Goal: Task Accomplishment & Management: Manage account settings

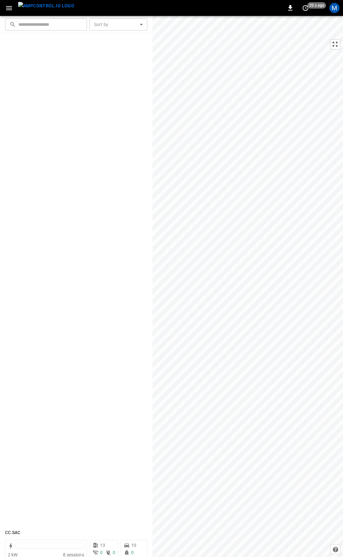
scroll to position [607, 0]
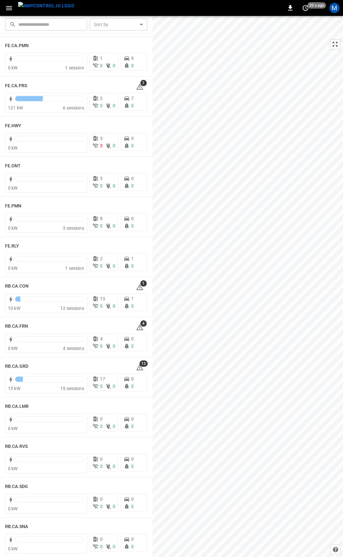
click at [8, 4] on icon "button" at bounding box center [9, 8] width 8 height 8
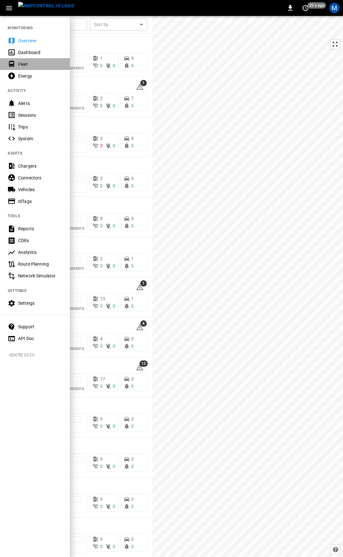
click at [24, 66] on div "Fleet" at bounding box center [40, 64] width 44 height 6
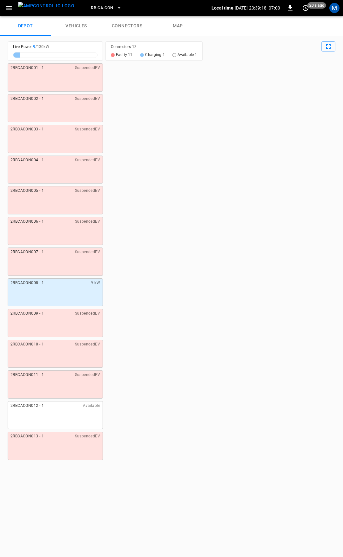
click at [125, 23] on link "connectors" at bounding box center [127, 26] width 51 height 20
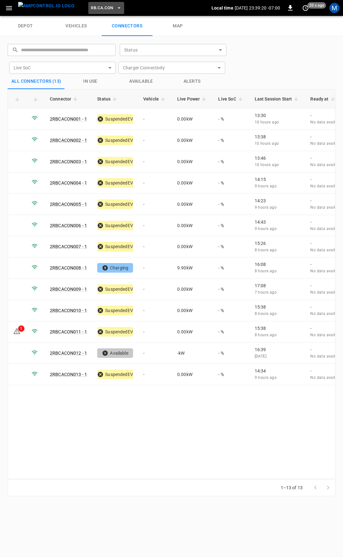
click at [91, 9] on span "RB.CA.CON" at bounding box center [102, 7] width 22 height 7
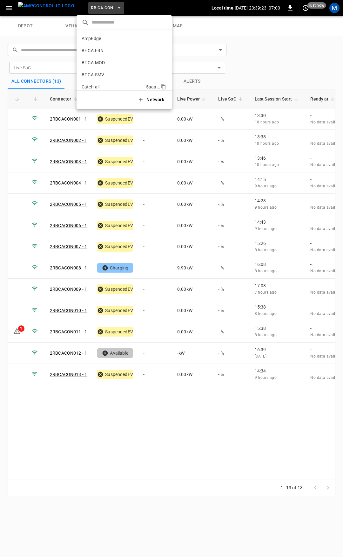
scroll to position [32, 0]
click at [101, 67] on p "CC.CA.CON" at bounding box center [113, 67] width 62 height 6
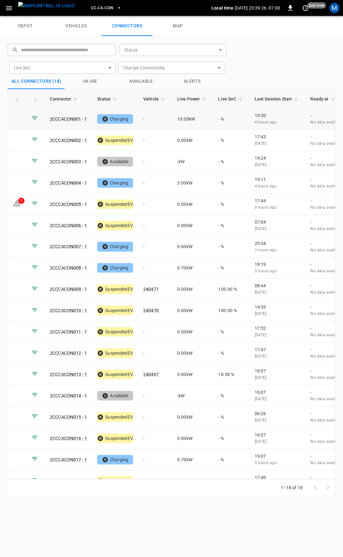
click at [155, 120] on td "-" at bounding box center [155, 118] width 34 height 21
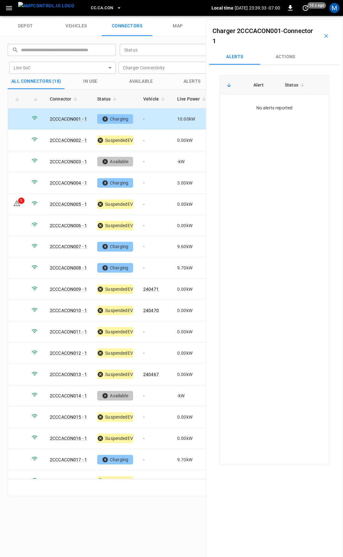
click at [156, 117] on td "-" at bounding box center [155, 118] width 34 height 21
click at [287, 61] on button "Actions" at bounding box center [285, 56] width 51 height 15
click at [277, 107] on input "Vehicle Name" at bounding box center [277, 105] width 51 height 8
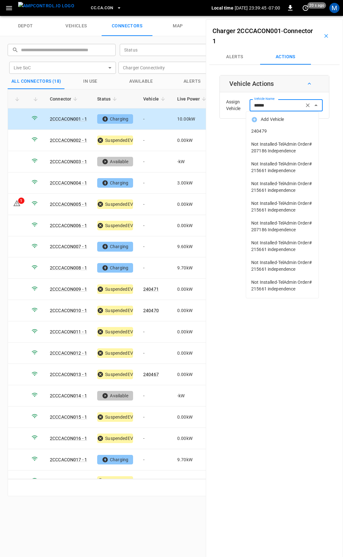
click at [289, 131] on span "240479" at bounding box center [283, 131] width 62 height 7
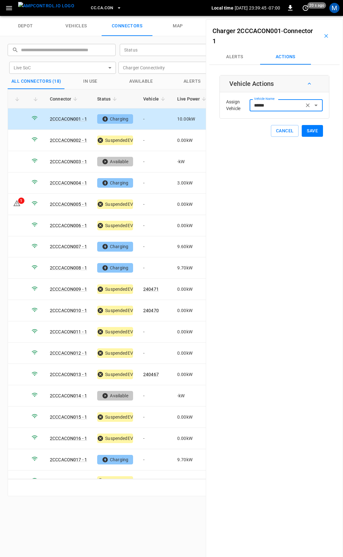
type input "******"
click at [305, 130] on button "Save" at bounding box center [312, 131] width 21 height 12
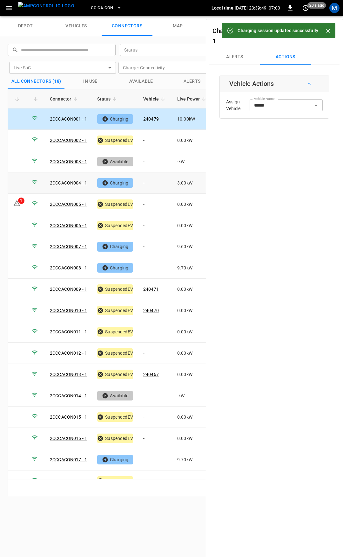
click at [142, 178] on td "-" at bounding box center [155, 182] width 34 height 21
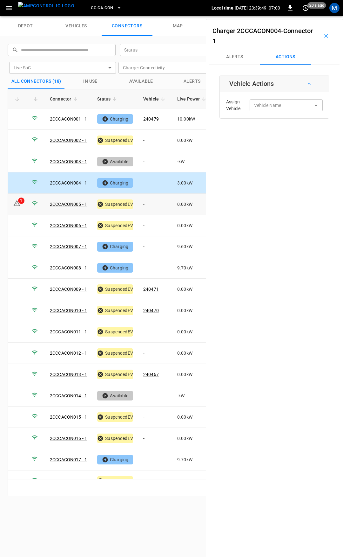
click at [153, 202] on td "-" at bounding box center [155, 204] width 34 height 21
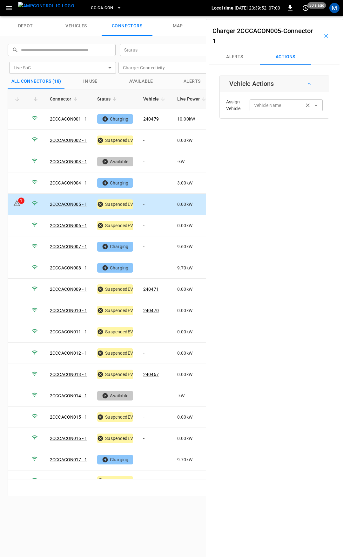
click at [285, 108] on input "Vehicle Name" at bounding box center [277, 105] width 51 height 8
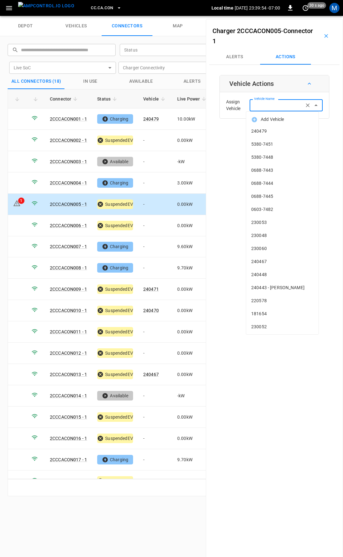
type input "*"
type input "***"
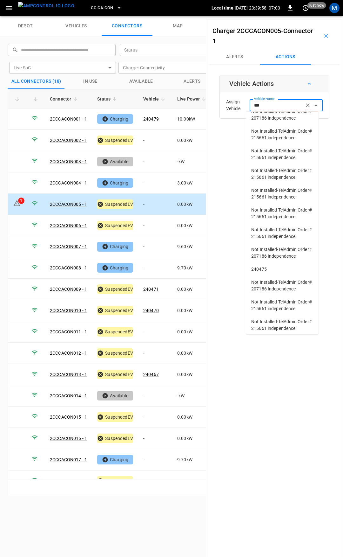
scroll to position [255, 0]
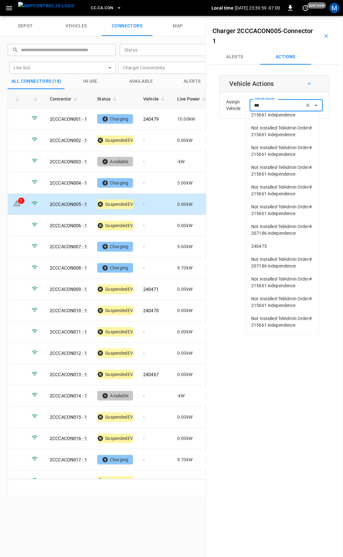
click at [272, 240] on li "240475" at bounding box center [282, 246] width 73 height 13
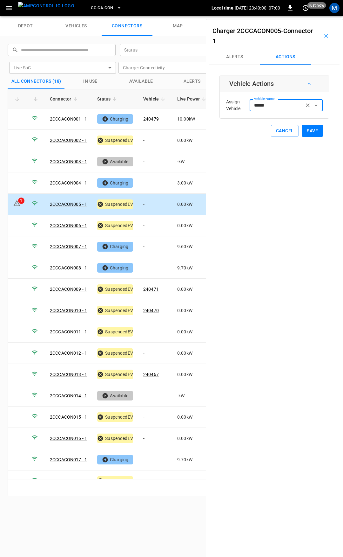
type input "******"
click at [309, 130] on button "Save" at bounding box center [312, 131] width 21 height 12
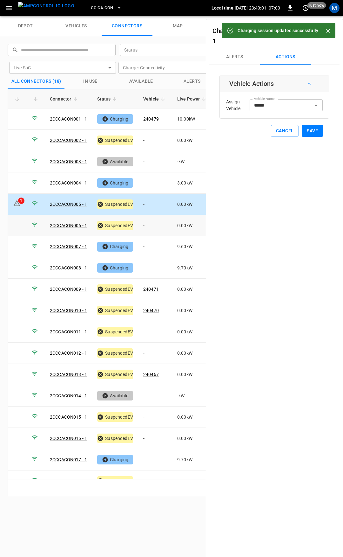
click at [148, 221] on td "-" at bounding box center [155, 225] width 34 height 21
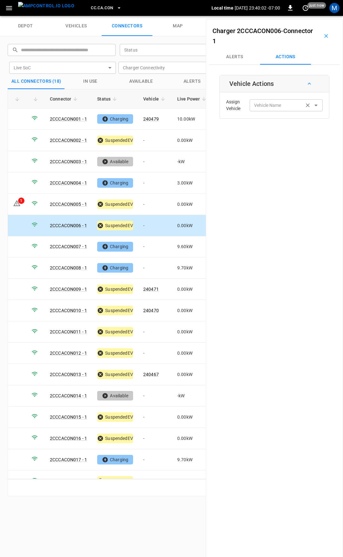
click at [281, 108] on input "Vehicle Name" at bounding box center [277, 105] width 51 height 8
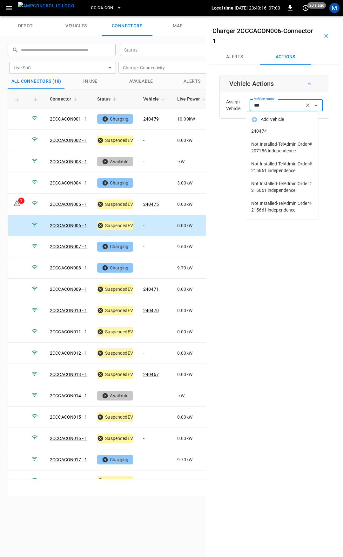
click at [284, 131] on span "240474" at bounding box center [283, 131] width 62 height 7
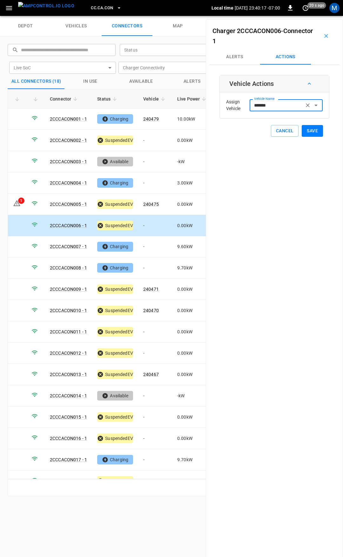
type input "******"
click at [310, 132] on button "Save" at bounding box center [312, 131] width 21 height 12
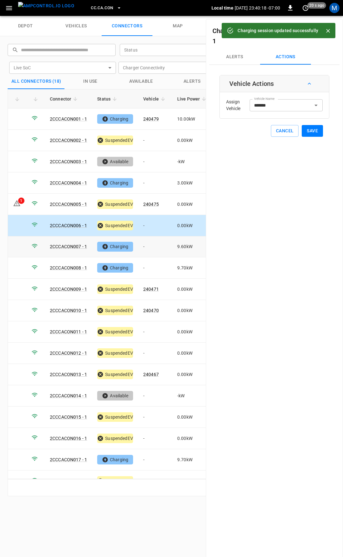
click at [156, 246] on td "-" at bounding box center [155, 246] width 34 height 21
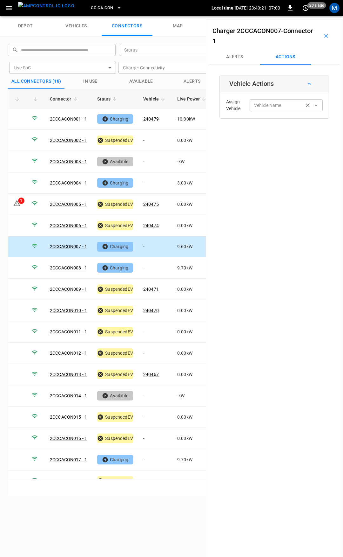
click at [270, 107] on input "Vehicle Name" at bounding box center [277, 105] width 51 height 8
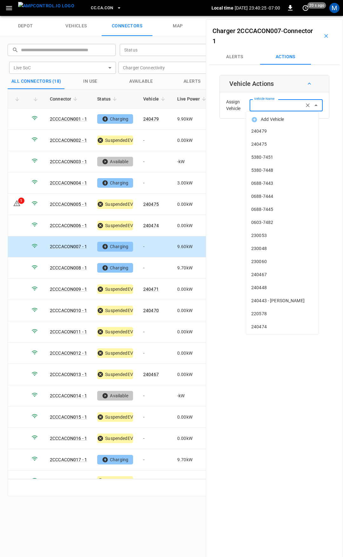
type input "*"
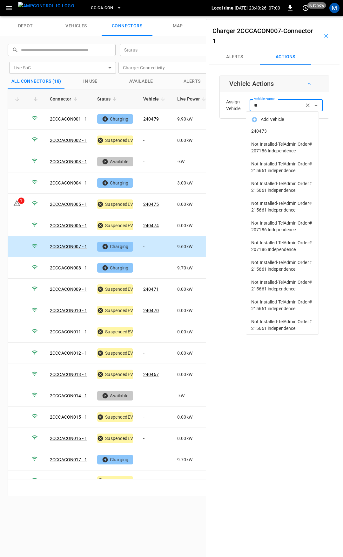
click at [291, 133] on span "240473" at bounding box center [283, 131] width 62 height 7
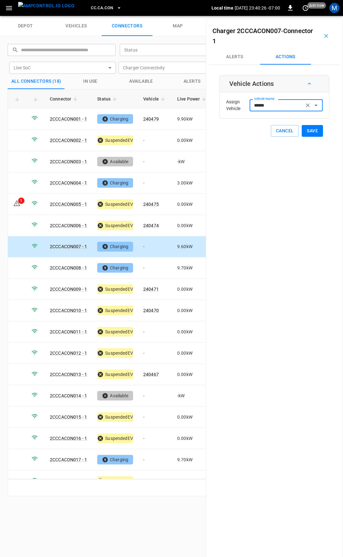
type input "******"
click at [311, 135] on button "Save" at bounding box center [312, 131] width 21 height 12
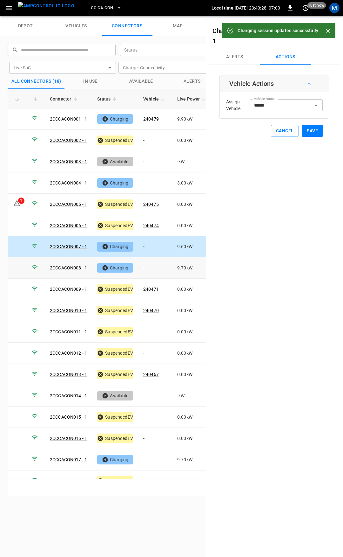
click at [156, 265] on td "-" at bounding box center [155, 267] width 34 height 21
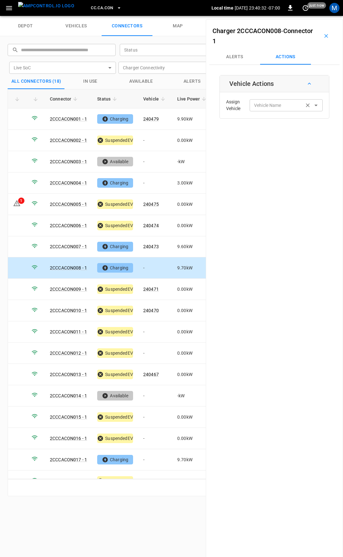
click at [282, 106] on input "Vehicle Name" at bounding box center [277, 105] width 51 height 8
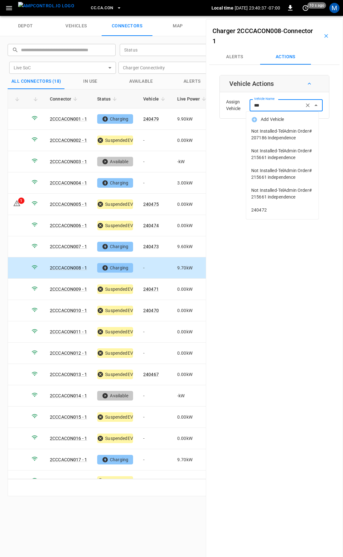
click at [273, 211] on span "240472" at bounding box center [283, 210] width 62 height 7
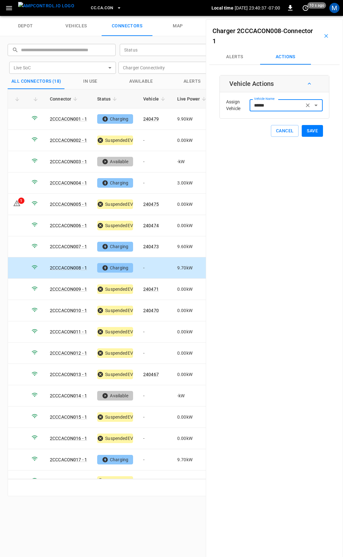
type input "******"
click at [309, 131] on button "Save" at bounding box center [312, 131] width 21 height 12
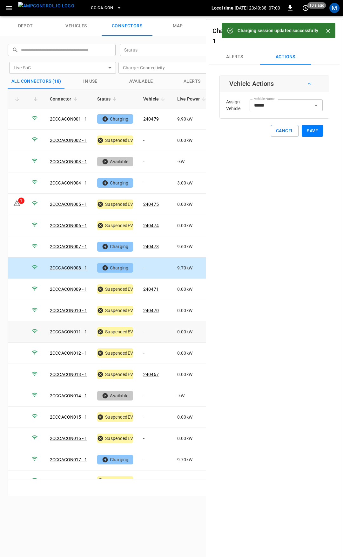
drag, startPoint x: 149, startPoint y: 332, endPoint x: 222, endPoint y: 239, distance: 118.4
click at [149, 332] on td "-" at bounding box center [155, 331] width 34 height 21
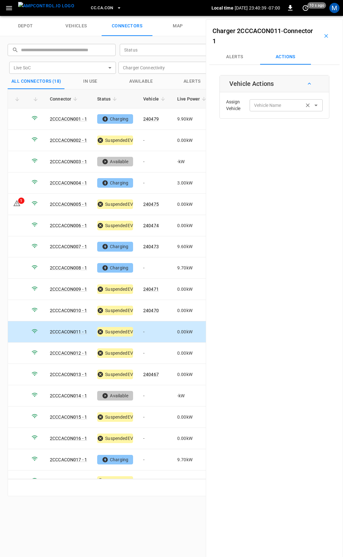
click at [263, 109] on input "Vehicle Name" at bounding box center [277, 105] width 51 height 8
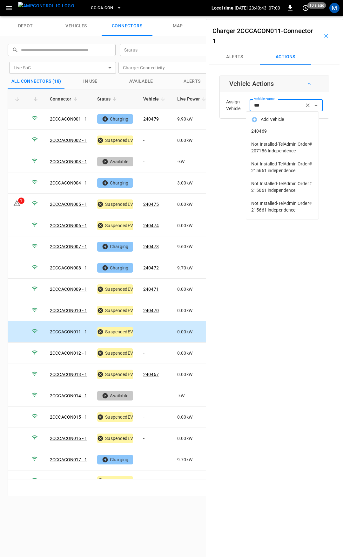
click at [265, 135] on li "240469" at bounding box center [282, 131] width 73 height 13
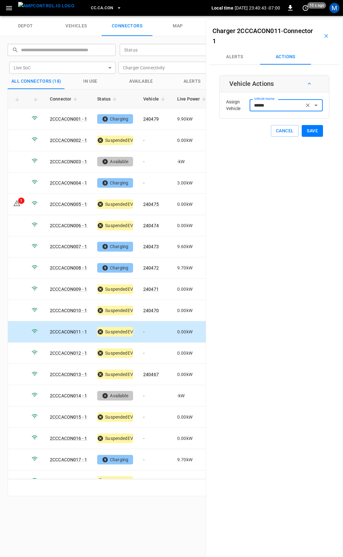
type input "******"
click at [304, 133] on button "Save" at bounding box center [312, 131] width 21 height 12
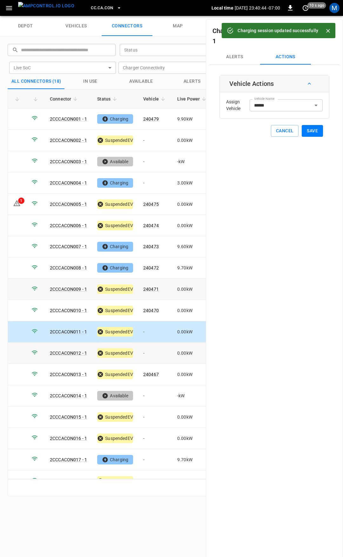
click at [155, 348] on td "-" at bounding box center [155, 352] width 34 height 21
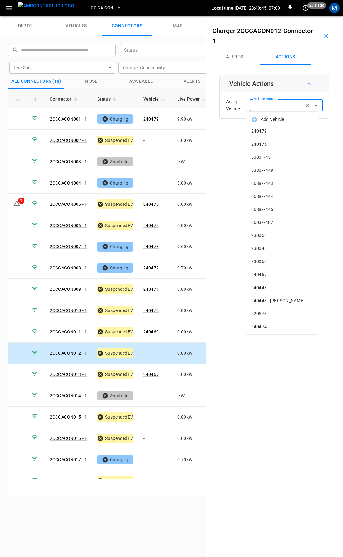
click at [272, 102] on div "Vehicle Name Vehicle Name" at bounding box center [286, 105] width 73 height 12
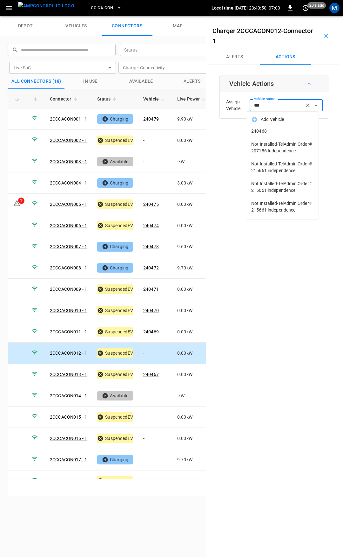
click at [279, 130] on span "240468" at bounding box center [283, 131] width 62 height 7
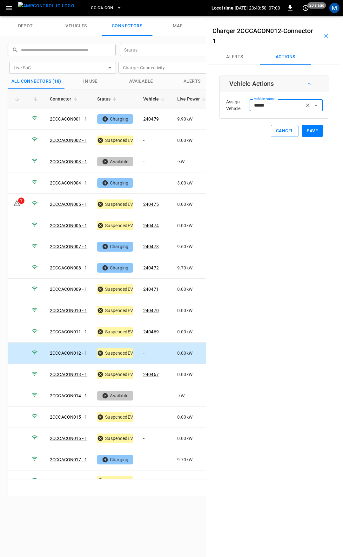
type input "******"
click at [306, 127] on button "Save" at bounding box center [312, 131] width 21 height 12
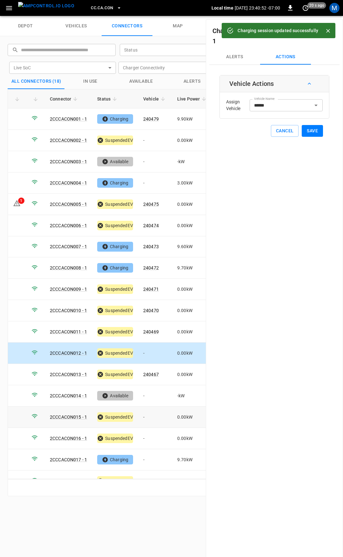
click at [155, 412] on td "-" at bounding box center [155, 416] width 34 height 21
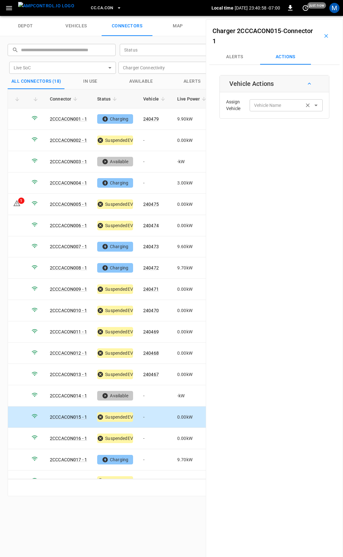
click at [293, 107] on input "Vehicle Name" at bounding box center [277, 105] width 51 height 8
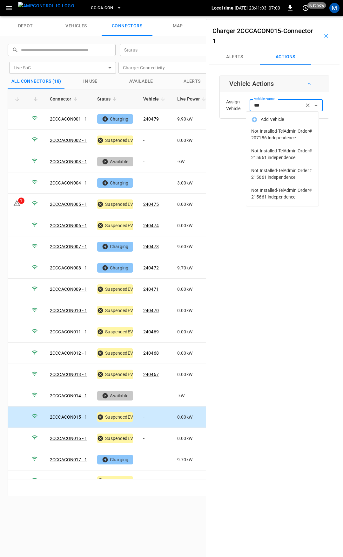
scroll to position [11, 0]
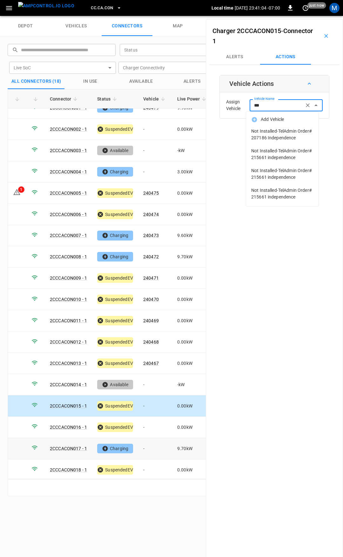
type input "***"
click at [152, 449] on td "-" at bounding box center [155, 448] width 34 height 21
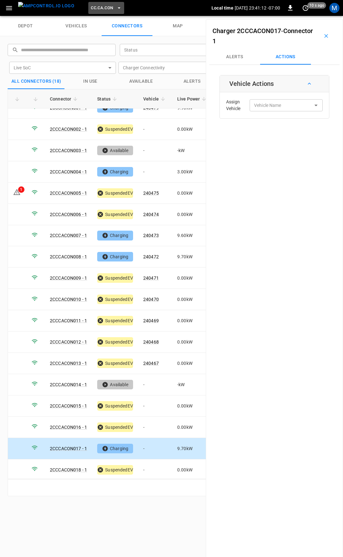
click at [94, 4] on span "CC.CA.CON" at bounding box center [102, 7] width 22 height 7
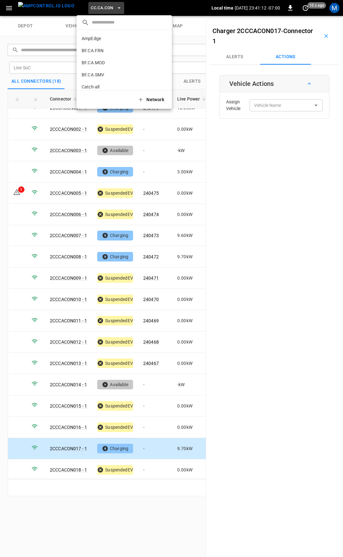
scroll to position [59, 0]
click at [102, 52] on p "CC.CA.FAI" at bounding box center [113, 52] width 62 height 6
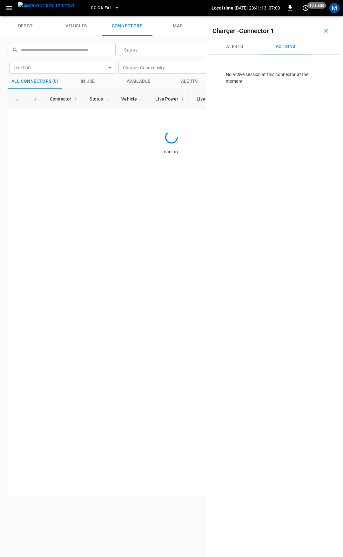
scroll to position [0, 0]
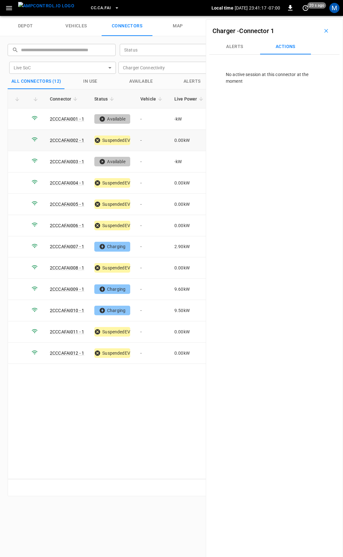
click at [150, 142] on td "-" at bounding box center [152, 140] width 34 height 21
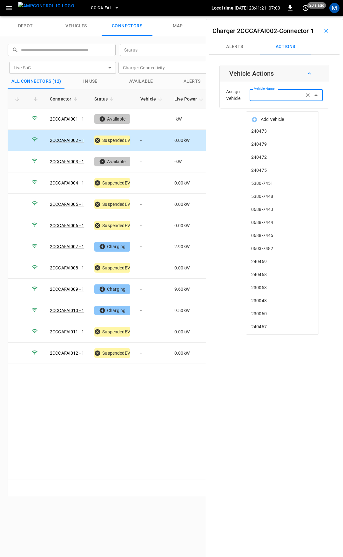
click at [279, 99] on input "Vehicle Name" at bounding box center [277, 95] width 51 height 8
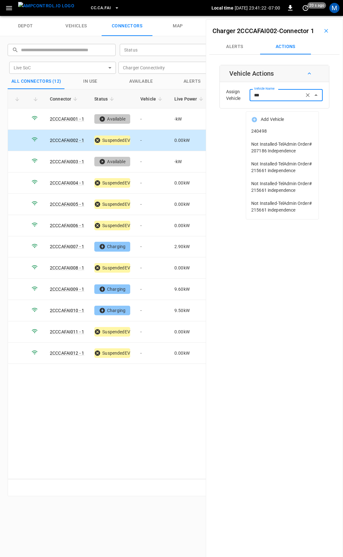
click at [269, 133] on span "240498" at bounding box center [283, 131] width 62 height 7
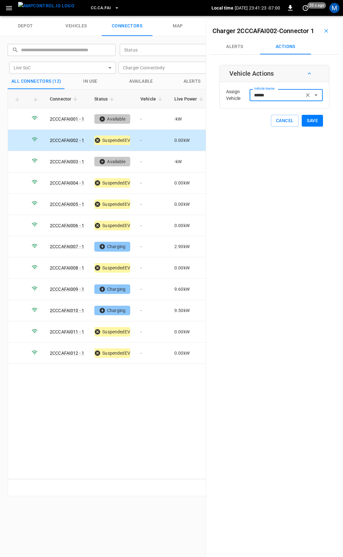
type input "******"
drag, startPoint x: 319, startPoint y: 134, endPoint x: 311, endPoint y: 131, distance: 8.4
click at [316, 127] on button "Save" at bounding box center [312, 121] width 21 height 12
click at [311, 127] on button "Save" at bounding box center [312, 121] width 21 height 12
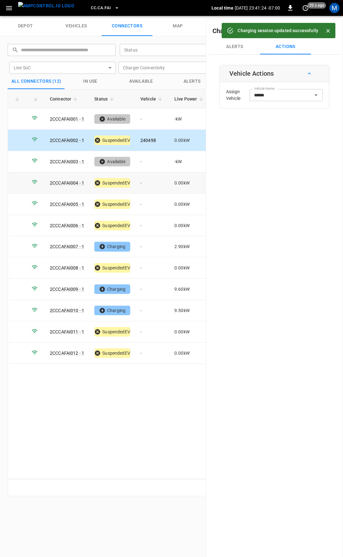
click at [150, 188] on td "-" at bounding box center [152, 182] width 34 height 21
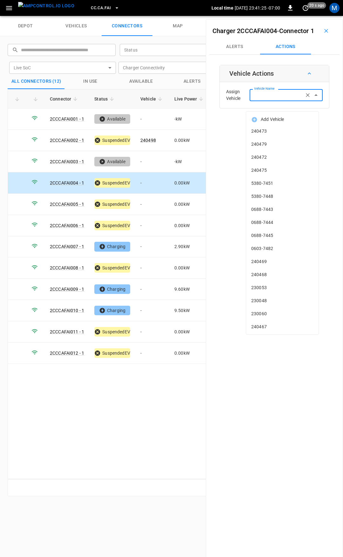
click at [276, 99] on input "Vehicle Name" at bounding box center [277, 95] width 51 height 8
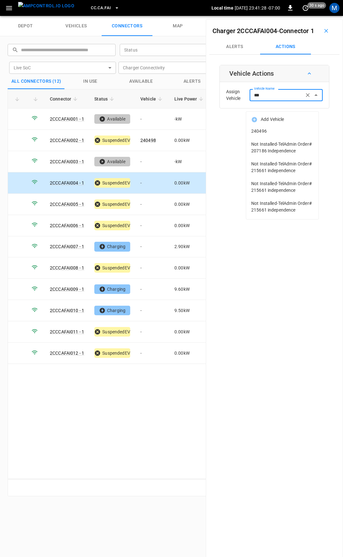
click at [277, 133] on span "240496" at bounding box center [283, 131] width 62 height 7
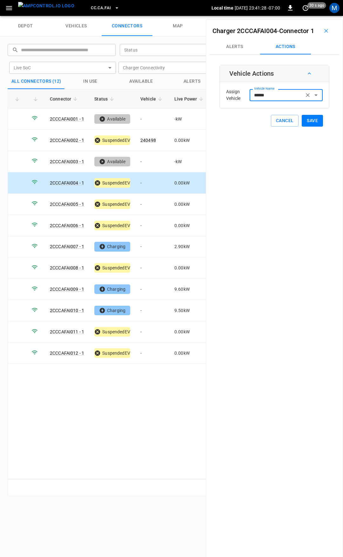
type input "******"
click at [309, 127] on button "Save" at bounding box center [312, 121] width 21 height 12
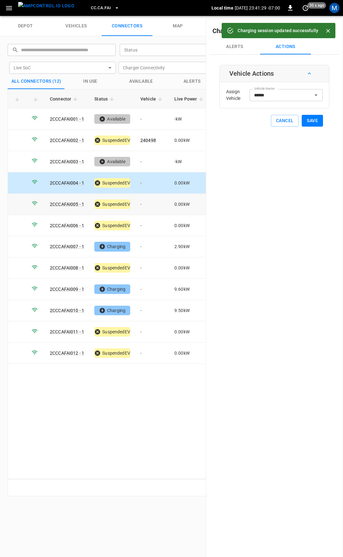
click at [152, 205] on td "-" at bounding box center [152, 204] width 34 height 21
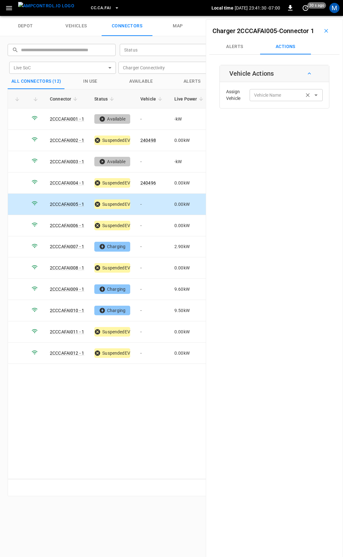
click at [276, 100] on div "Vehicle Name" at bounding box center [286, 95] width 73 height 12
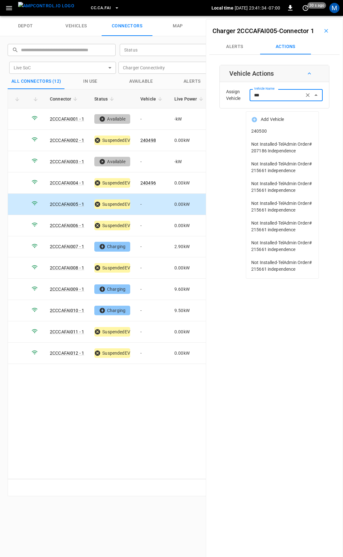
click at [280, 135] on li "240500" at bounding box center [282, 131] width 73 height 13
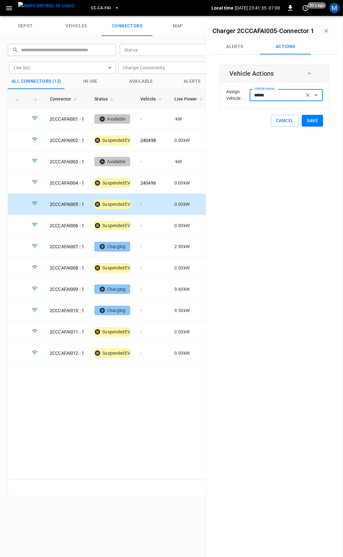
type input "******"
click at [305, 127] on button "Save" at bounding box center [312, 121] width 21 height 12
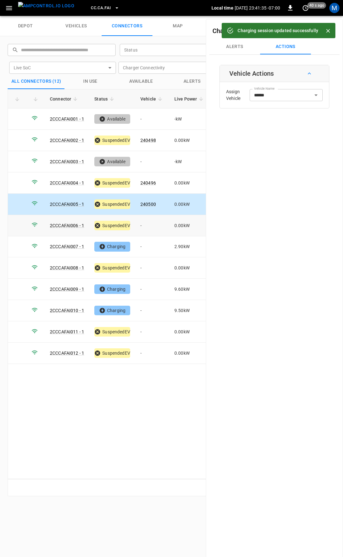
click at [146, 222] on td "-" at bounding box center [152, 225] width 34 height 21
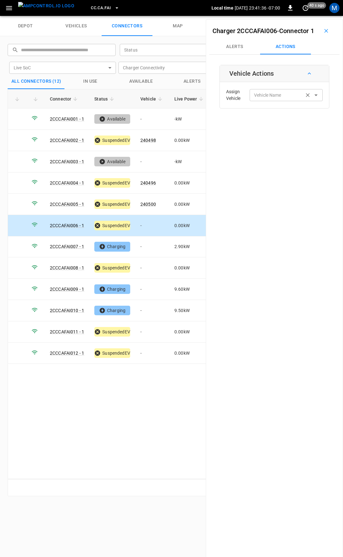
click at [268, 99] on input "Vehicle Name" at bounding box center [277, 95] width 51 height 8
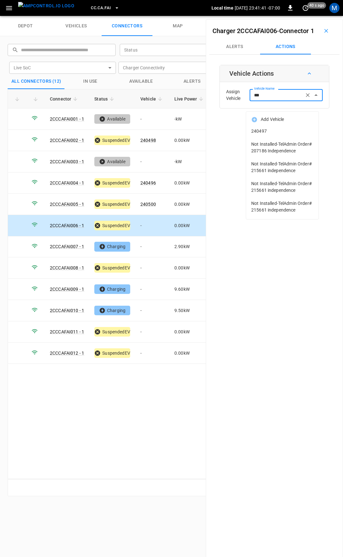
click at [272, 128] on span "240497" at bounding box center [283, 131] width 62 height 7
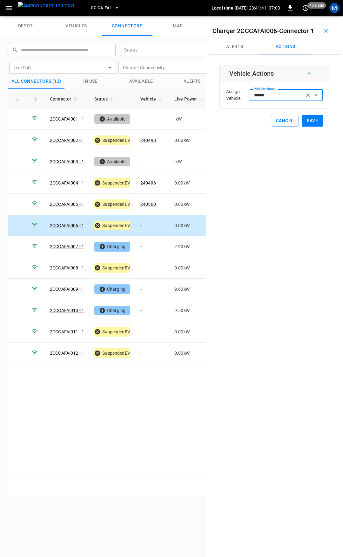
type input "******"
click at [302, 127] on button "Save" at bounding box center [312, 121] width 21 height 12
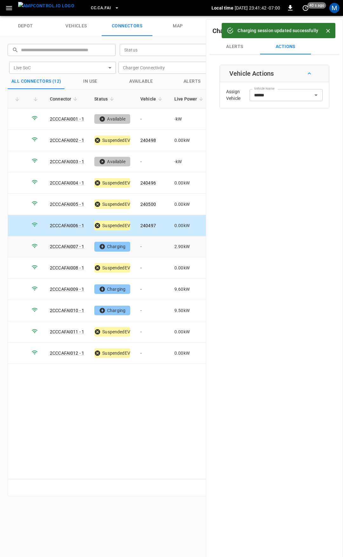
drag, startPoint x: 150, startPoint y: 245, endPoint x: 225, endPoint y: 183, distance: 97.4
click at [150, 245] on td "-" at bounding box center [152, 246] width 34 height 21
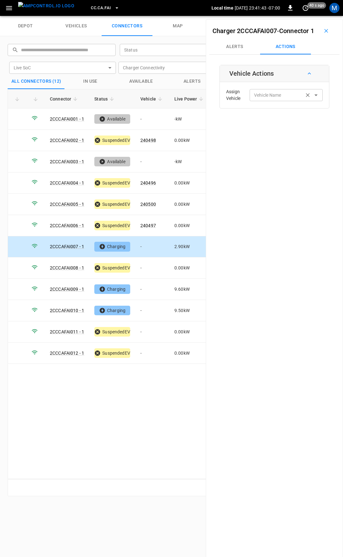
click at [262, 101] on div "Vehicle Name" at bounding box center [286, 95] width 73 height 12
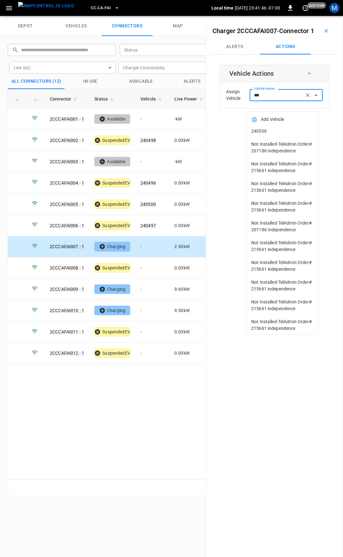
click at [292, 134] on span "240506" at bounding box center [283, 131] width 62 height 7
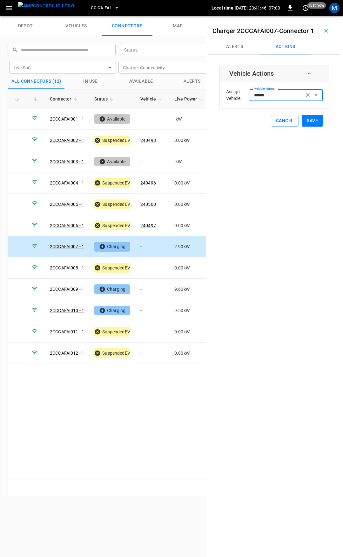
type input "******"
click at [306, 127] on button "Save" at bounding box center [312, 121] width 21 height 12
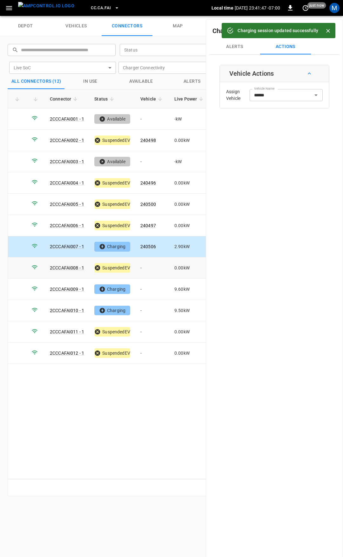
click at [152, 270] on td "-" at bounding box center [152, 267] width 34 height 21
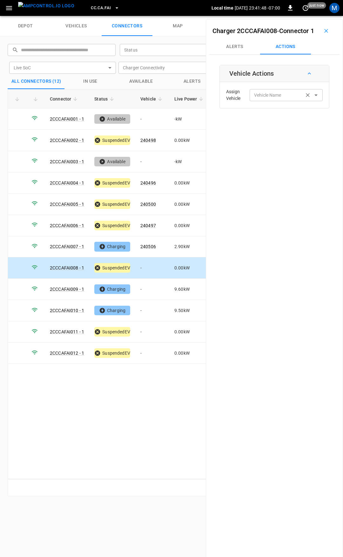
click at [271, 99] on input "Vehicle Name" at bounding box center [277, 95] width 51 height 8
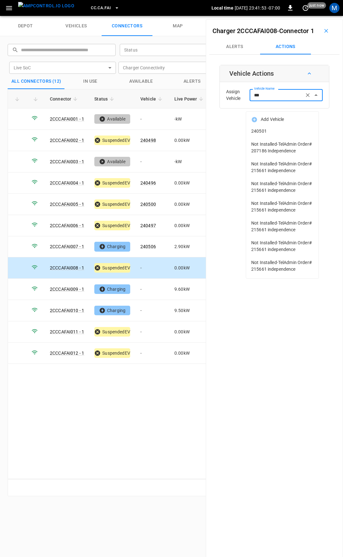
click at [259, 129] on span "240501" at bounding box center [283, 131] width 62 height 7
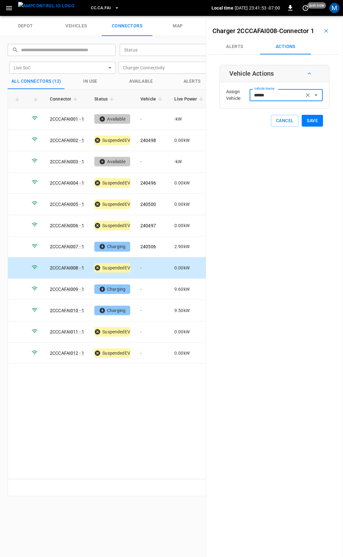
type input "******"
click at [312, 127] on button "Save" at bounding box center [312, 121] width 21 height 12
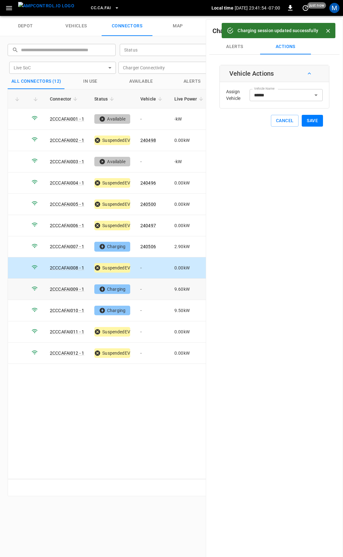
click at [146, 287] on td "-" at bounding box center [152, 289] width 34 height 21
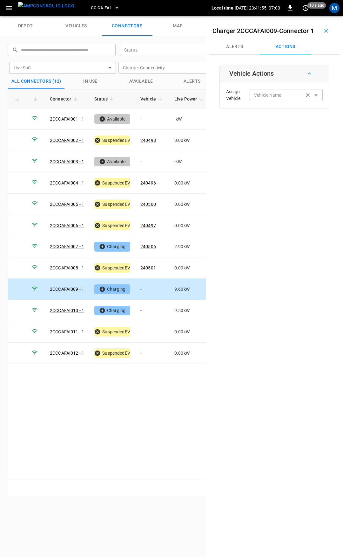
click at [275, 101] on div "Vehicle Name" at bounding box center [286, 95] width 73 height 12
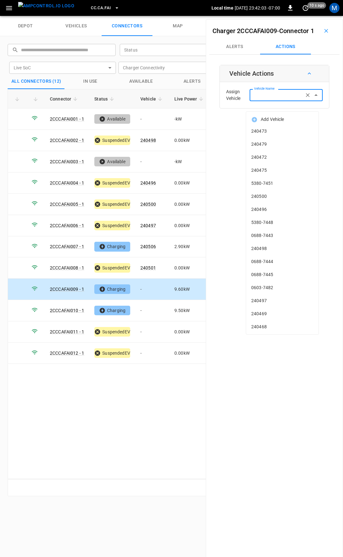
click at [280, 99] on input "Vehicle Name" at bounding box center [277, 95] width 51 height 8
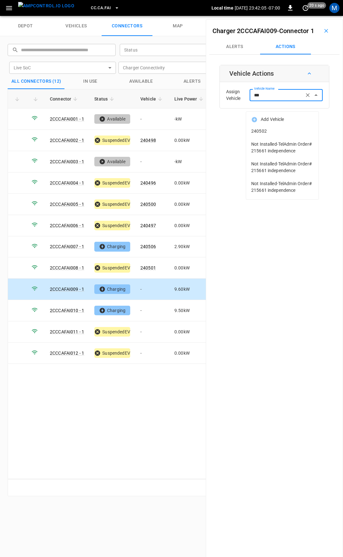
click at [278, 127] on li "240502" at bounding box center [282, 131] width 73 height 13
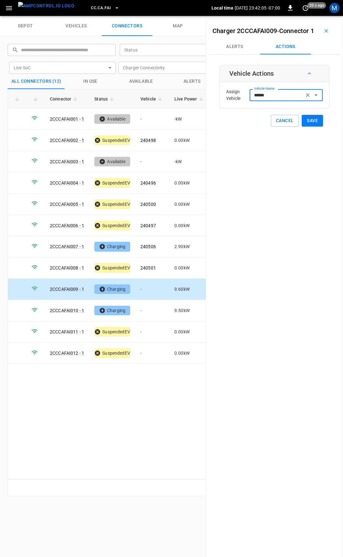
type input "******"
click at [311, 127] on button "Save" at bounding box center [312, 121] width 21 height 12
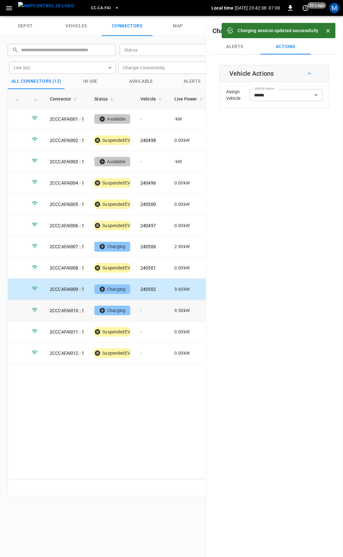
drag, startPoint x: 150, startPoint y: 306, endPoint x: 209, endPoint y: 221, distance: 103.3
click at [150, 306] on td "-" at bounding box center [152, 310] width 34 height 21
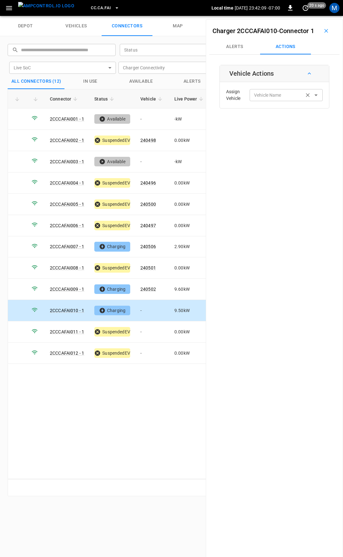
click at [270, 99] on input "Vehicle Name" at bounding box center [277, 95] width 51 height 8
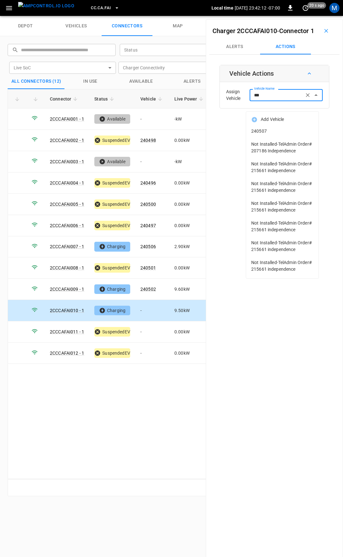
click at [285, 130] on span "240507" at bounding box center [283, 131] width 62 height 7
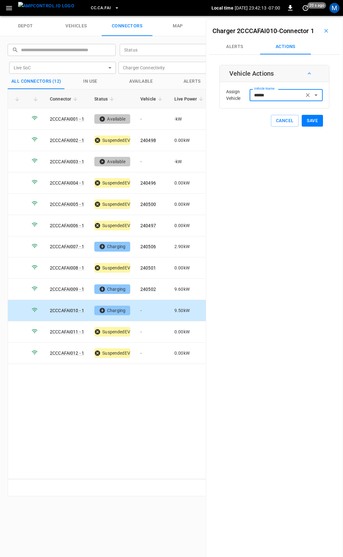
type input "******"
click at [308, 127] on button "Save" at bounding box center [312, 121] width 21 height 12
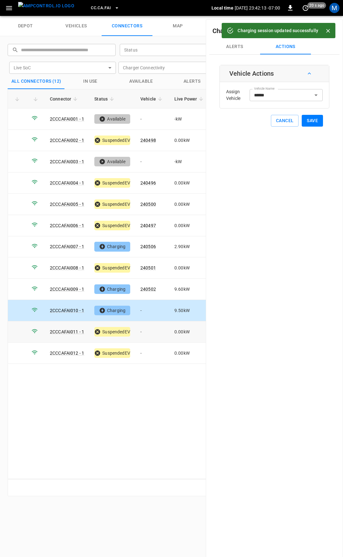
click at [146, 331] on td "-" at bounding box center [152, 331] width 34 height 21
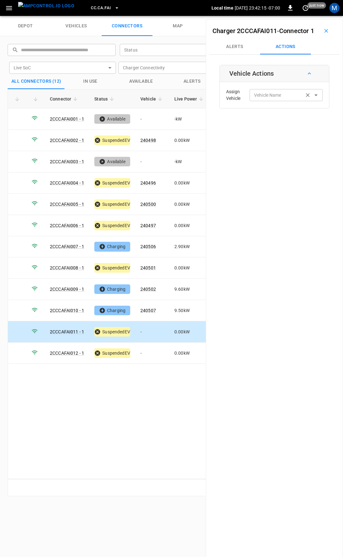
click at [266, 99] on input "Vehicle Name" at bounding box center [277, 95] width 51 height 8
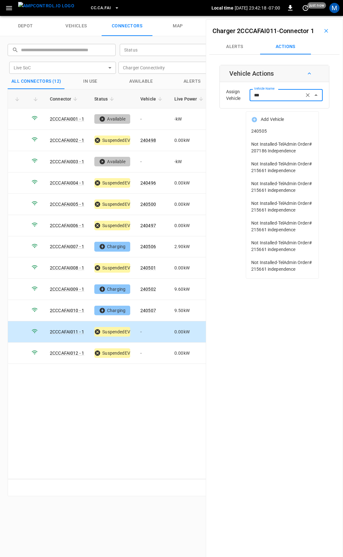
click at [271, 132] on span "240505" at bounding box center [283, 131] width 62 height 7
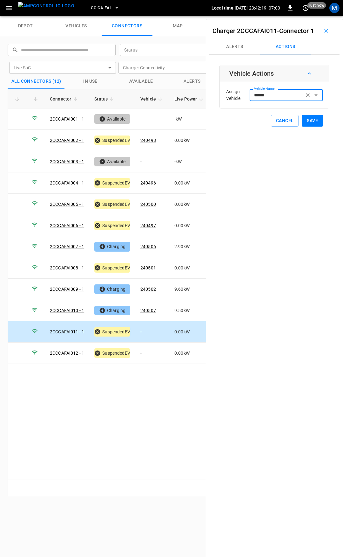
type input "******"
click at [307, 127] on button "Save" at bounding box center [312, 121] width 21 height 12
click at [155, 351] on td "-" at bounding box center [152, 352] width 34 height 21
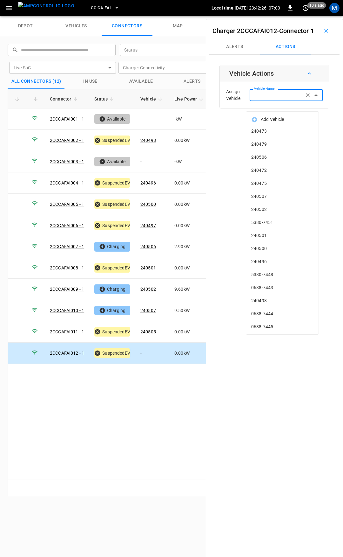
click at [262, 99] on input "Vehicle Name" at bounding box center [277, 95] width 51 height 8
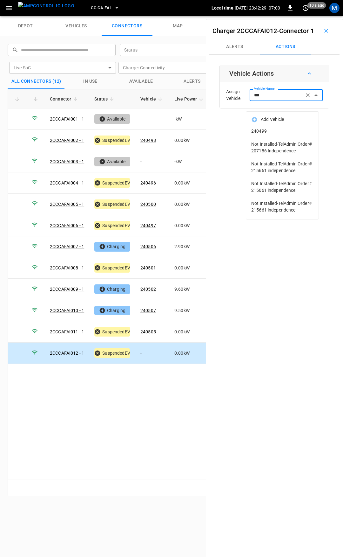
click at [275, 132] on span "240499" at bounding box center [283, 131] width 62 height 7
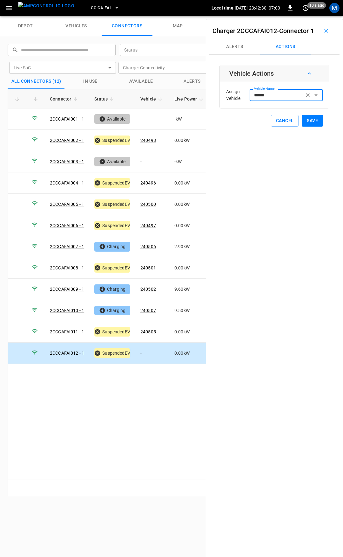
type input "******"
click at [312, 127] on button "Save" at bounding box center [312, 121] width 21 height 12
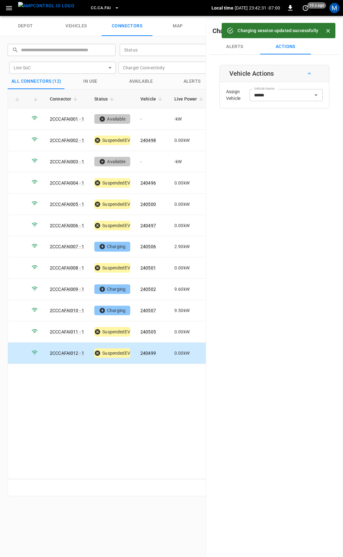
click at [91, 6] on span "CC.CA.FAI" at bounding box center [101, 7] width 20 height 7
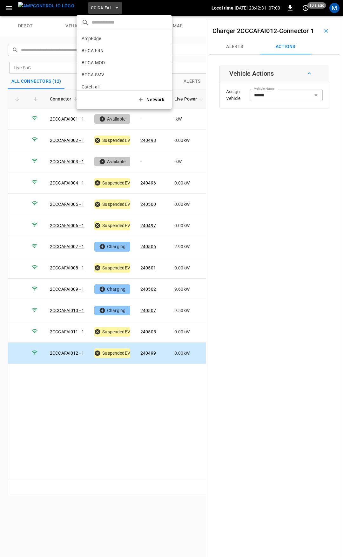
scroll to position [71, 0]
click at [103, 48] on li "CC.CA.OAK 0bd8 ..." at bounding box center [124, 52] width 95 height 12
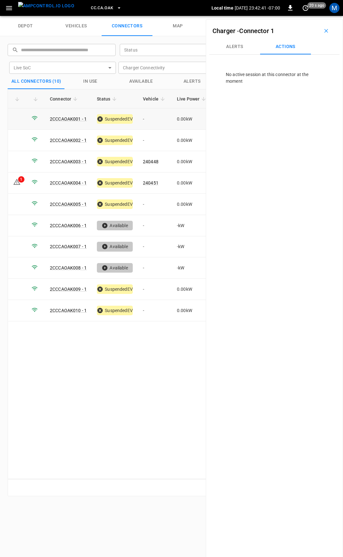
click at [151, 120] on td "-" at bounding box center [155, 118] width 34 height 21
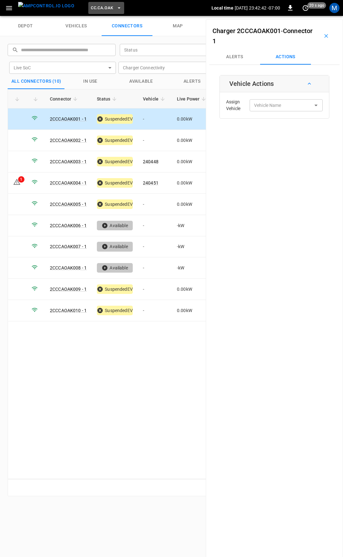
click at [98, 7] on span "CC.CA.OAK" at bounding box center [102, 7] width 22 height 7
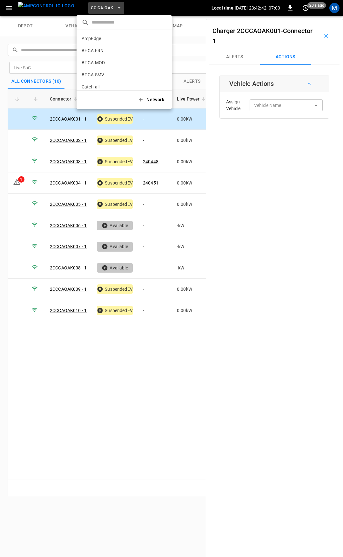
scroll to position [83, 0]
click at [148, 119] on div at bounding box center [171, 278] width 343 height 557
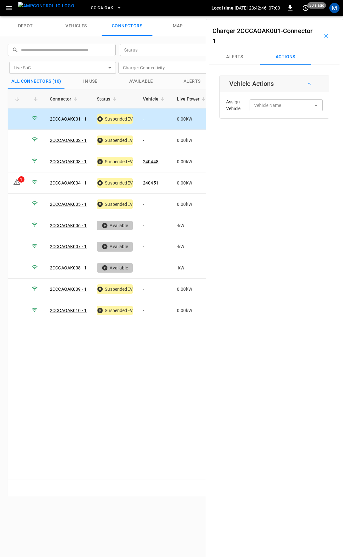
click at [154, 118] on td "-" at bounding box center [155, 118] width 34 height 21
click at [257, 111] on div "Vehicle Name" at bounding box center [286, 105] width 73 height 12
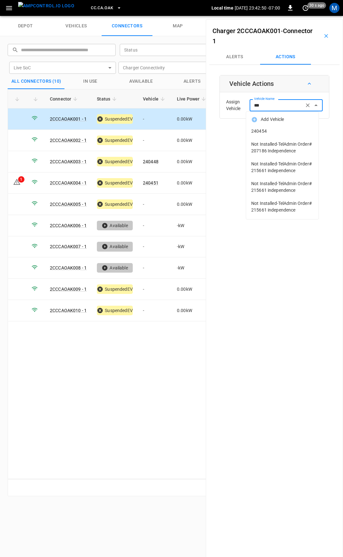
click at [267, 130] on span "240454" at bounding box center [283, 131] width 62 height 7
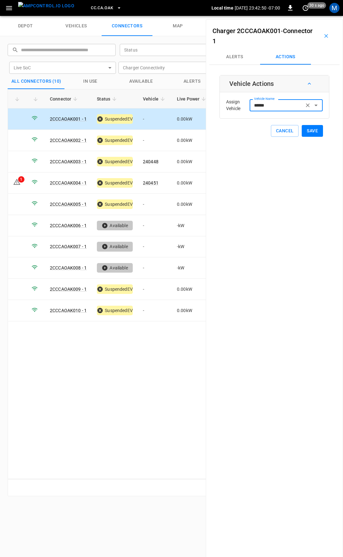
type input "******"
click at [307, 134] on button "Save" at bounding box center [312, 131] width 21 height 12
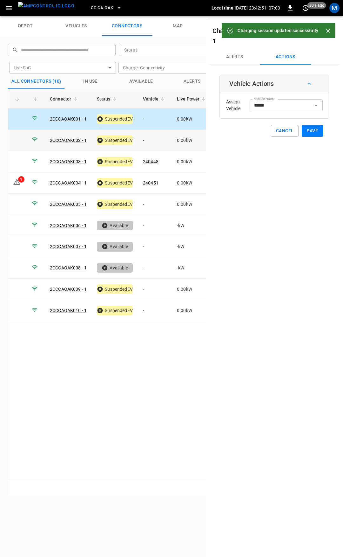
click at [146, 142] on td "-" at bounding box center [155, 140] width 34 height 21
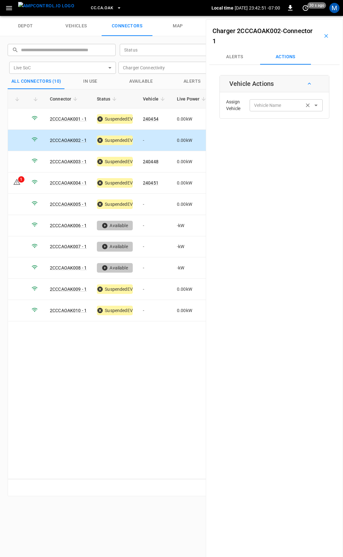
click at [284, 107] on input "Vehicle Name" at bounding box center [277, 105] width 51 height 8
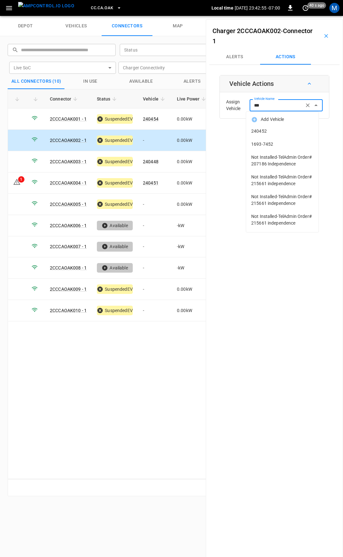
click at [269, 133] on span "240452" at bounding box center [283, 131] width 62 height 7
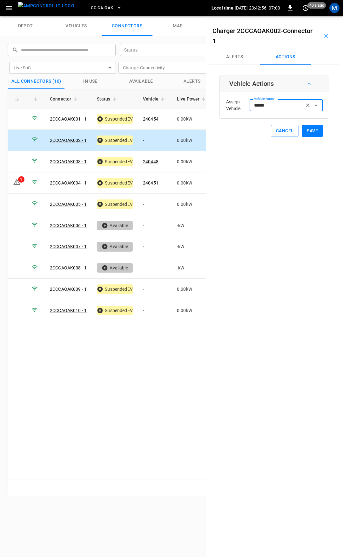
type input "******"
click at [308, 131] on button "Save" at bounding box center [312, 131] width 21 height 12
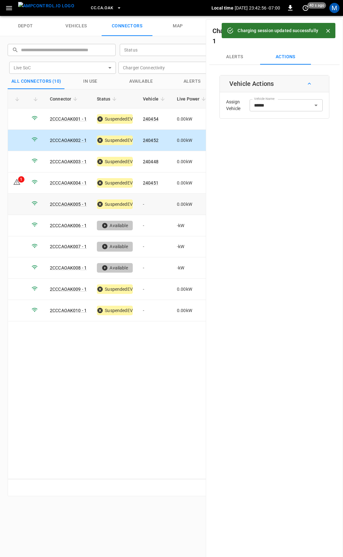
click at [151, 200] on td "-" at bounding box center [155, 204] width 34 height 21
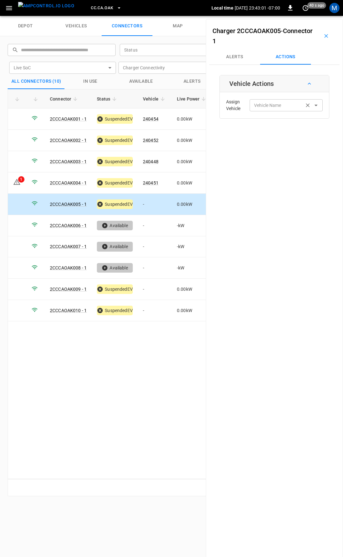
click at [270, 103] on div "Vehicle Name Vehicle Name" at bounding box center [286, 105] width 73 height 12
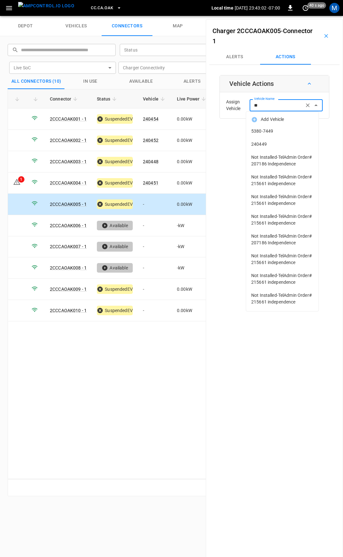
type input "***"
click at [307, 142] on span "240449" at bounding box center [283, 144] width 62 height 7
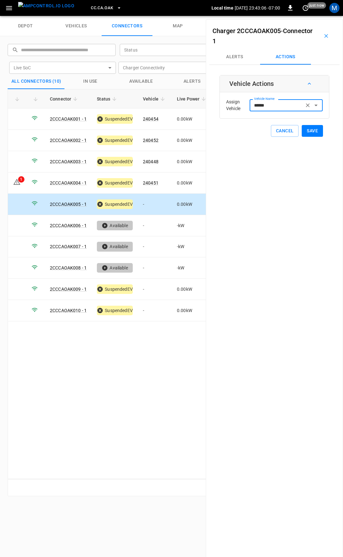
type input "******"
click at [309, 127] on button "Save" at bounding box center [312, 131] width 21 height 12
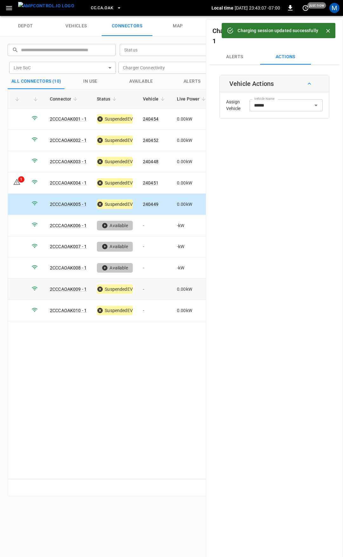
click at [155, 284] on td "-" at bounding box center [155, 289] width 34 height 21
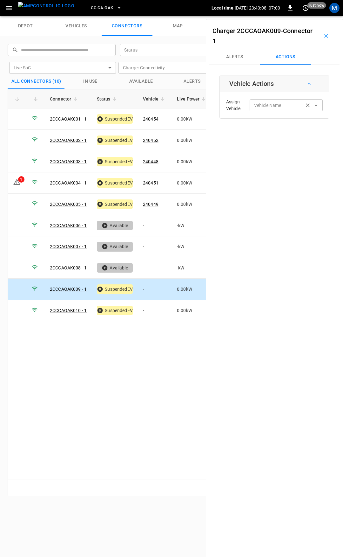
click at [274, 110] on div "Vehicle Name" at bounding box center [286, 105] width 73 height 12
click at [263, 106] on label "Vehicle Name" at bounding box center [267, 105] width 27 height 7
click at [263, 106] on input "Vehicle Name" at bounding box center [277, 105] width 51 height 8
click at [269, 132] on span "240450" at bounding box center [283, 131] width 62 height 7
type input "******"
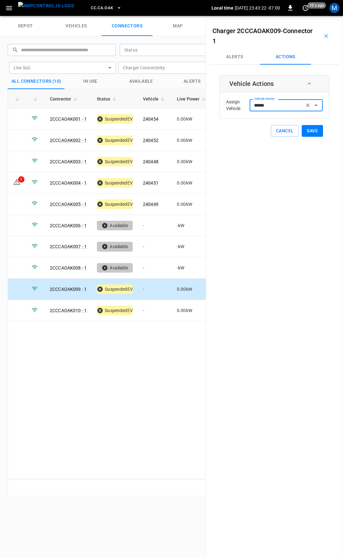
click at [314, 127] on button "Save" at bounding box center [312, 131] width 21 height 12
click at [154, 305] on td "-" at bounding box center [155, 310] width 34 height 21
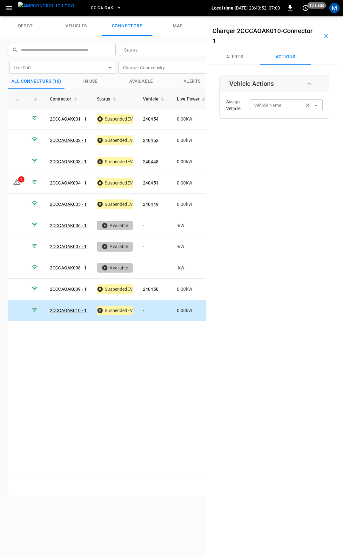
click at [273, 106] on div "Vehicle Name Vehicle Name" at bounding box center [286, 105] width 73 height 12
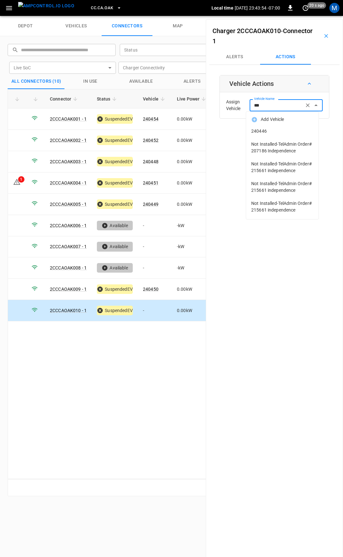
click at [264, 133] on span "240446" at bounding box center [283, 131] width 62 height 7
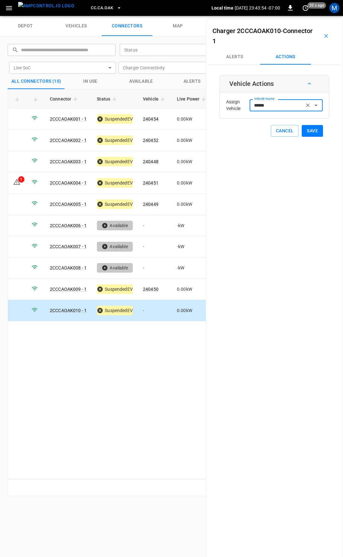
type input "******"
click at [307, 131] on button "Save" at bounding box center [312, 131] width 21 height 12
click at [91, 10] on span "CC.CA.OAK" at bounding box center [102, 7] width 22 height 7
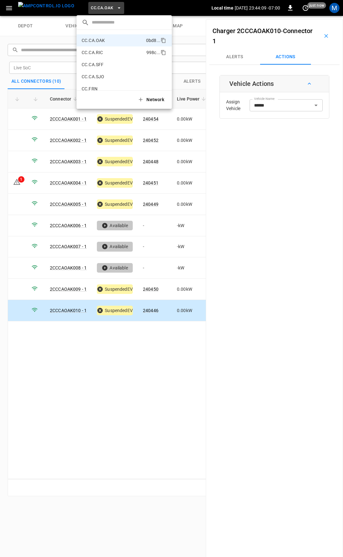
click at [117, 53] on p "CC.CA.RIC" at bounding box center [113, 52] width 62 height 6
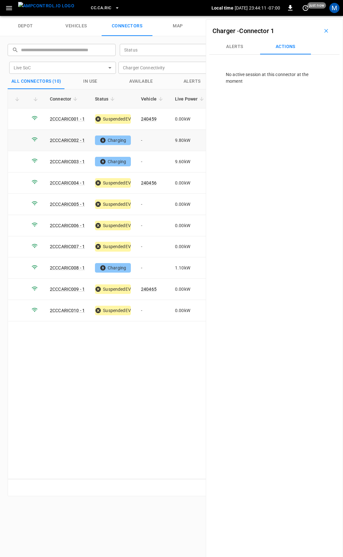
click at [155, 140] on td "-" at bounding box center [153, 140] width 34 height 21
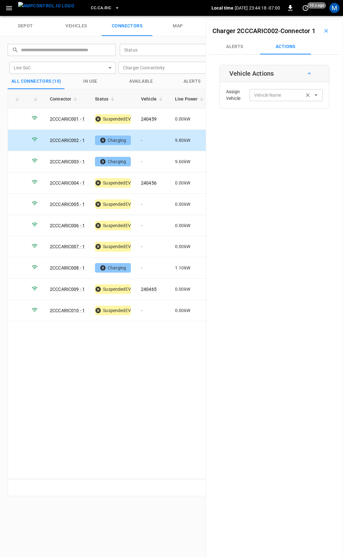
click at [267, 99] on input "Vehicle Name" at bounding box center [277, 95] width 51 height 8
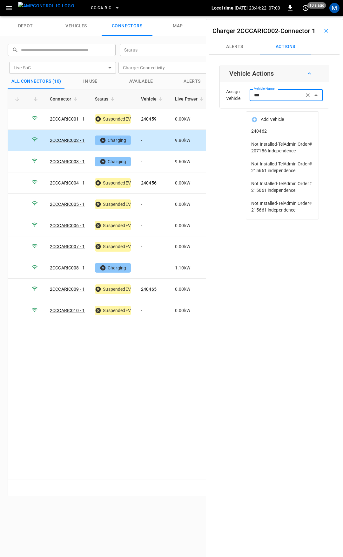
drag, startPoint x: 277, startPoint y: 131, endPoint x: 324, endPoint y: 134, distance: 47.8
click at [277, 131] on span "240462" at bounding box center [283, 131] width 62 height 7
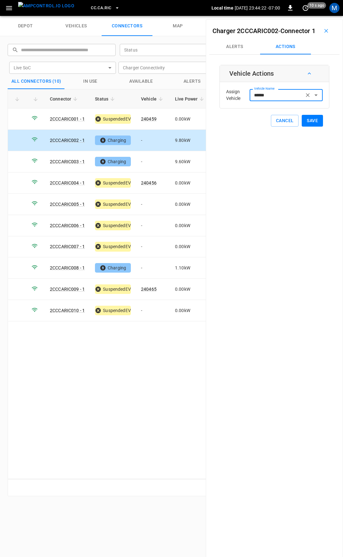
type input "******"
click at [315, 127] on button "Save" at bounding box center [312, 121] width 21 height 12
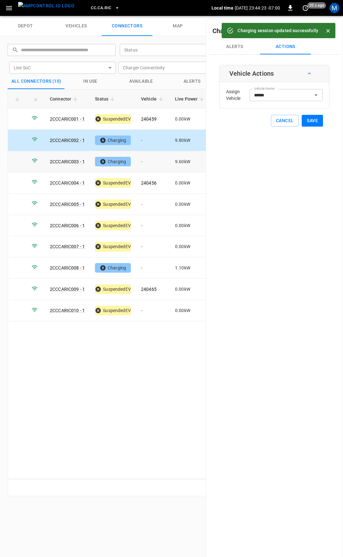
click at [149, 158] on td "-" at bounding box center [153, 161] width 34 height 21
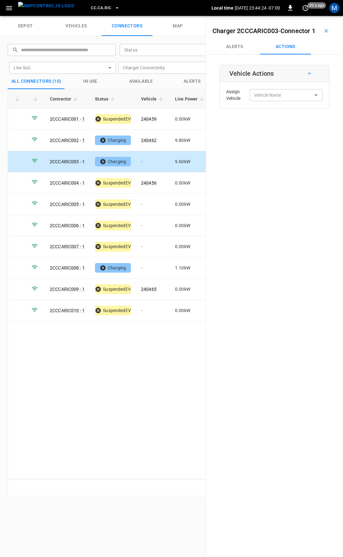
drag, startPoint x: 149, startPoint y: 165, endPoint x: 220, endPoint y: 119, distance: 85.5
click at [150, 163] on td "-" at bounding box center [153, 161] width 34 height 21
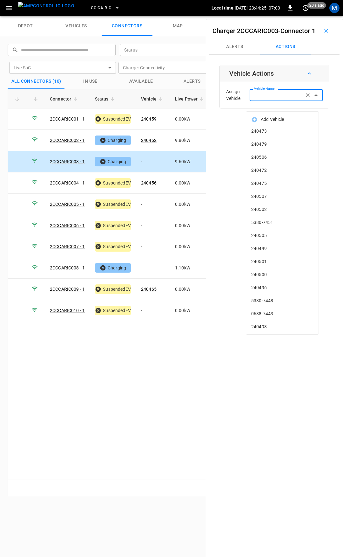
click at [263, 101] on div "Vehicle Name Vehicle Name" at bounding box center [286, 95] width 73 height 12
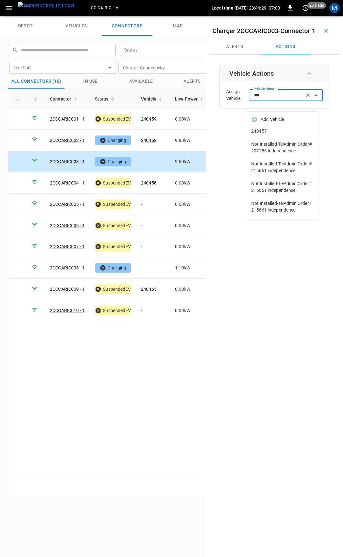
click at [279, 135] on li "240457" at bounding box center [282, 131] width 73 height 13
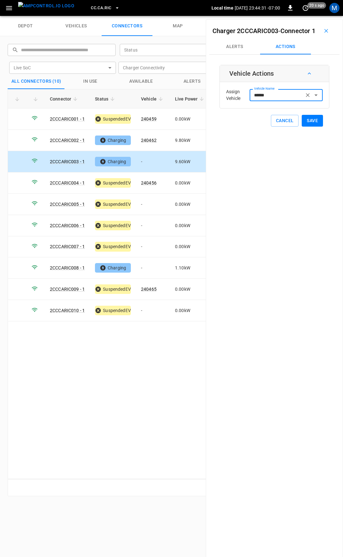
type input "******"
click at [307, 127] on button "Save" at bounding box center [312, 121] width 21 height 12
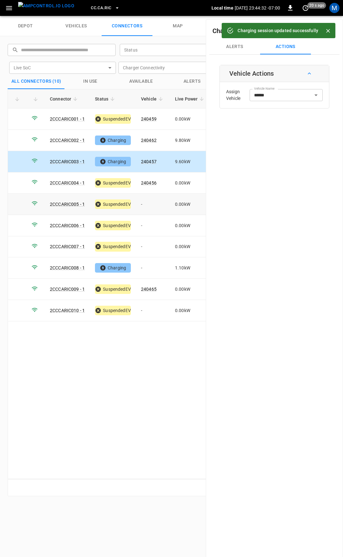
click at [157, 202] on td "-" at bounding box center [153, 204] width 34 height 21
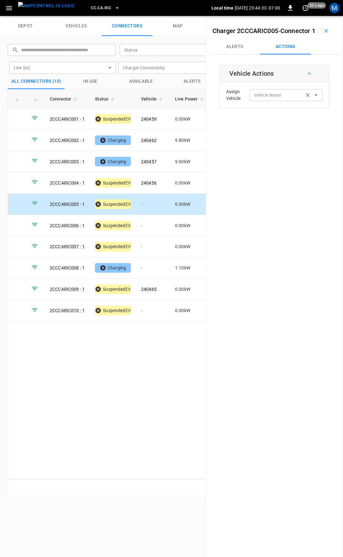
click at [288, 99] on input "Vehicle Name" at bounding box center [277, 95] width 51 height 8
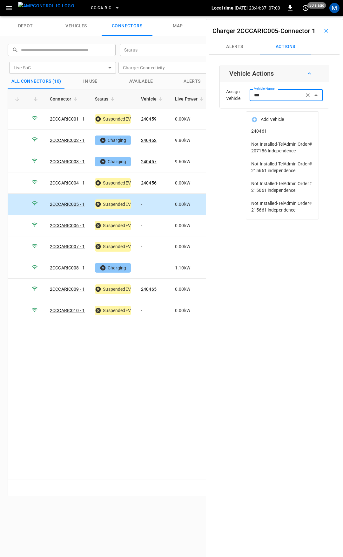
click at [294, 131] on span "240461" at bounding box center [283, 131] width 62 height 7
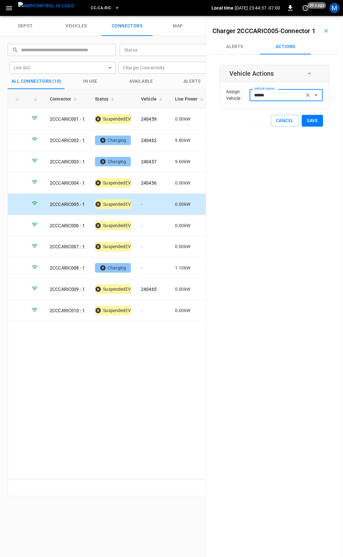
type input "******"
click at [311, 127] on button "Save" at bounding box center [312, 121] width 21 height 12
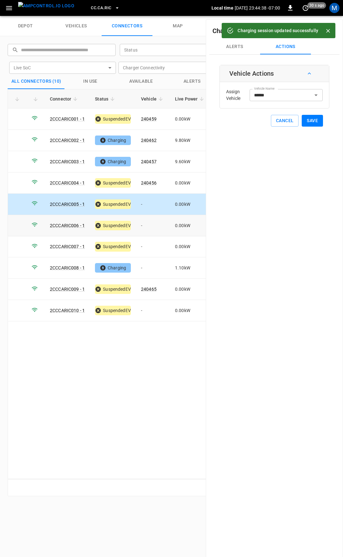
click at [143, 226] on td "-" at bounding box center [153, 225] width 34 height 21
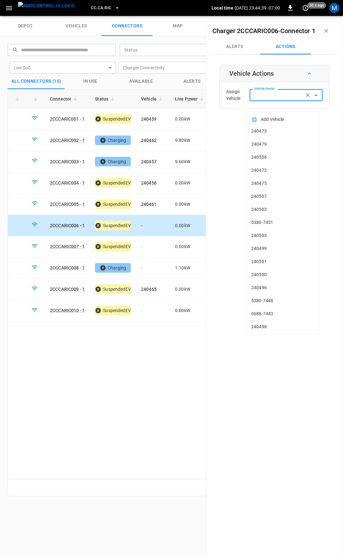
click at [272, 99] on input "Vehicle Name" at bounding box center [277, 95] width 51 height 8
click at [270, 99] on input "Vehicle Name" at bounding box center [277, 95] width 51 height 8
click at [278, 132] on span "240464" at bounding box center [283, 131] width 62 height 7
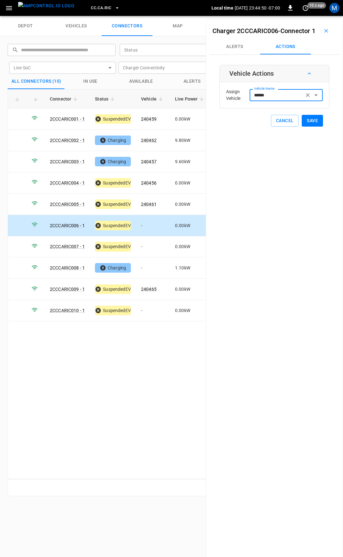
type input "******"
click at [308, 127] on button "Save" at bounding box center [312, 121] width 21 height 12
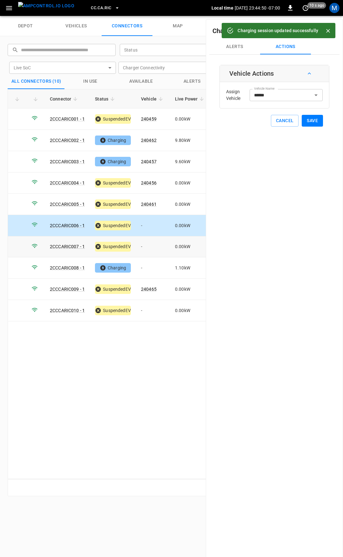
click at [154, 245] on td "-" at bounding box center [153, 246] width 34 height 21
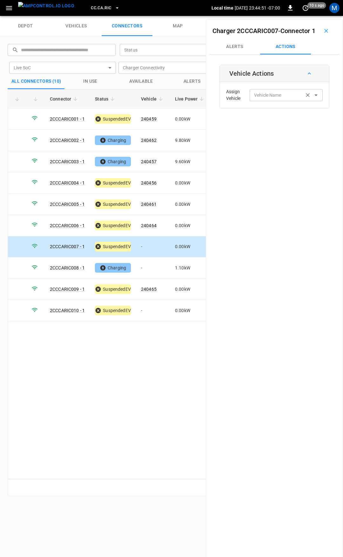
click at [261, 101] on div "Vehicle Name Vehicle Name" at bounding box center [286, 95] width 73 height 12
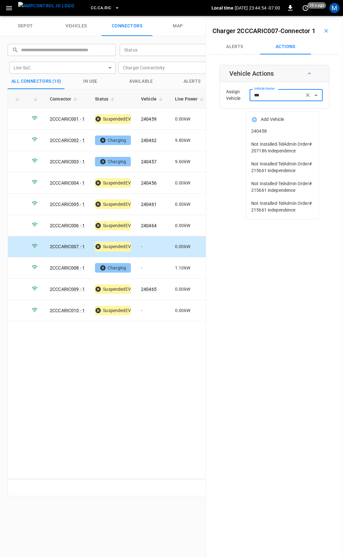
click at [290, 129] on span "240458" at bounding box center [283, 131] width 62 height 7
type input "******"
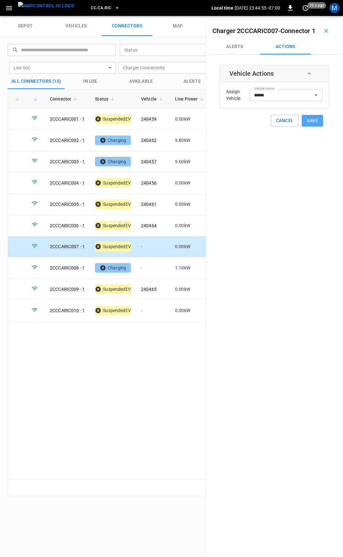
click at [313, 127] on button "Save" at bounding box center [312, 121] width 21 height 12
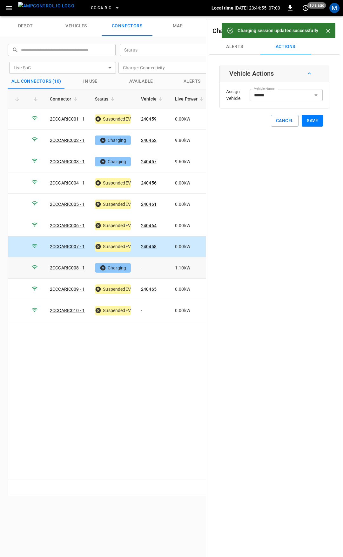
click at [156, 263] on td "-" at bounding box center [153, 267] width 34 height 21
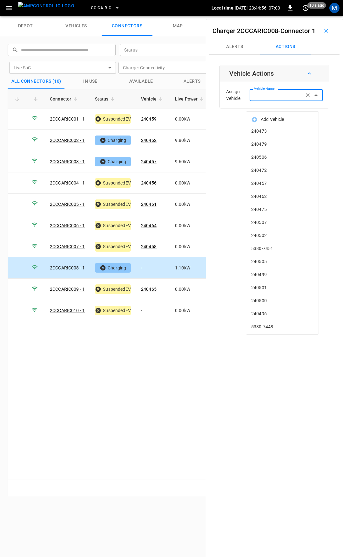
click at [276, 99] on input "Vehicle Name" at bounding box center [277, 95] width 51 height 8
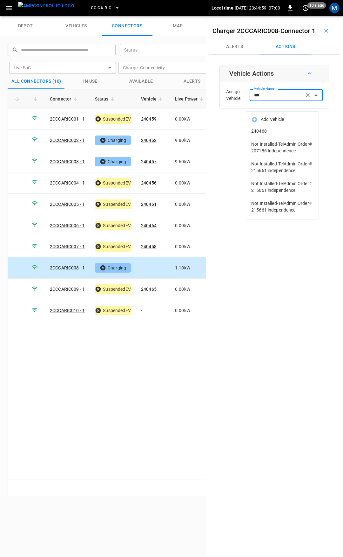
click at [275, 129] on span "240460" at bounding box center [283, 131] width 62 height 7
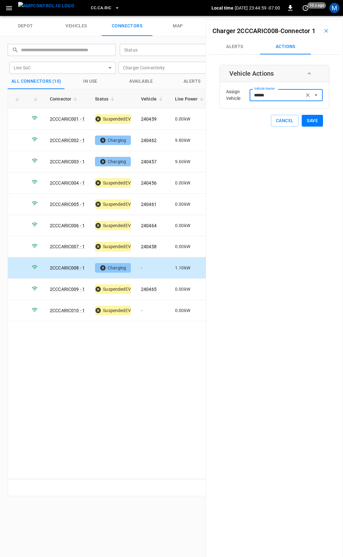
type input "******"
click at [303, 127] on button "Save" at bounding box center [312, 121] width 21 height 12
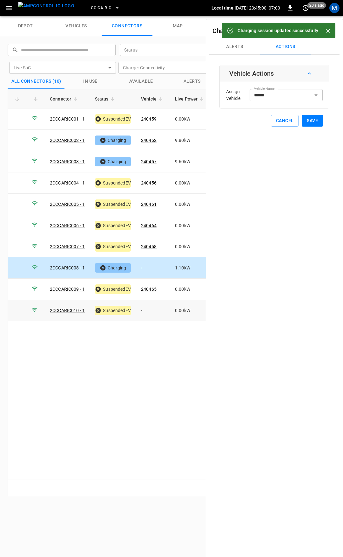
click at [147, 309] on td "-" at bounding box center [153, 310] width 34 height 21
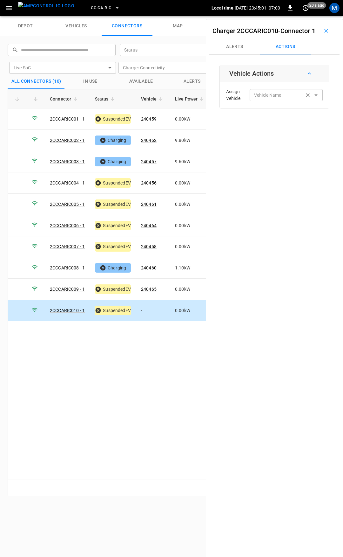
click at [268, 99] on input "Vehicle Name" at bounding box center [277, 95] width 51 height 8
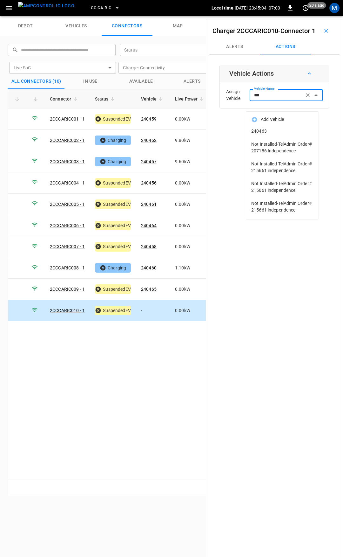
click at [267, 133] on span "240463" at bounding box center [283, 131] width 62 height 7
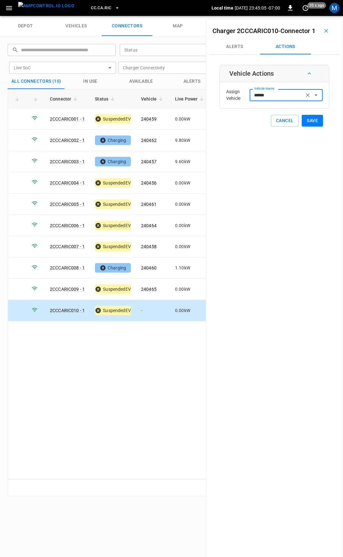
type input "******"
click at [314, 127] on button "Save" at bounding box center [312, 121] width 21 height 12
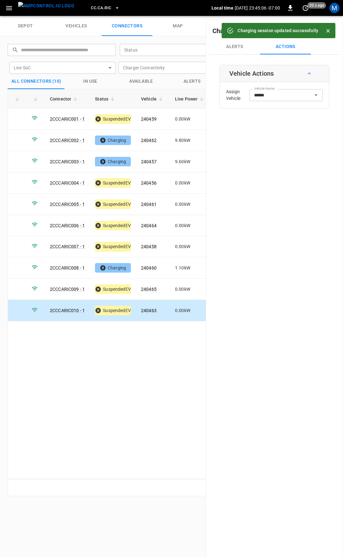
click at [97, 8] on span "CC.CA.RIC" at bounding box center [101, 7] width 20 height 7
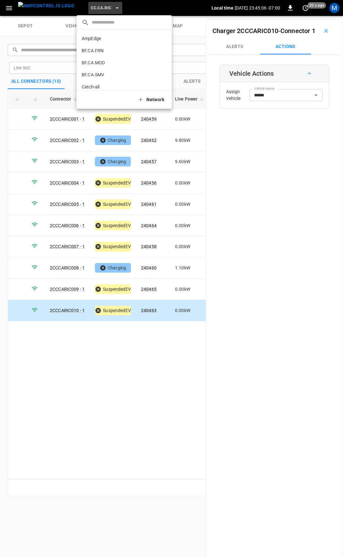
scroll to position [95, 0]
click at [114, 53] on p "CC.CA.SFF" at bounding box center [113, 52] width 63 height 6
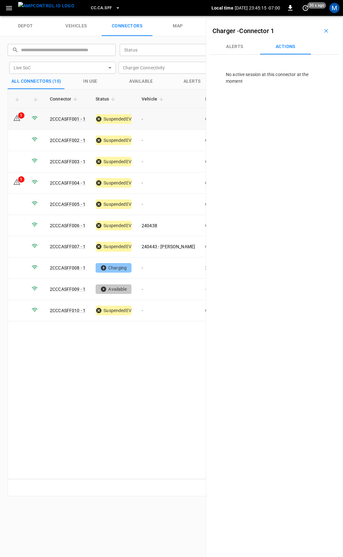
click at [166, 119] on td "-" at bounding box center [169, 118] width 64 height 21
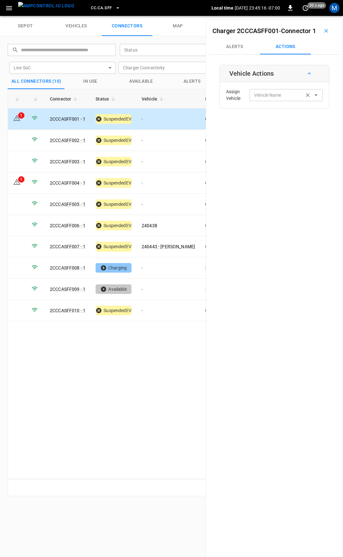
click at [270, 101] on div "Vehicle Name Vehicle Name" at bounding box center [286, 95] width 73 height 12
click at [92, 7] on span "CC.CA.SFF" at bounding box center [101, 7] width 21 height 7
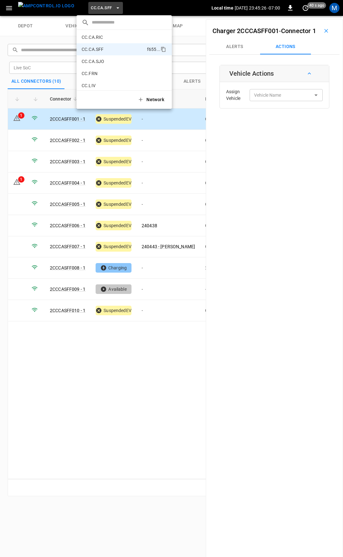
scroll to position [93, 0]
click at [119, 44] on p "CC.CA.RIC" at bounding box center [113, 42] width 62 height 6
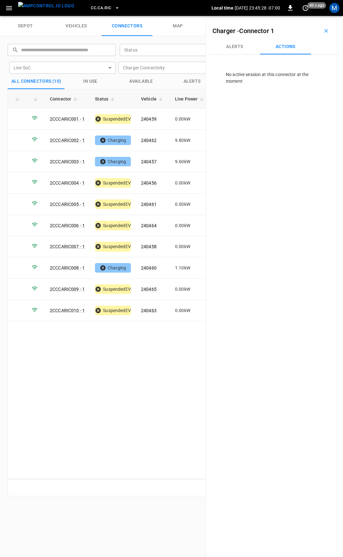
click at [93, 6] on span "CC.CA.RIC" at bounding box center [101, 7] width 20 height 7
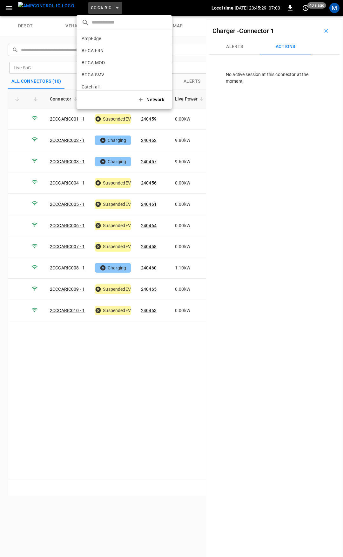
scroll to position [95, 0]
click at [104, 52] on p "CC.CA.SFF" at bounding box center [113, 52] width 63 height 6
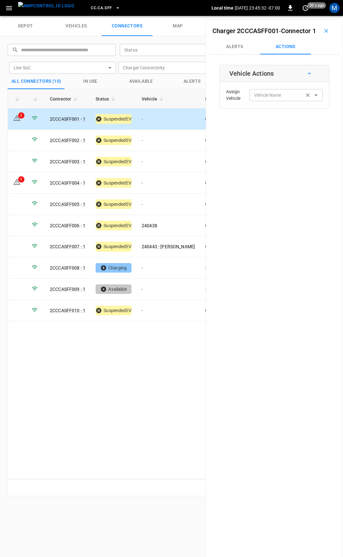
click at [276, 101] on div "Vehicle Name" at bounding box center [286, 95] width 73 height 12
click at [272, 100] on div "Vehicle Name" at bounding box center [286, 95] width 73 height 12
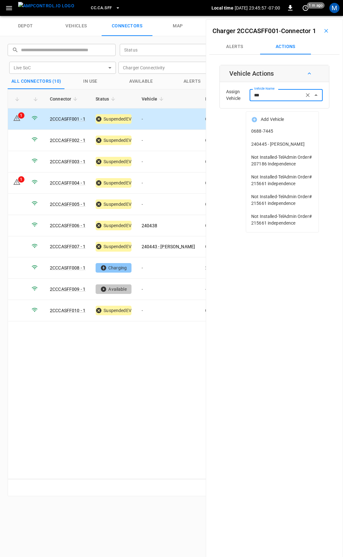
click at [277, 143] on span "240445 - [PERSON_NAME]" at bounding box center [283, 144] width 62 height 7
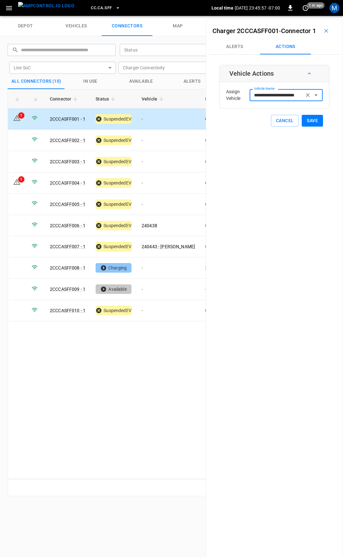
type input "**********"
drag, startPoint x: 305, startPoint y: 129, endPoint x: 218, endPoint y: 138, distance: 87.6
click at [304, 127] on button "Save" at bounding box center [312, 121] width 21 height 12
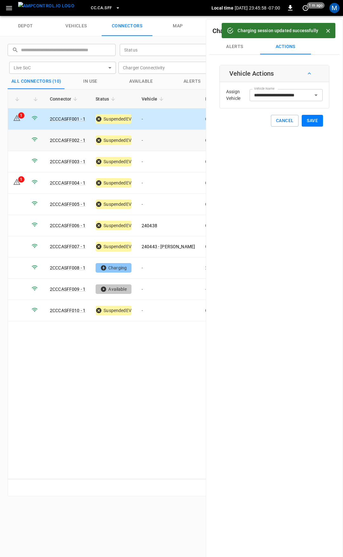
click at [164, 139] on td "-" at bounding box center [169, 140] width 64 height 21
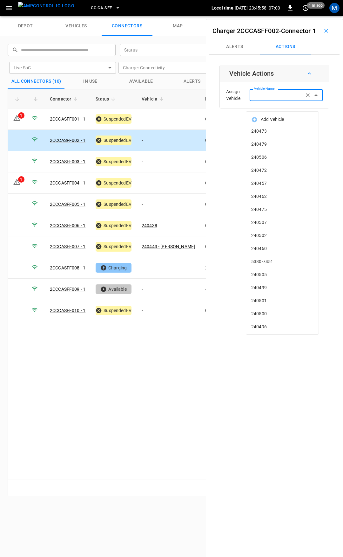
click at [280, 99] on input "Vehicle Name" at bounding box center [277, 95] width 51 height 8
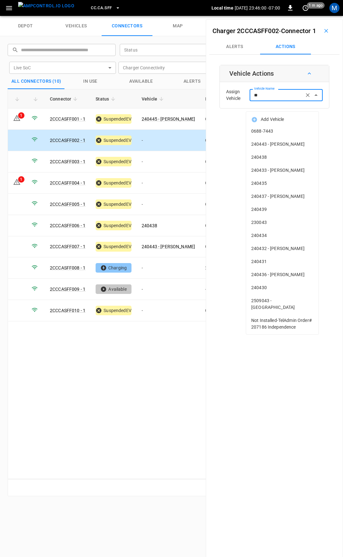
type input "***"
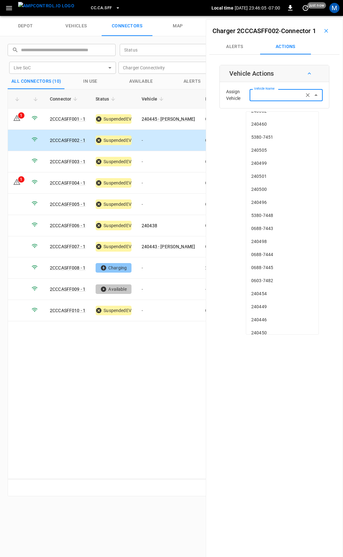
scroll to position [0, 0]
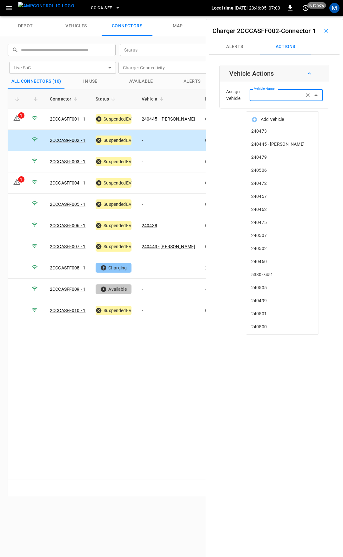
click at [285, 99] on input "Vehicle Name" at bounding box center [277, 95] width 51 height 8
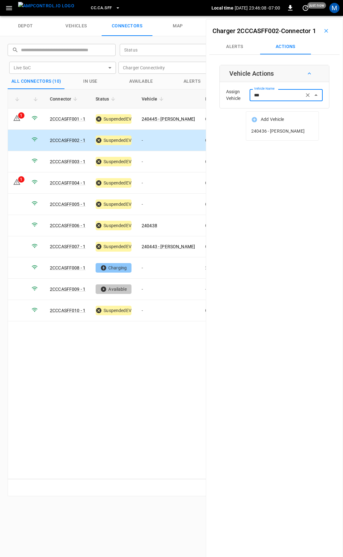
click at [277, 131] on span "240436 - [PERSON_NAME]" at bounding box center [283, 131] width 62 height 7
type input "**********"
click at [313, 127] on button "Save" at bounding box center [312, 121] width 21 height 12
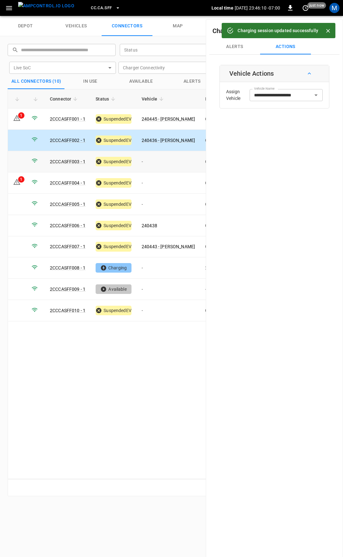
click at [159, 161] on td "-" at bounding box center [169, 161] width 64 height 21
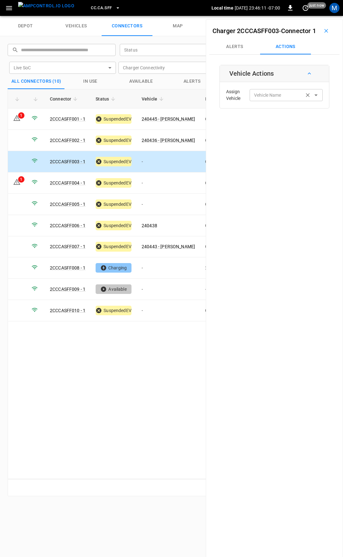
click at [270, 99] on input "Vehicle Name" at bounding box center [277, 95] width 51 height 8
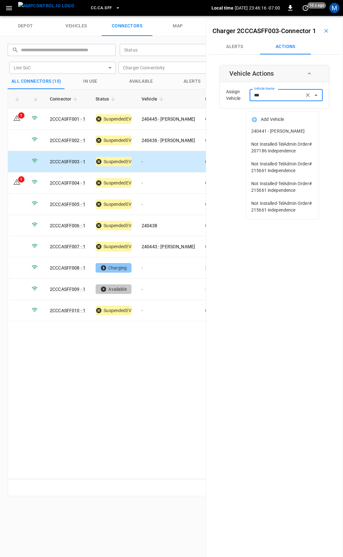
click at [271, 135] on span "240441 - [PERSON_NAME]" at bounding box center [283, 131] width 62 height 7
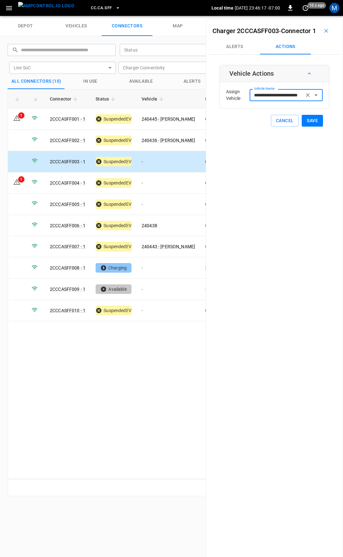
type input "**********"
click at [316, 127] on button "Save" at bounding box center [312, 121] width 21 height 12
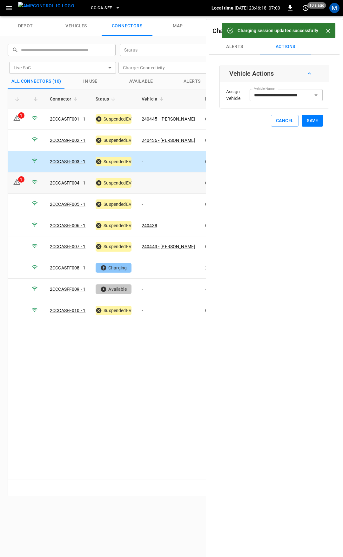
click at [153, 184] on td "-" at bounding box center [169, 182] width 64 height 21
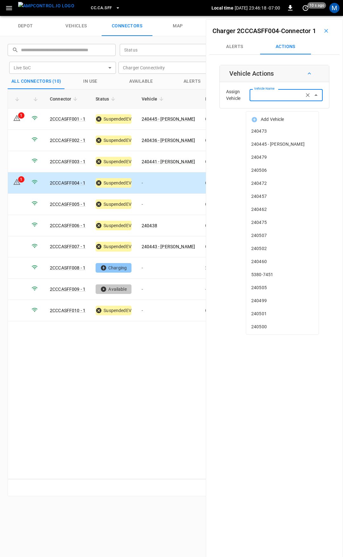
click at [266, 99] on input "Vehicle Name" at bounding box center [277, 95] width 51 height 8
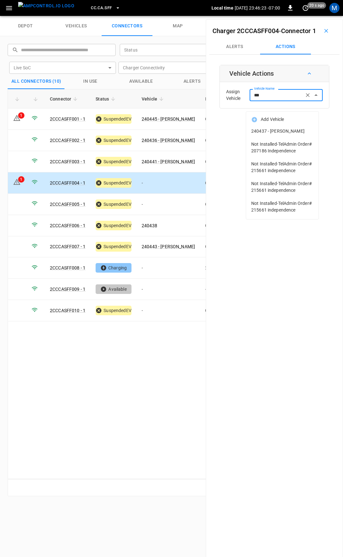
drag, startPoint x: 267, startPoint y: 129, endPoint x: 271, endPoint y: 129, distance: 3.8
click at [271, 129] on span "240437 - [PERSON_NAME]" at bounding box center [283, 131] width 62 height 7
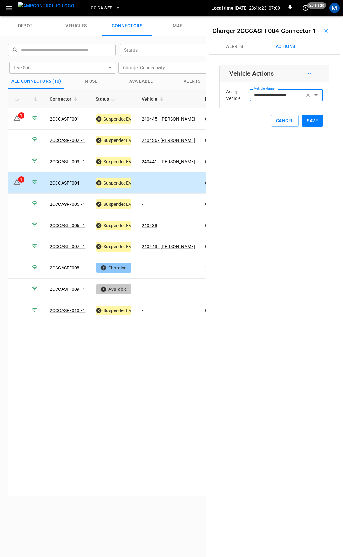
type input "**********"
click at [319, 127] on button "Save" at bounding box center [312, 121] width 21 height 12
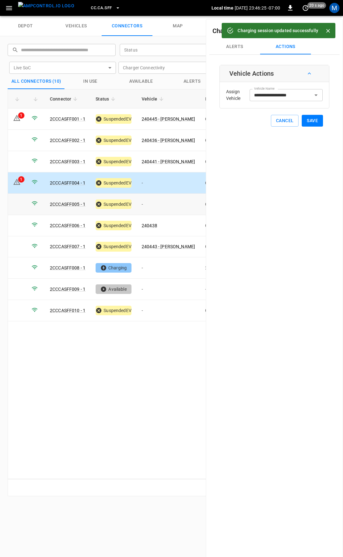
click at [156, 200] on td "-" at bounding box center [169, 204] width 64 height 21
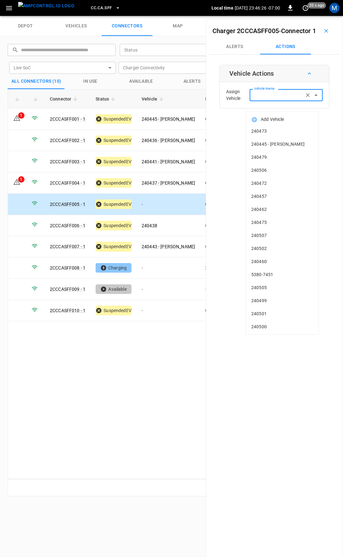
click at [270, 99] on input "Vehicle Name" at bounding box center [277, 95] width 51 height 8
type input "***"
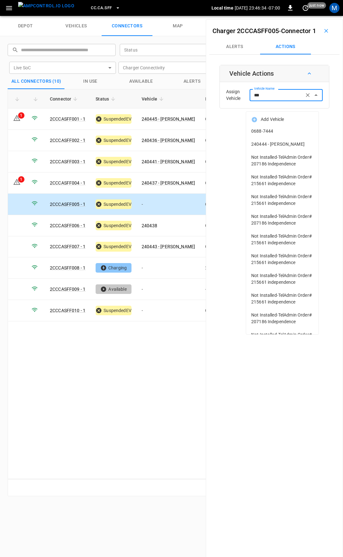
click at [277, 141] on li "240444 - [PERSON_NAME]" at bounding box center [282, 144] width 73 height 13
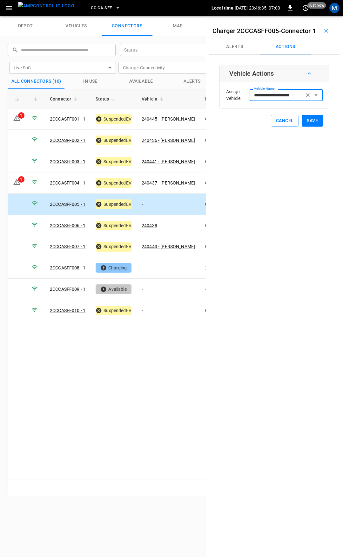
type input "**********"
drag, startPoint x: 308, startPoint y: 134, endPoint x: 183, endPoint y: 203, distance: 142.8
click at [308, 127] on button "Save" at bounding box center [312, 121] width 21 height 12
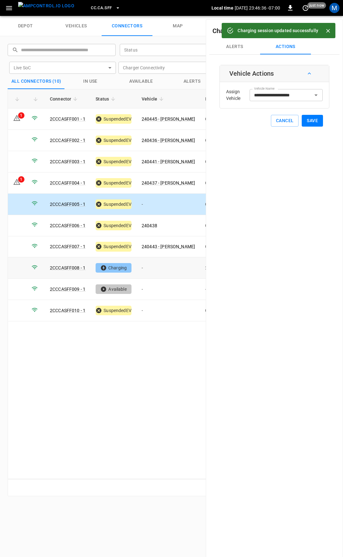
click at [154, 265] on td "-" at bounding box center [169, 267] width 64 height 21
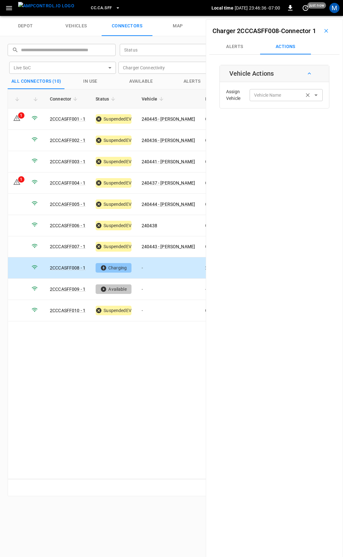
click at [272, 101] on div "Vehicle Name Vehicle Name" at bounding box center [286, 95] width 73 height 12
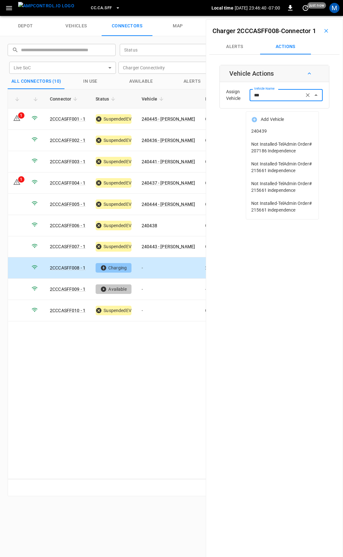
click at [277, 130] on span "240439" at bounding box center [283, 131] width 62 height 7
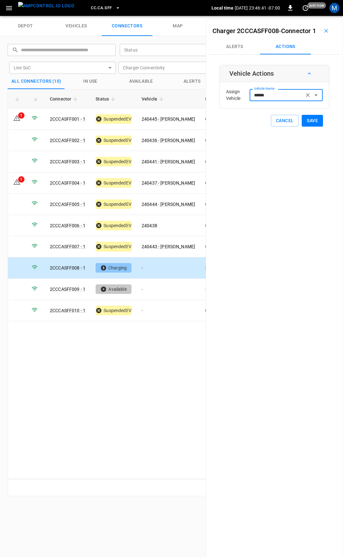
type input "******"
click at [302, 127] on button "Save" at bounding box center [312, 121] width 21 height 12
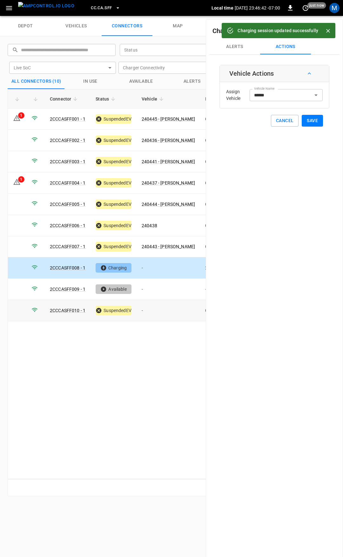
click at [155, 309] on td "-" at bounding box center [169, 310] width 64 height 21
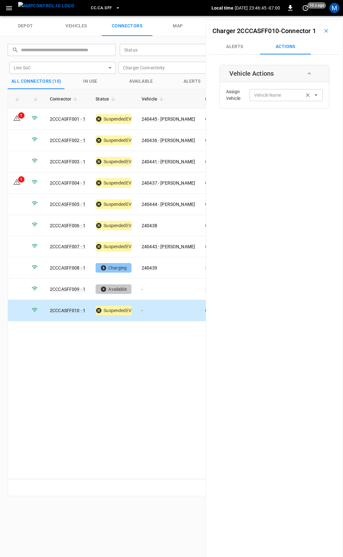
click at [268, 99] on input "Vehicle Name" at bounding box center [277, 95] width 51 height 8
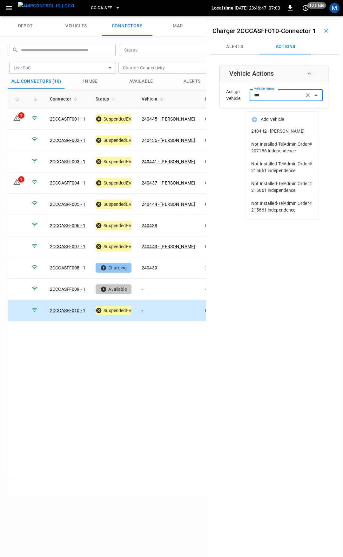
click at [281, 132] on span "240442 - [PERSON_NAME]" at bounding box center [283, 131] width 62 height 7
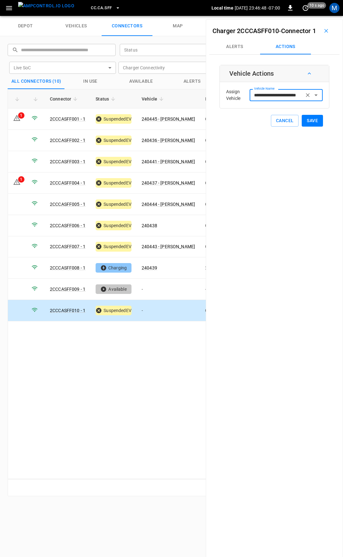
click at [314, 127] on button "Save" at bounding box center [312, 121] width 21 height 12
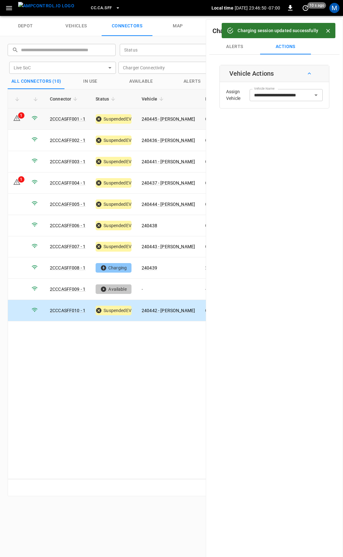
drag, startPoint x: 17, startPoint y: 119, endPoint x: 46, endPoint y: 127, distance: 30.5
click at [17, 119] on icon at bounding box center [17, 118] width 8 height 8
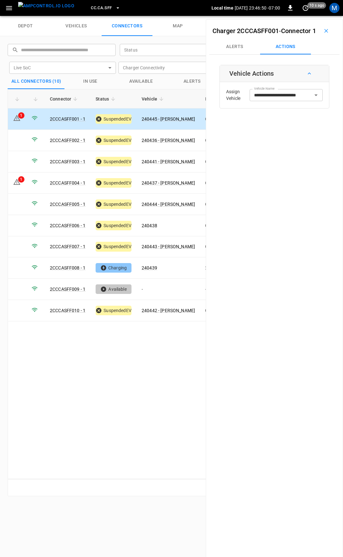
type input "**********"
click at [19, 115] on div "1" at bounding box center [21, 115] width 6 height 6
click at [242, 53] on button "Alerts" at bounding box center [235, 46] width 51 height 15
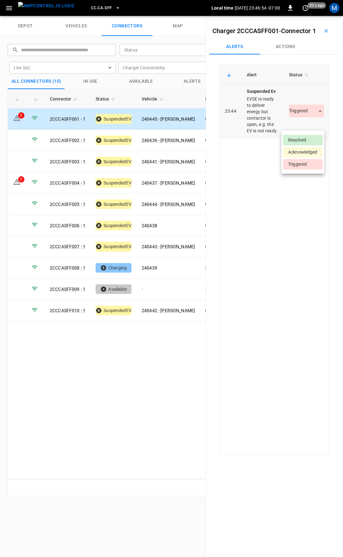
click at [303, 16] on body "CC.CA.SFF Local time [DATE] 23:46:54 -07:00 0 20 s ago M depot vehicles connect…" at bounding box center [171, 8] width 343 height 16
click at [312, 139] on li "Resolved" at bounding box center [303, 140] width 40 height 10
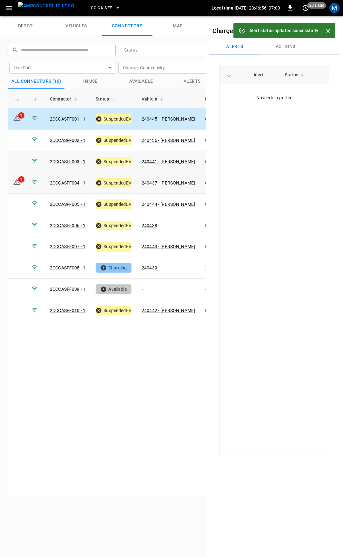
click at [18, 179] on div "1" at bounding box center [21, 179] width 6 height 6
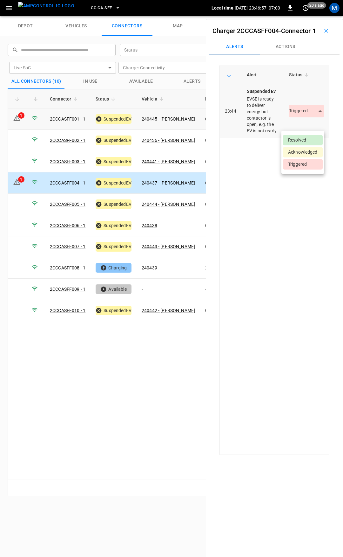
click at [303, 16] on body "CC.CA.SFF Local time [DATE] 23:46:57 -07:00 0 20 s ago M depot vehicles connect…" at bounding box center [171, 8] width 343 height 16
click at [306, 140] on li "Resolved" at bounding box center [303, 140] width 40 height 10
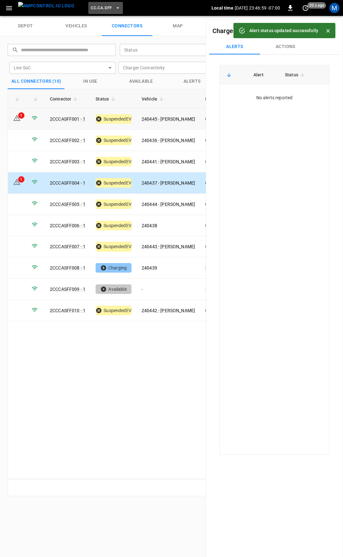
click at [97, 6] on span "CC.CA.SFF" at bounding box center [101, 7] width 21 height 7
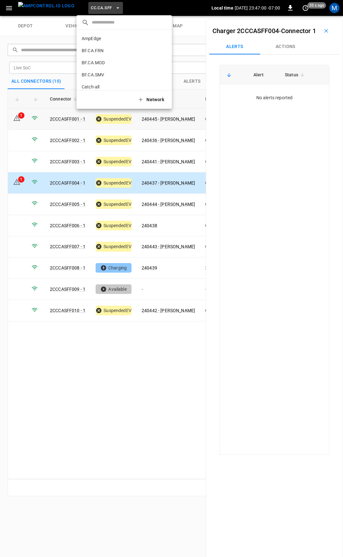
scroll to position [107, 0]
click at [113, 51] on p "CC.CA.SJO" at bounding box center [113, 52] width 62 height 6
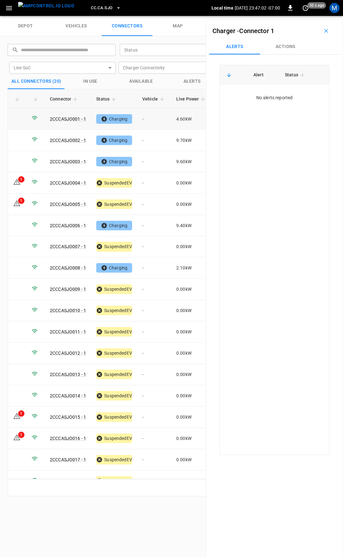
click at [160, 123] on td "-" at bounding box center [154, 118] width 34 height 21
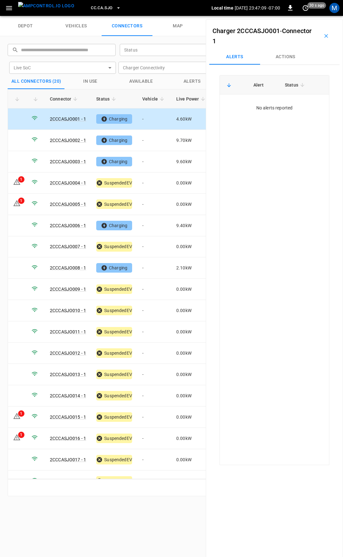
click at [152, 116] on td "-" at bounding box center [154, 118] width 34 height 21
click at [281, 59] on button "Actions" at bounding box center [285, 56] width 51 height 15
click at [276, 103] on div "Vehicle Name Vehicle Name" at bounding box center [286, 105] width 73 height 12
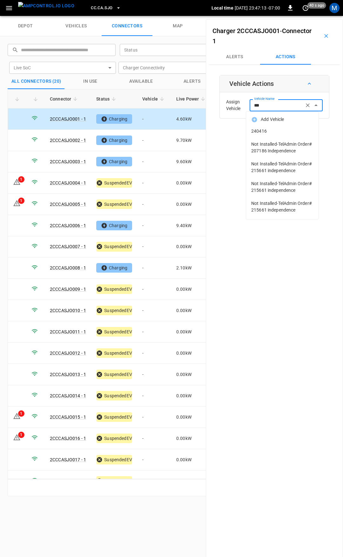
click at [290, 132] on span "240416" at bounding box center [283, 131] width 62 height 7
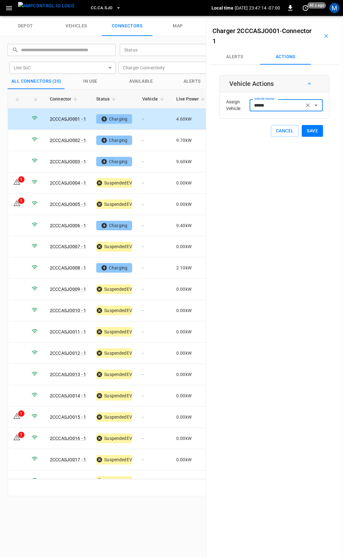
type input "******"
click at [310, 130] on button "Save" at bounding box center [312, 131] width 21 height 12
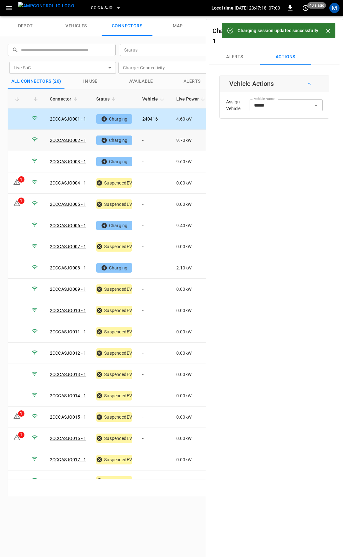
click at [155, 138] on td "-" at bounding box center [154, 140] width 34 height 21
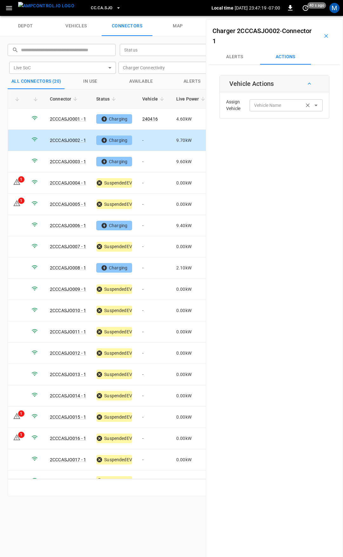
click at [265, 106] on input "Vehicle Name" at bounding box center [277, 105] width 51 height 8
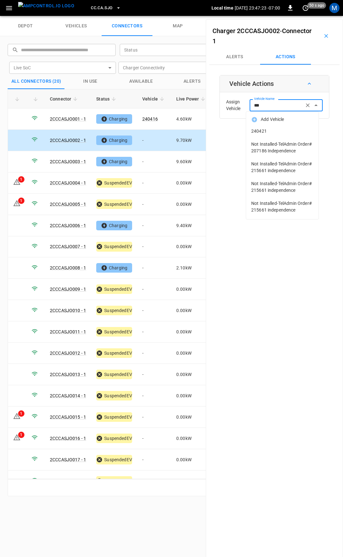
drag, startPoint x: 264, startPoint y: 129, endPoint x: 270, endPoint y: 104, distance: 25.9
click at [270, 16] on body "CC.CA.SJO Local time [DATE] 23:47:23 -07:00 0 50 s ago M depot vehicles connect…" at bounding box center [171, 8] width 343 height 16
click at [272, 130] on span "240421" at bounding box center [283, 131] width 62 height 7
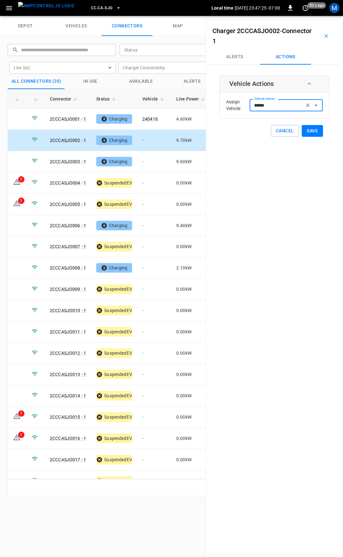
type input "******"
click at [306, 134] on button "Save" at bounding box center [312, 131] width 21 height 12
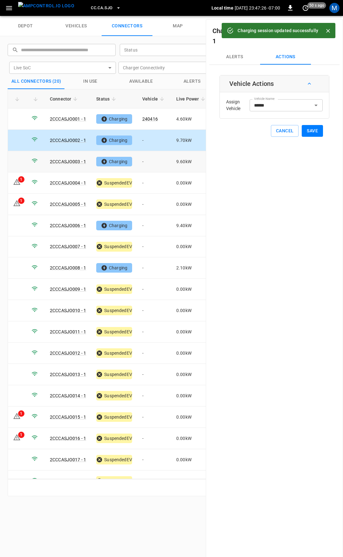
click at [155, 164] on td "-" at bounding box center [154, 161] width 34 height 21
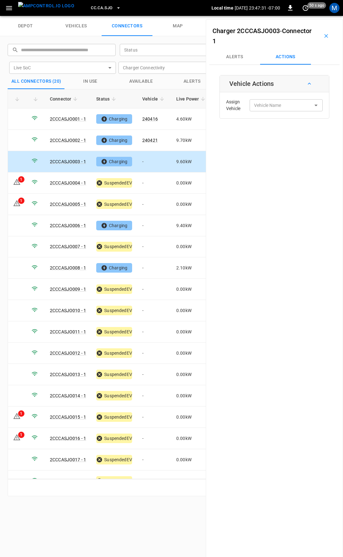
click at [152, 163] on td "-" at bounding box center [154, 161] width 34 height 21
click at [260, 105] on div "Vehicle Name Vehicle Name" at bounding box center [286, 105] width 73 height 12
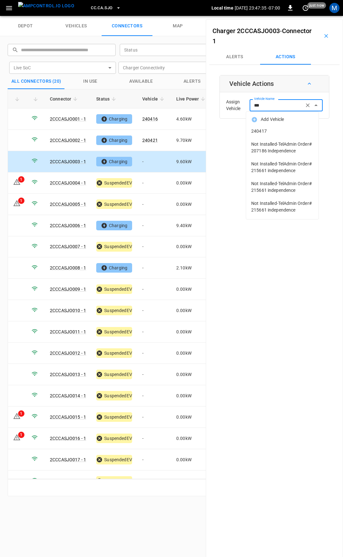
click at [270, 132] on span "240417" at bounding box center [283, 131] width 62 height 7
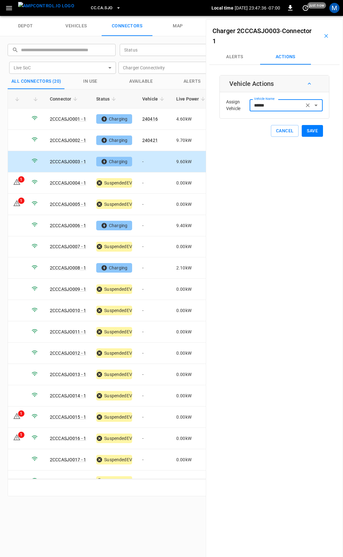
type input "******"
click at [307, 128] on button "Save" at bounding box center [312, 131] width 21 height 12
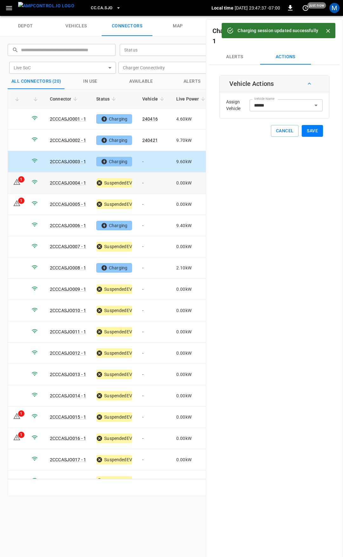
click at [158, 182] on td "-" at bounding box center [154, 182] width 34 height 21
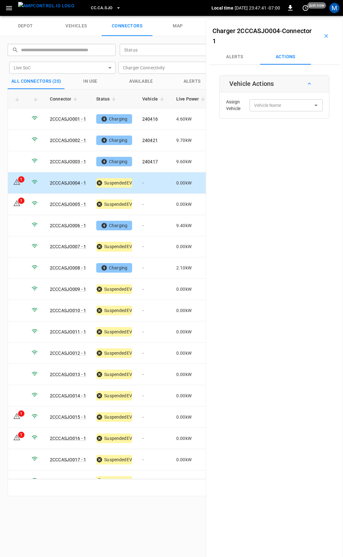
click at [144, 181] on td "-" at bounding box center [154, 182] width 34 height 21
click at [283, 103] on input "Vehicle Name" at bounding box center [277, 105] width 51 height 8
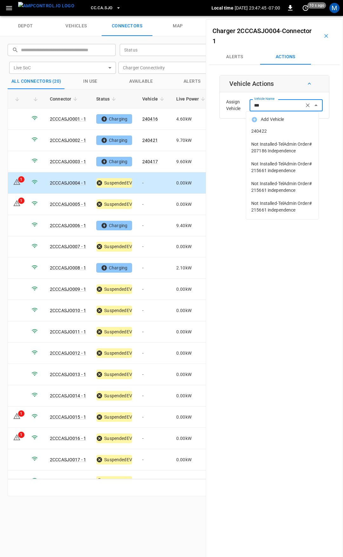
click at [285, 134] on span "240422" at bounding box center [283, 131] width 62 height 7
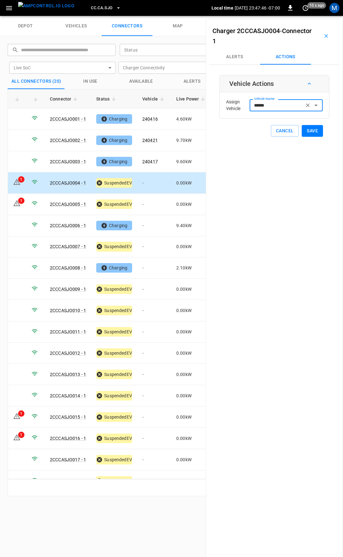
type input "******"
click at [319, 132] on button "Save" at bounding box center [312, 131] width 21 height 12
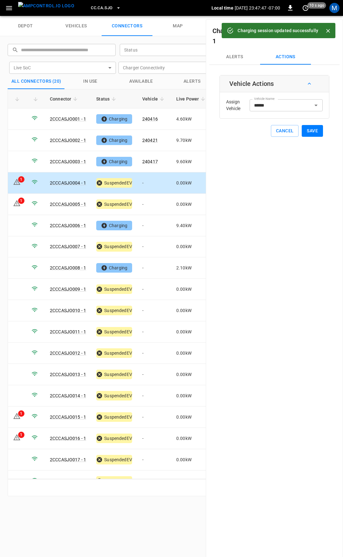
click at [308, 132] on button "Save" at bounding box center [312, 131] width 21 height 12
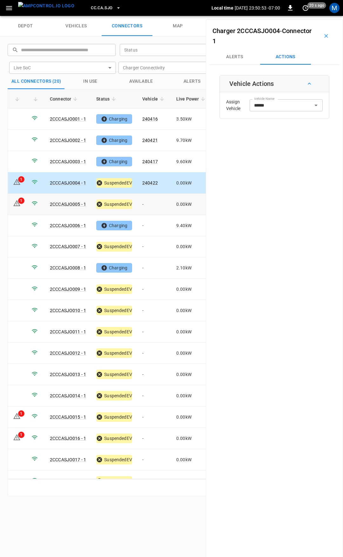
click at [162, 202] on td "-" at bounding box center [154, 204] width 34 height 21
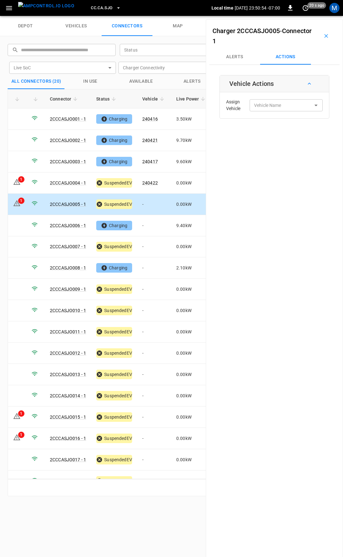
click at [263, 99] on div "Assign Vehicle Vehicle Name Vehicle Name" at bounding box center [275, 105] width 106 height 23
click at [171, 180] on td "0.00 kW" at bounding box center [191, 182] width 41 height 21
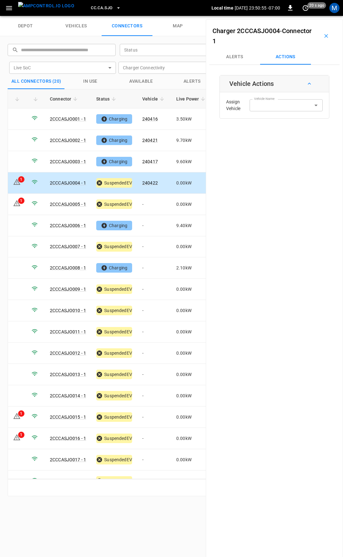
type input "******"
click at [155, 181] on link "240422" at bounding box center [150, 183] width 18 height 8
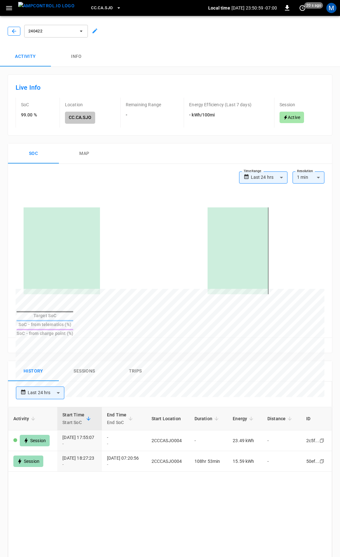
click at [14, 32] on icon "button" at bounding box center [14, 31] width 6 height 6
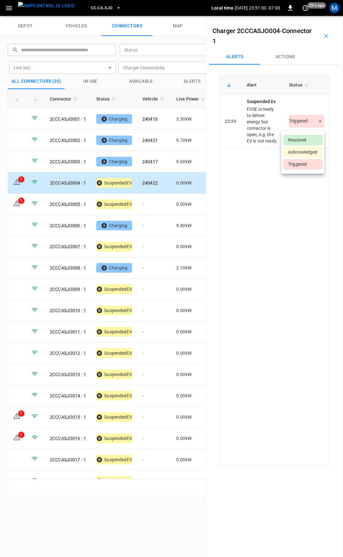
click at [308, 16] on body "CC.CA.SJO Local time [DATE] 23:51:00 -07:00 0 20 s ago M depot vehicles connect…" at bounding box center [171, 8] width 343 height 16
click at [302, 137] on li "Resolved" at bounding box center [303, 140] width 40 height 10
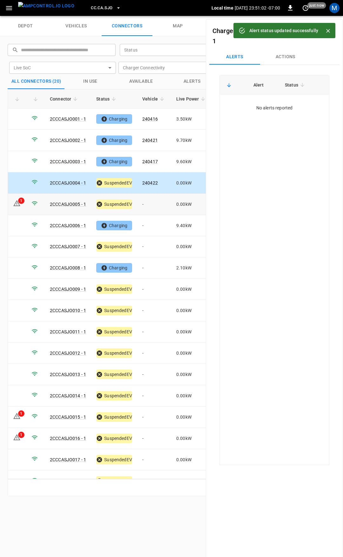
click at [157, 206] on td "-" at bounding box center [154, 204] width 34 height 21
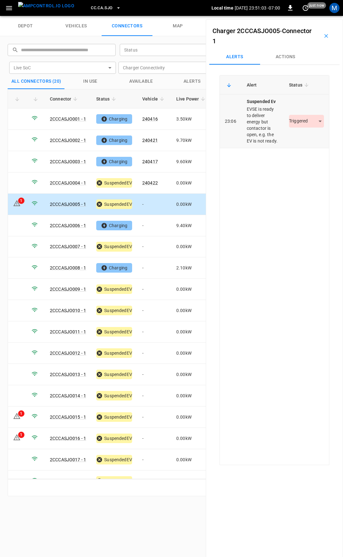
click at [308, 132] on td "Triggered *********" at bounding box center [306, 121] width 45 height 54
click at [306, 16] on body "CC.CA.SJO Local time [DATE] 23:51:03 -07:00 0 just now M depot vehicles connect…" at bounding box center [171, 8] width 343 height 16
click at [302, 140] on li "Resolved" at bounding box center [303, 140] width 40 height 10
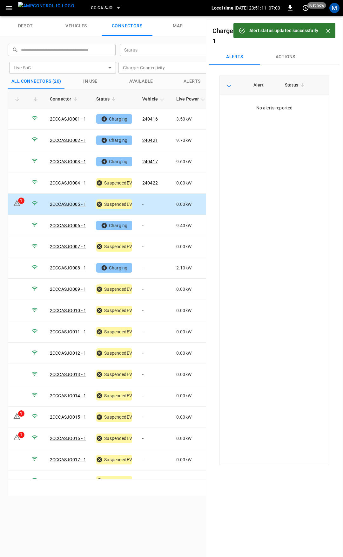
click at [156, 204] on td "-" at bounding box center [154, 204] width 34 height 21
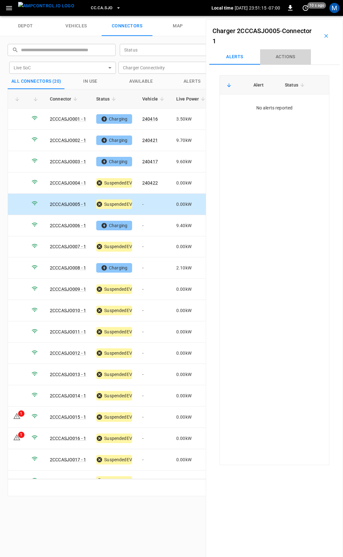
drag, startPoint x: 279, startPoint y: 59, endPoint x: 193, endPoint y: 166, distance: 137.8
click at [279, 59] on button "Actions" at bounding box center [285, 56] width 51 height 15
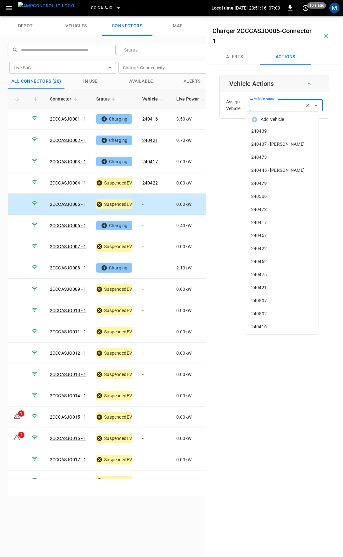
click at [273, 105] on div "Vehicle Name Vehicle Name" at bounding box center [286, 105] width 73 height 12
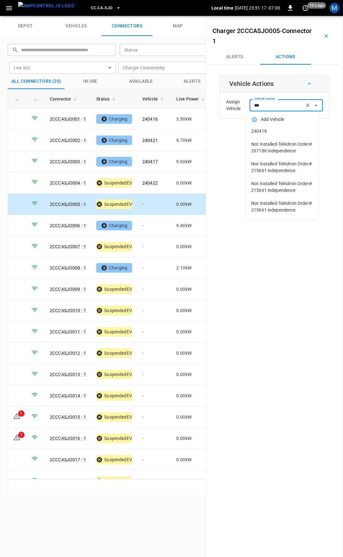
click at [285, 130] on span "240418" at bounding box center [283, 131] width 62 height 7
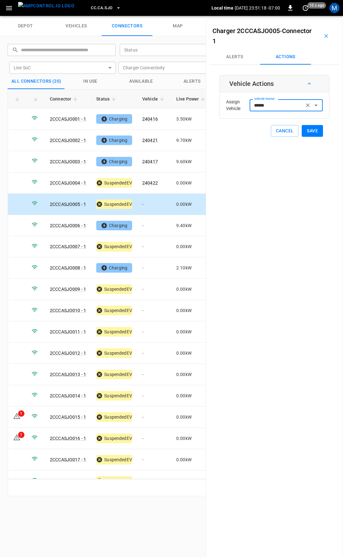
type input "******"
click at [306, 131] on button "Save" at bounding box center [312, 131] width 21 height 12
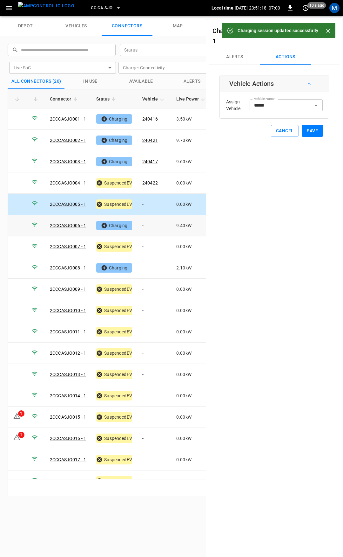
drag, startPoint x: 149, startPoint y: 225, endPoint x: 166, endPoint y: 227, distance: 17.2
click at [149, 225] on td "-" at bounding box center [154, 225] width 34 height 21
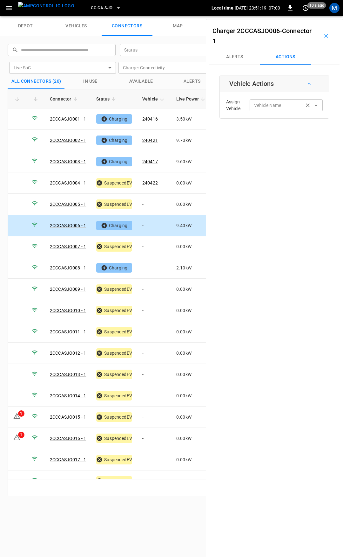
click at [272, 107] on input "Vehicle Name" at bounding box center [277, 105] width 51 height 8
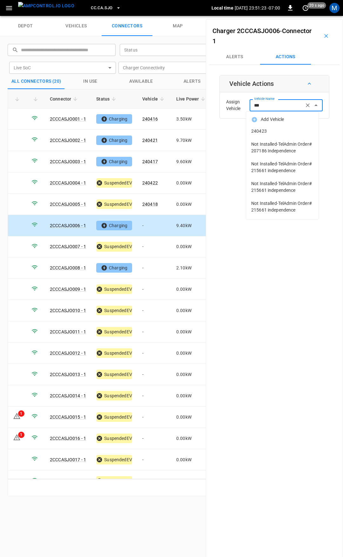
click at [264, 128] on li "240423" at bounding box center [282, 131] width 73 height 13
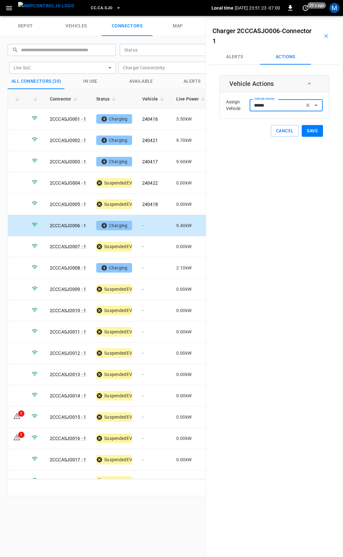
type input "******"
click at [310, 129] on button "Save" at bounding box center [312, 131] width 21 height 12
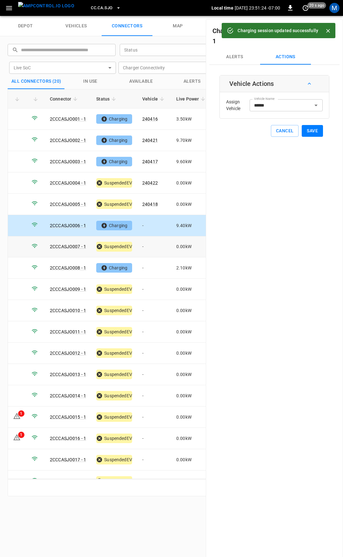
click at [147, 243] on td "-" at bounding box center [154, 246] width 34 height 21
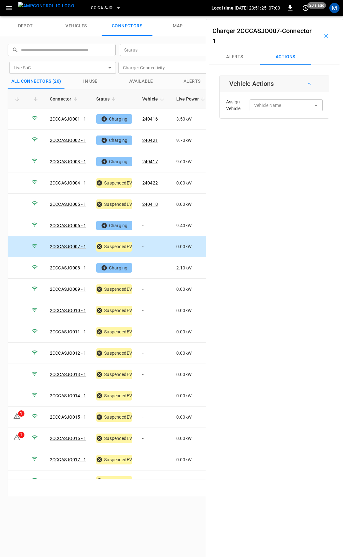
click at [282, 113] on div "Assign Vehicle Vehicle Name Vehicle Name" at bounding box center [275, 105] width 106 height 23
click at [285, 101] on div "Vehicle Name" at bounding box center [286, 105] width 73 height 12
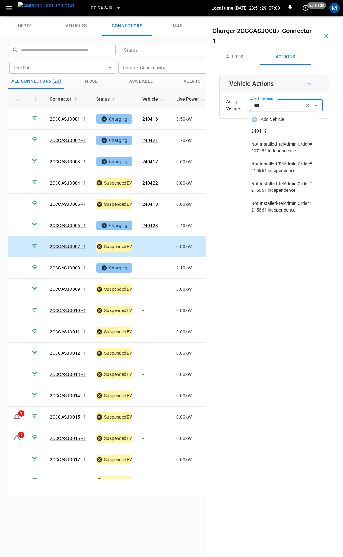
click at [284, 131] on span "240419" at bounding box center [283, 131] width 62 height 7
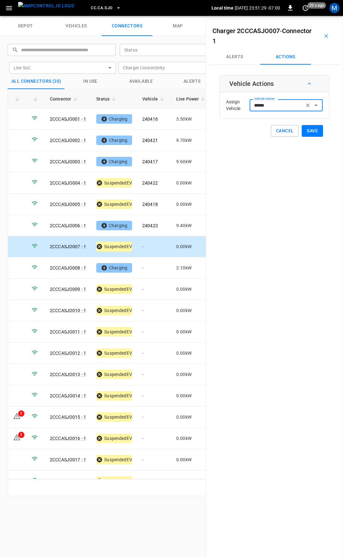
type input "******"
click at [314, 133] on button "Save" at bounding box center [312, 131] width 21 height 12
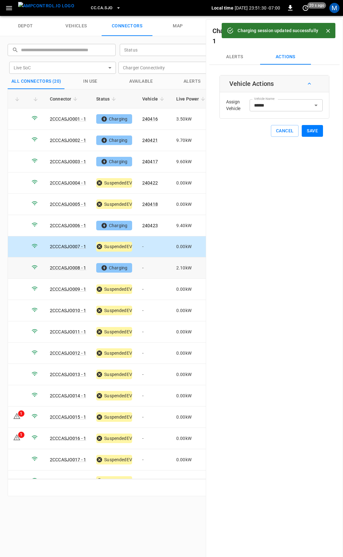
click at [150, 264] on td "-" at bounding box center [154, 267] width 34 height 21
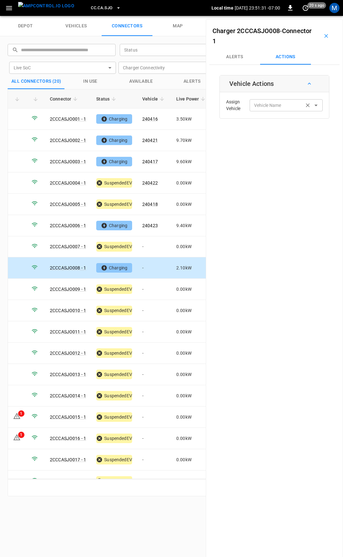
click at [270, 110] on div "Vehicle Name" at bounding box center [286, 105] width 73 height 12
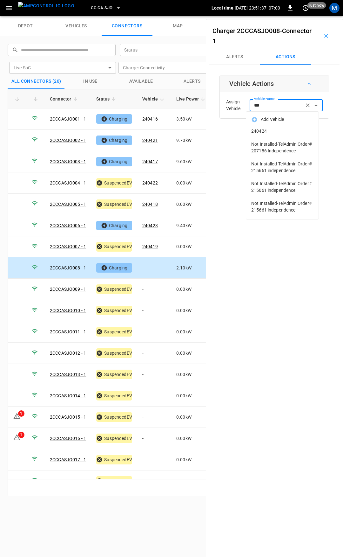
click at [280, 134] on span "240424" at bounding box center [283, 131] width 62 height 7
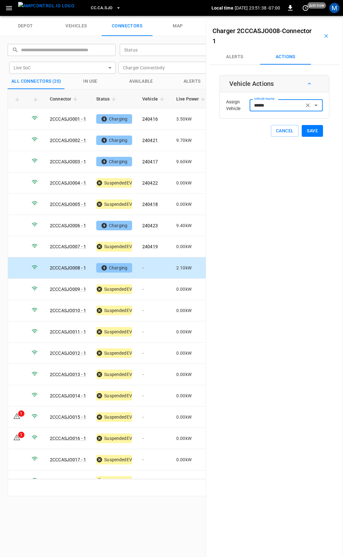
type input "******"
click at [306, 131] on button "Save" at bounding box center [312, 131] width 21 height 12
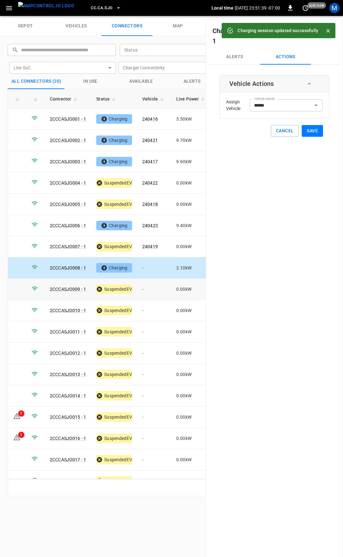
click at [152, 286] on td "-" at bounding box center [154, 289] width 34 height 21
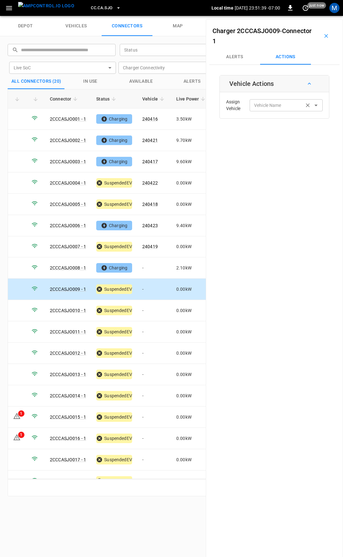
click at [262, 106] on div "Vehicle Name Vehicle Name" at bounding box center [286, 105] width 73 height 12
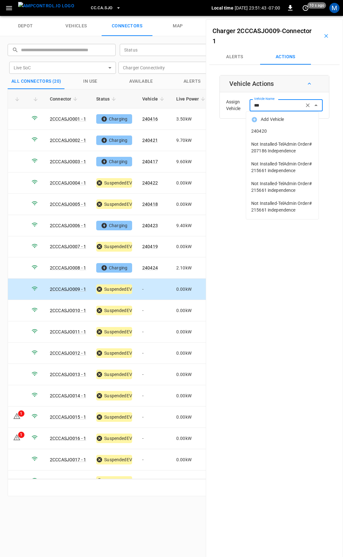
click at [268, 136] on li "240420" at bounding box center [282, 131] width 73 height 13
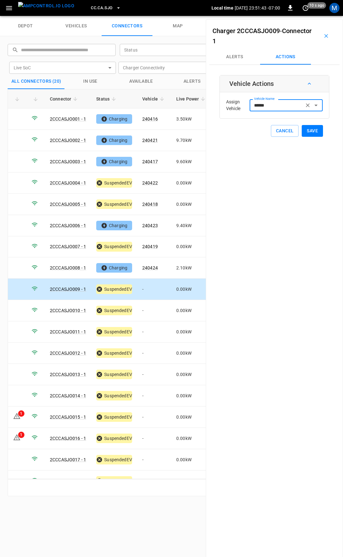
type input "******"
click at [306, 128] on button "Save" at bounding box center [312, 131] width 21 height 12
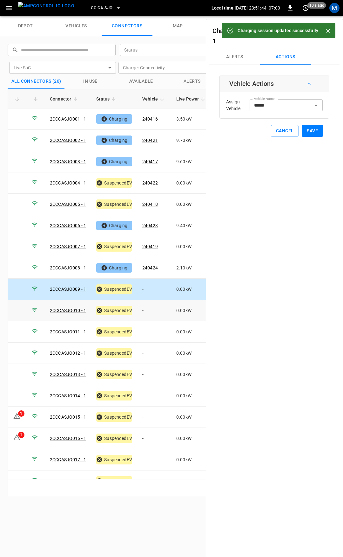
click at [153, 310] on td "-" at bounding box center [154, 310] width 34 height 21
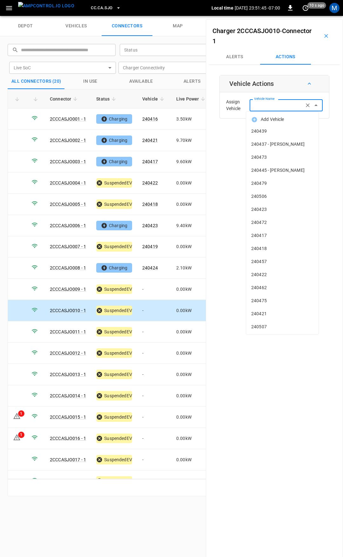
click at [273, 104] on input "Vehicle Name" at bounding box center [277, 105] width 51 height 8
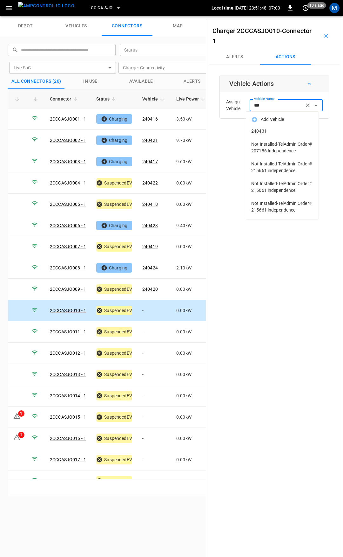
click at [281, 133] on span "240431" at bounding box center [283, 131] width 62 height 7
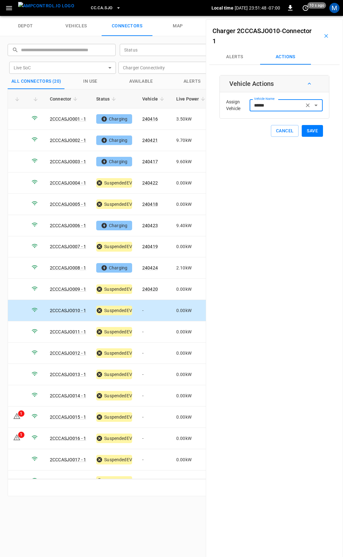
type input "******"
click at [308, 130] on button "Save" at bounding box center [312, 131] width 21 height 12
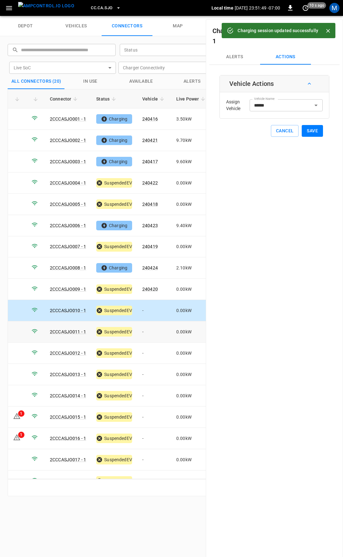
click at [152, 329] on td "-" at bounding box center [154, 331] width 34 height 21
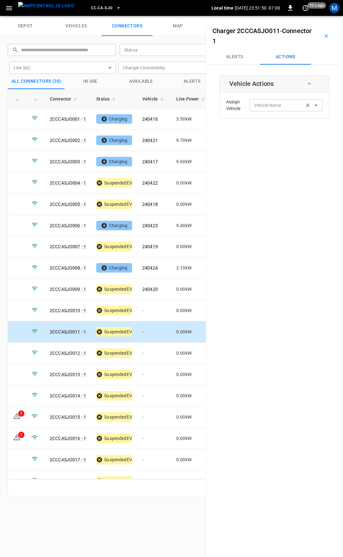
click at [267, 107] on input "Vehicle Name" at bounding box center [277, 105] width 51 height 8
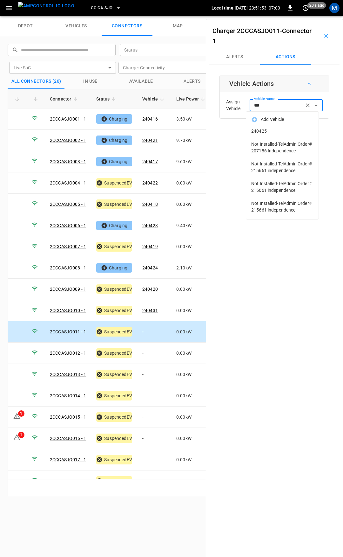
click at [274, 127] on li "240425" at bounding box center [282, 131] width 73 height 13
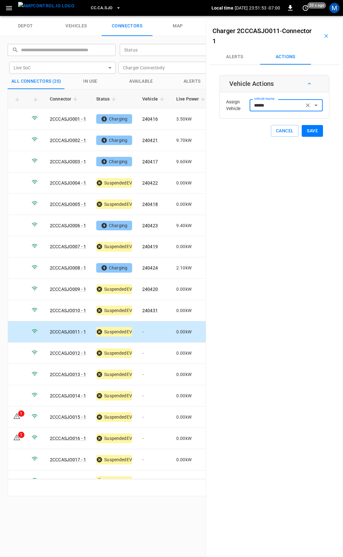
type input "******"
click at [311, 132] on button "Save" at bounding box center [312, 131] width 21 height 12
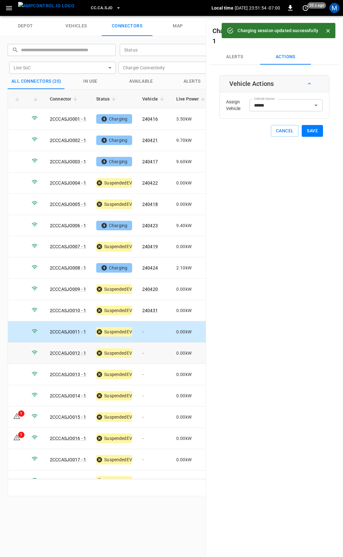
click at [149, 348] on td "-" at bounding box center [154, 352] width 34 height 21
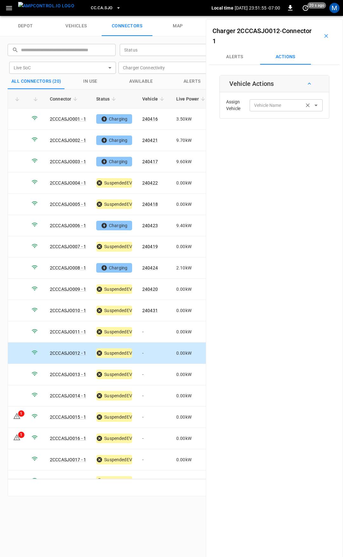
click at [259, 111] on div "Vehicle Name" at bounding box center [286, 105] width 73 height 12
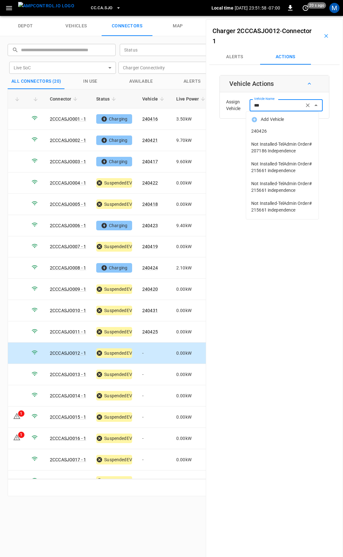
click at [273, 129] on span "240426" at bounding box center [283, 131] width 62 height 7
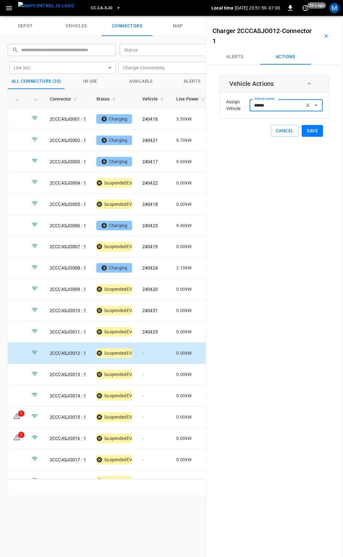
type input "******"
click at [309, 129] on button "Save" at bounding box center [312, 131] width 21 height 12
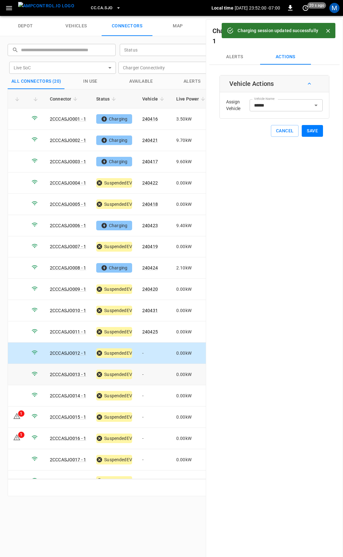
drag, startPoint x: 152, startPoint y: 368, endPoint x: 271, endPoint y: 194, distance: 210.8
click at [152, 368] on td "-" at bounding box center [154, 374] width 34 height 21
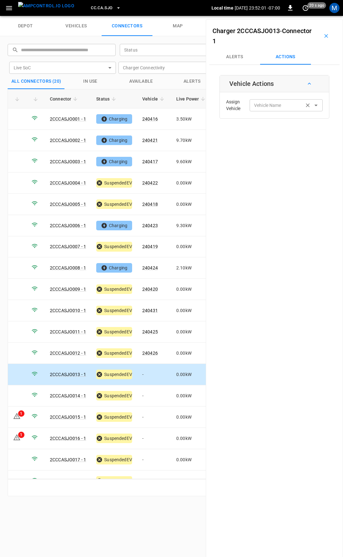
click at [263, 105] on div "Vehicle Name Vehicle Name" at bounding box center [286, 105] width 73 height 12
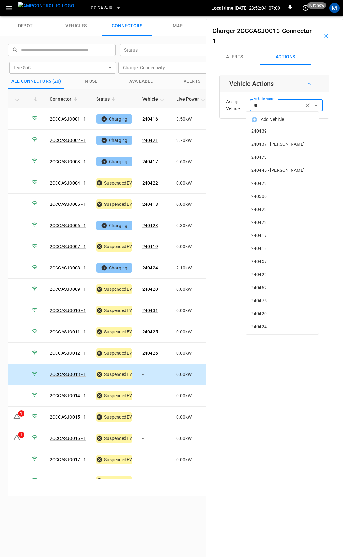
type input "***"
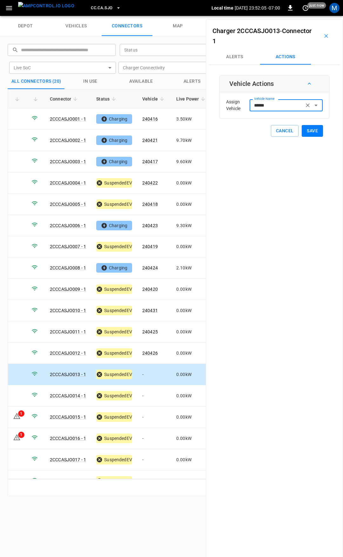
type input "******"
click at [304, 129] on button "Save" at bounding box center [312, 131] width 21 height 12
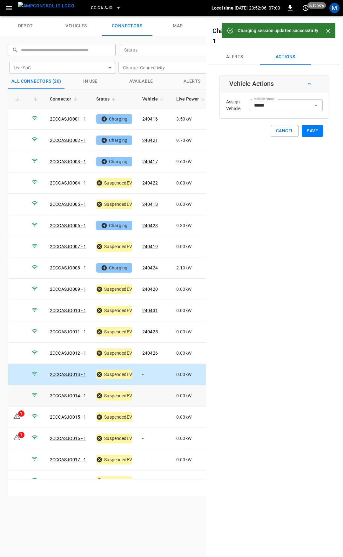
click at [147, 386] on td "-" at bounding box center [154, 395] width 34 height 21
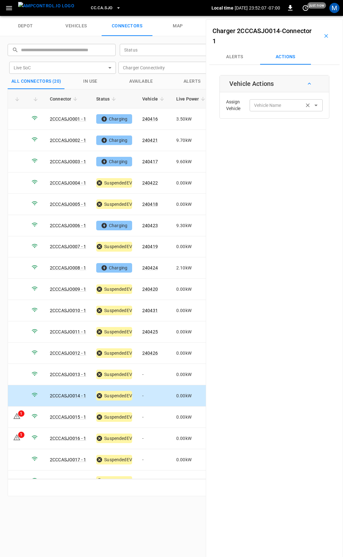
click at [269, 106] on input "Vehicle Name" at bounding box center [277, 105] width 51 height 8
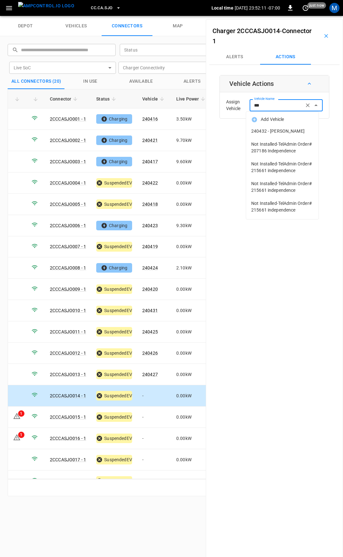
click at [276, 128] on span "240432 - [PERSON_NAME]" at bounding box center [283, 131] width 62 height 7
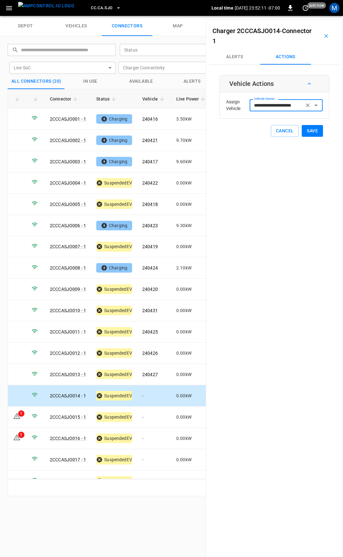
type input "**********"
drag, startPoint x: 307, startPoint y: 131, endPoint x: 251, endPoint y: 253, distance: 133.8
click at [307, 131] on button "Save" at bounding box center [312, 131] width 21 height 12
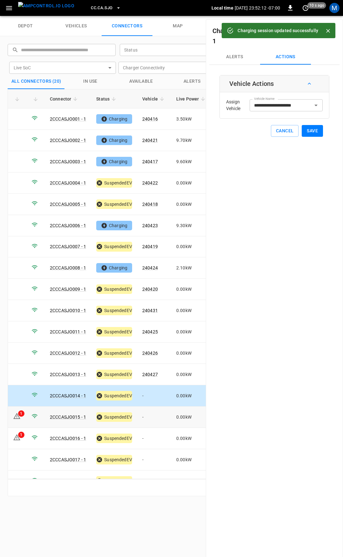
click at [152, 415] on td "-" at bounding box center [154, 416] width 34 height 21
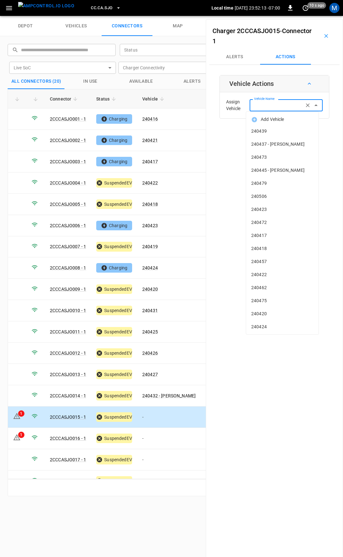
click at [265, 108] on input "Vehicle Name" at bounding box center [277, 105] width 51 height 8
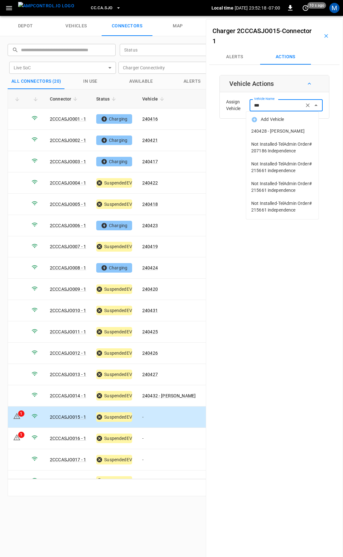
click at [295, 131] on span "240428 - [PERSON_NAME]" at bounding box center [283, 131] width 62 height 7
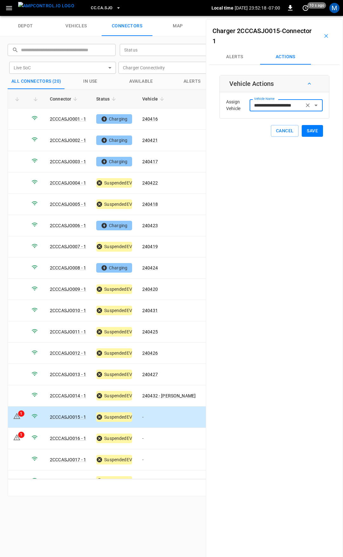
type input "**********"
click at [306, 130] on button "Save" at bounding box center [312, 131] width 21 height 12
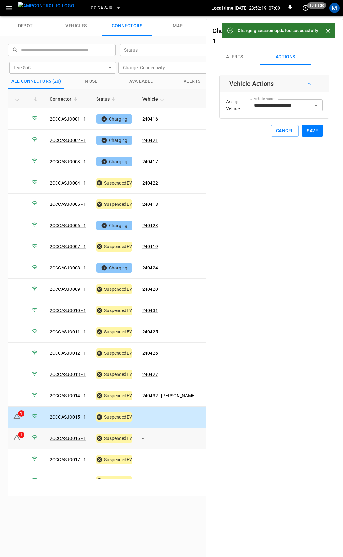
click at [159, 434] on td "-" at bounding box center [169, 438] width 64 height 21
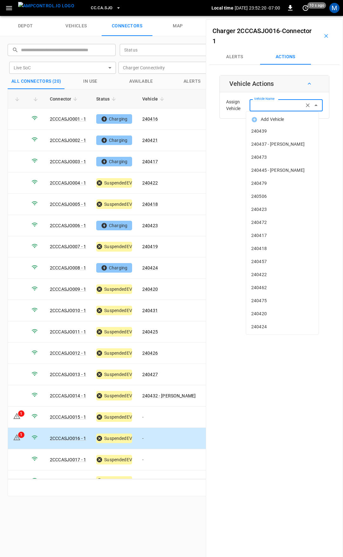
click at [259, 104] on div "Vehicle Name Vehicle Name" at bounding box center [286, 105] width 73 height 12
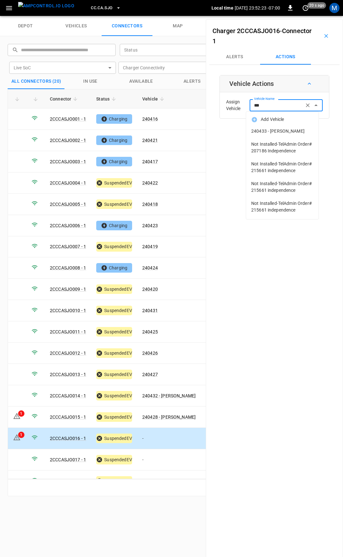
click at [273, 131] on span "240433 - [PERSON_NAME]" at bounding box center [283, 131] width 62 height 7
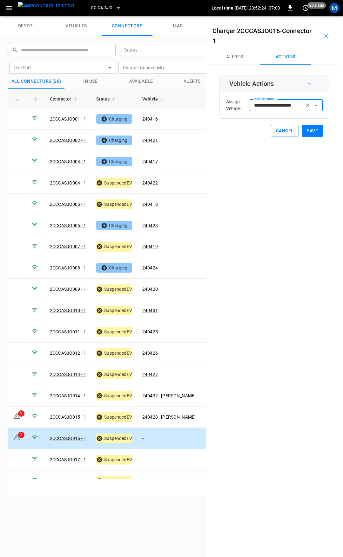
type input "**********"
drag, startPoint x: 307, startPoint y: 132, endPoint x: 268, endPoint y: 173, distance: 56.5
click at [307, 132] on button "Save" at bounding box center [312, 131] width 21 height 12
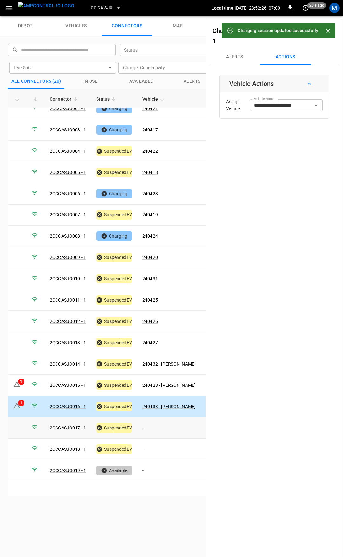
scroll to position [53, 0]
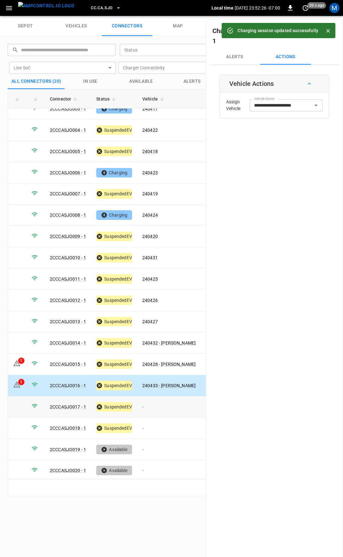
click at [163, 400] on td "-" at bounding box center [169, 406] width 64 height 21
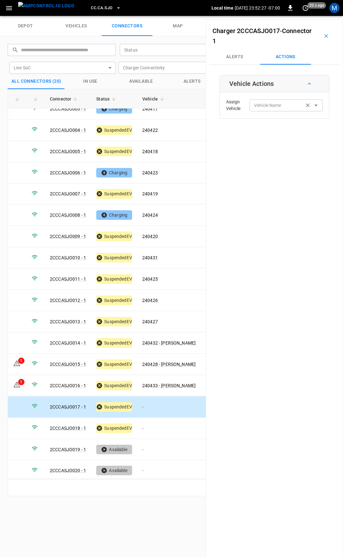
click at [286, 107] on input "Vehicle Name" at bounding box center [277, 105] width 51 height 8
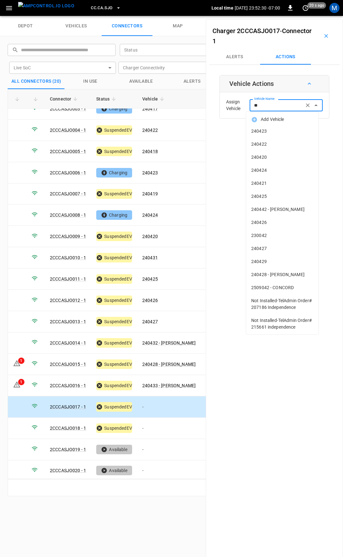
type input "***"
click at [266, 106] on input "Vehicle Name" at bounding box center [277, 105] width 51 height 8
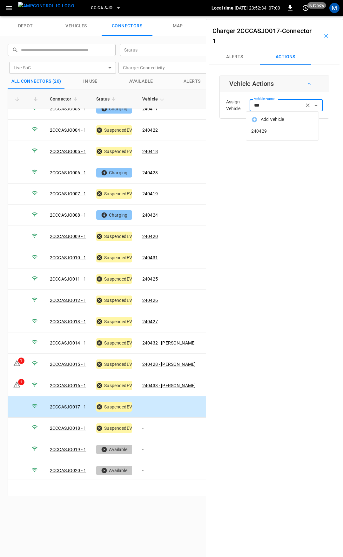
click at [268, 135] on li "240429" at bounding box center [282, 131] width 73 height 13
type input "******"
click at [317, 127] on button "Save" at bounding box center [312, 131] width 21 height 12
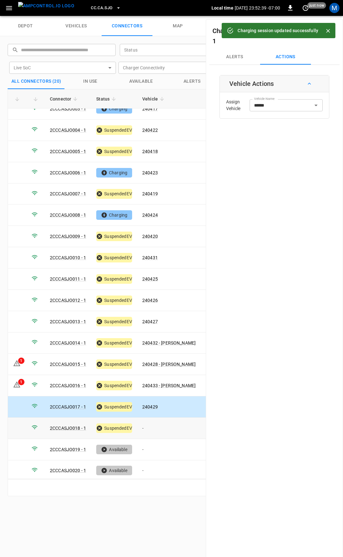
drag, startPoint x: 149, startPoint y: 421, endPoint x: 232, endPoint y: 188, distance: 246.9
click at [149, 421] on td "-" at bounding box center [169, 428] width 64 height 21
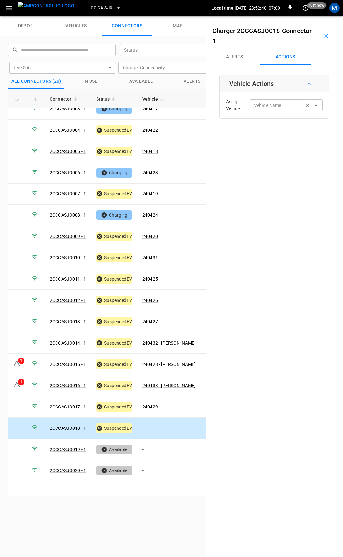
click at [263, 110] on div "Vehicle Name" at bounding box center [286, 105] width 73 height 12
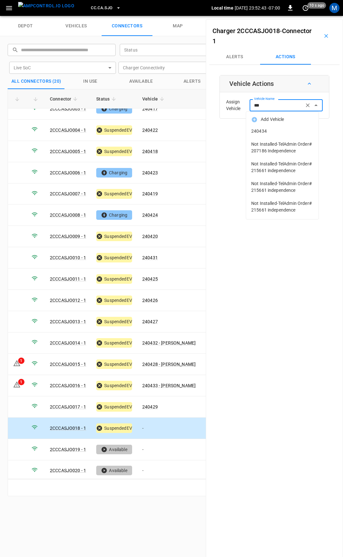
click at [282, 132] on span "240434" at bounding box center [283, 131] width 62 height 7
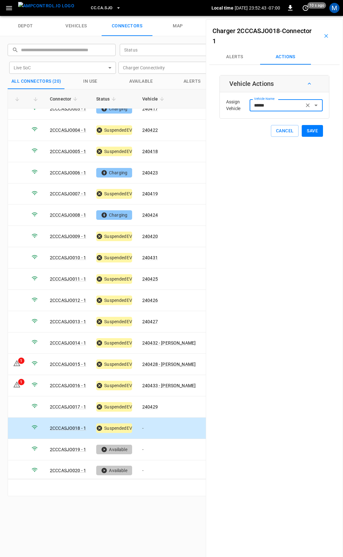
type input "******"
click at [308, 133] on button "Save" at bounding box center [312, 131] width 21 height 12
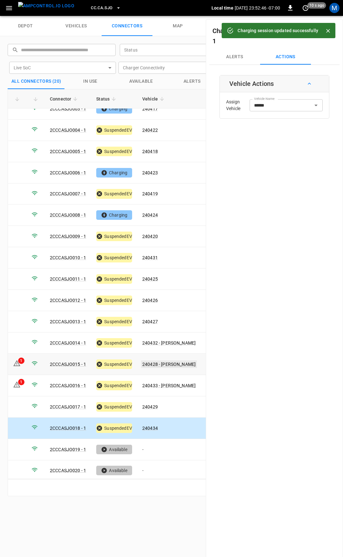
click at [167, 360] on link "240428 - [PERSON_NAME]" at bounding box center [169, 364] width 56 height 8
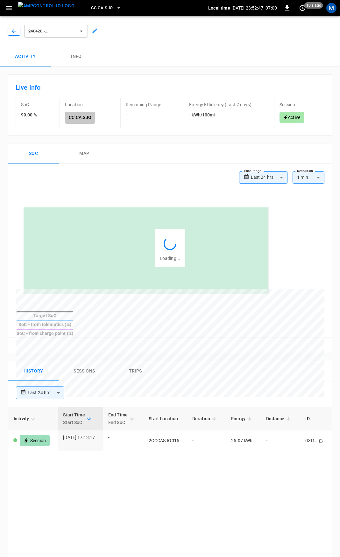
click at [15, 30] on icon "button" at bounding box center [14, 31] width 6 height 6
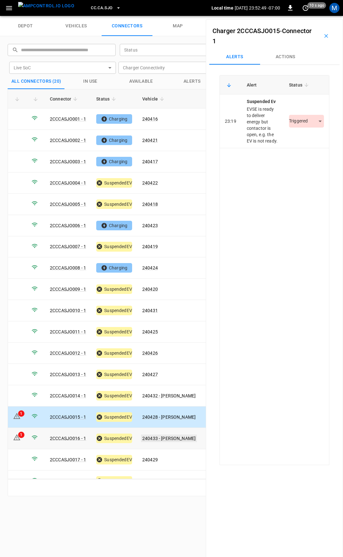
click at [181, 434] on link "240433 - [PERSON_NAME]" at bounding box center [169, 438] width 56 height 8
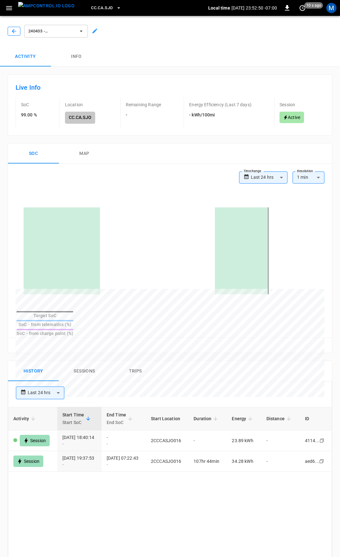
click at [16, 31] on icon "button" at bounding box center [14, 31] width 6 height 6
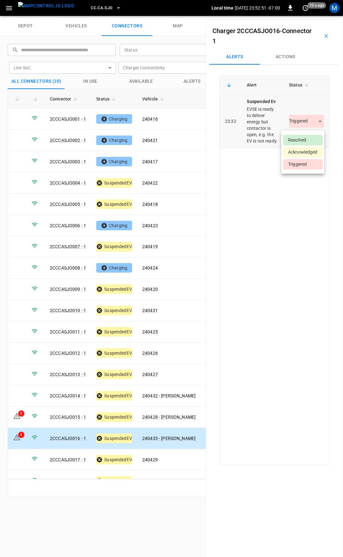
click at [296, 16] on body "CC.CA.SJO Local time 2025-09-29 23:52:51 -07:00 0 10 s ago M depot vehicles con…" at bounding box center [171, 8] width 343 height 16
click at [299, 140] on li "Resolved" at bounding box center [303, 140] width 40 height 10
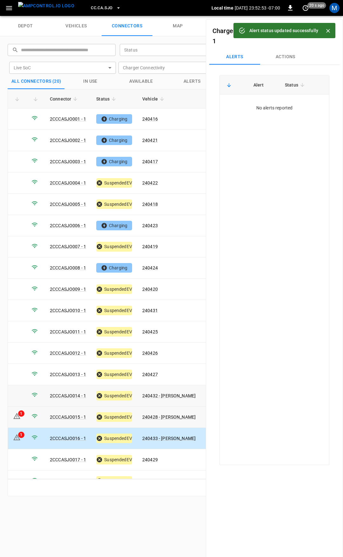
click at [17, 412] on icon at bounding box center [17, 416] width 8 height 8
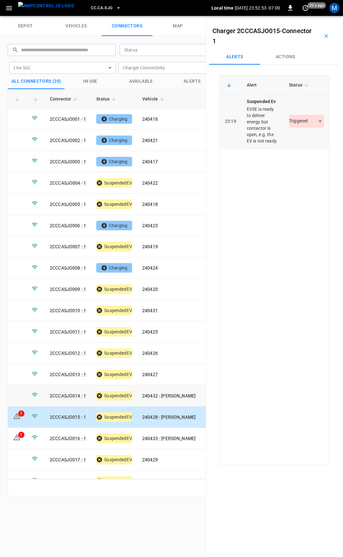
click at [306, 128] on div "Triggered *********" at bounding box center [306, 121] width 35 height 13
click at [303, 16] on body "CC.CA.SJO Local time 2025-09-29 23:52:54 -07:00 0 20 s ago M depot vehicles con…" at bounding box center [171, 8] width 343 height 16
click at [303, 137] on li "Resolved" at bounding box center [303, 140] width 40 height 10
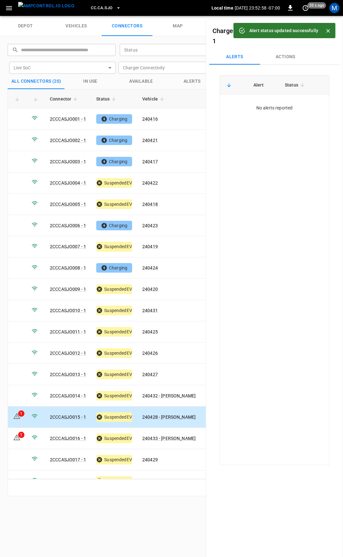
click at [98, 4] on span "CC.CA.SJO" at bounding box center [102, 7] width 22 height 7
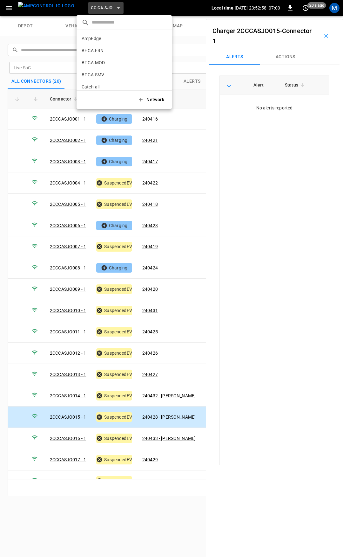
scroll to position [119, 0]
click at [105, 51] on p "CC.FRN" at bounding box center [113, 52] width 63 height 6
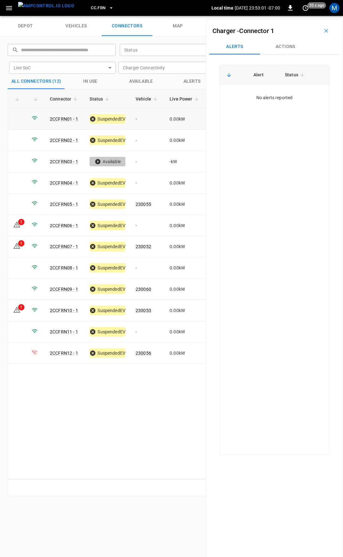
click at [149, 121] on td "-" at bounding box center [148, 118] width 34 height 21
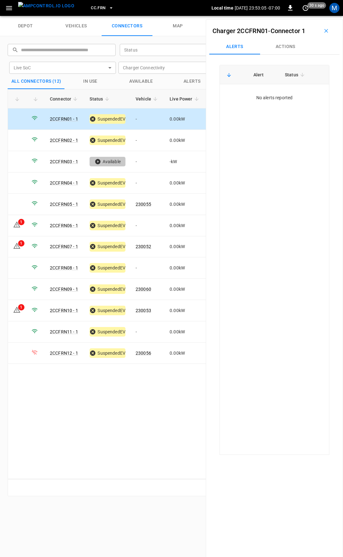
drag, startPoint x: 141, startPoint y: 114, endPoint x: 273, endPoint y: 86, distance: 135.2
click at [141, 114] on td "-" at bounding box center [148, 118] width 34 height 21
click at [284, 48] on button "Actions" at bounding box center [285, 46] width 51 height 15
drag, startPoint x: 276, startPoint y: 97, endPoint x: 276, endPoint y: 92, distance: 5.1
click at [276, 94] on input "Vehicle Name" at bounding box center [277, 95] width 51 height 8
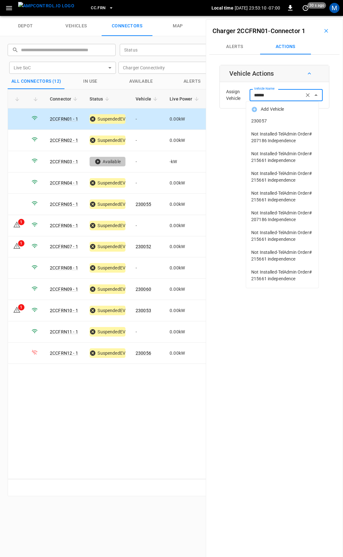
drag, startPoint x: 275, startPoint y: 130, endPoint x: 276, endPoint y: 120, distance: 10.2
click at [276, 120] on ul "Add Vehicle 230057 Not Installed-TelAdmin Order# 207186 Independence Not Instal…" at bounding box center [282, 194] width 73 height 186
click at [275, 120] on span "230057" at bounding box center [283, 121] width 62 height 7
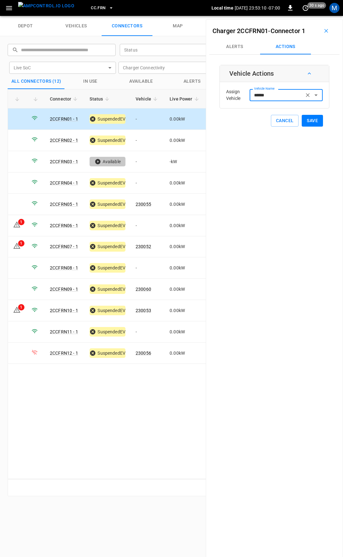
type input "******"
click at [310, 121] on button "Save" at bounding box center [312, 121] width 21 height 12
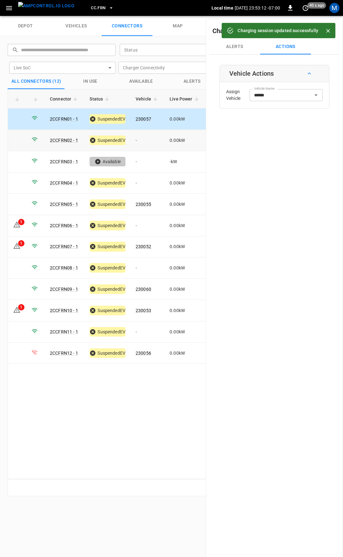
click at [146, 142] on td "-" at bounding box center [148, 140] width 34 height 21
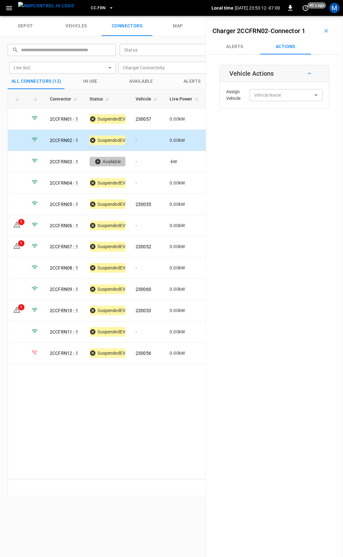
click at [279, 86] on div "Assign Vehicle Vehicle Name Vehicle Name" at bounding box center [275, 95] width 106 height 23
click at [277, 92] on input "Vehicle Name" at bounding box center [277, 95] width 51 height 8
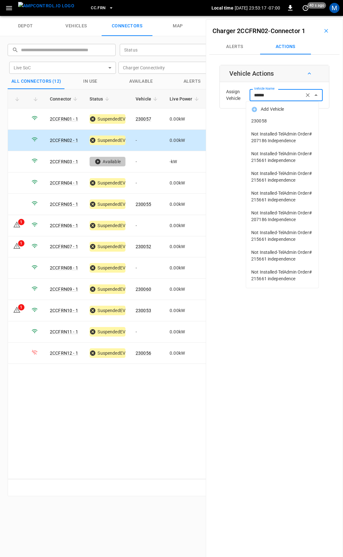
click at [283, 122] on span "230058" at bounding box center [283, 121] width 62 height 7
type input "******"
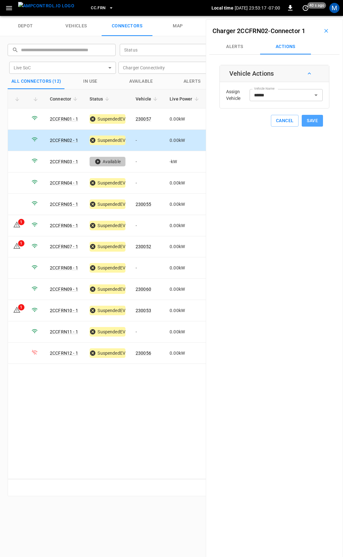
click at [316, 120] on button "Save" at bounding box center [312, 121] width 21 height 12
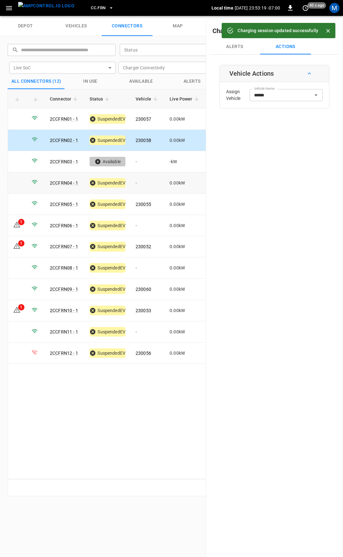
click at [147, 184] on td "-" at bounding box center [148, 182] width 34 height 21
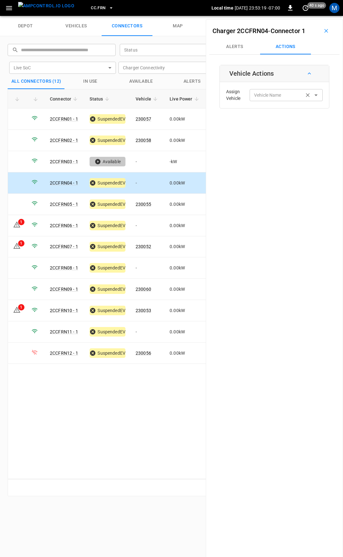
click at [273, 92] on div "Vehicle Name Vehicle Name" at bounding box center [286, 95] width 73 height 12
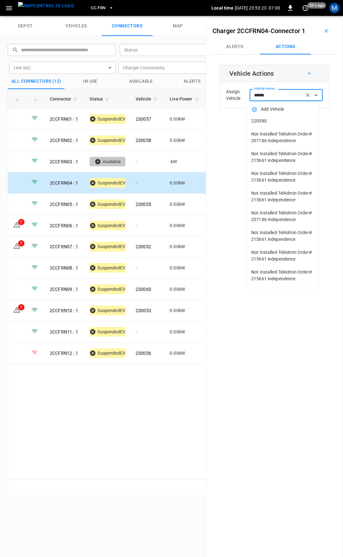
click at [281, 125] on li "220580" at bounding box center [282, 120] width 73 height 13
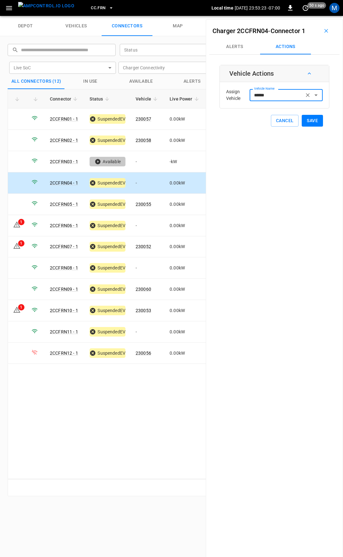
type input "******"
click at [311, 120] on button "Save" at bounding box center [312, 121] width 21 height 12
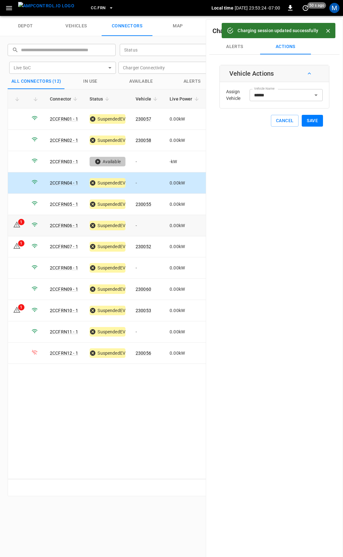
click at [142, 223] on td "-" at bounding box center [148, 225] width 34 height 21
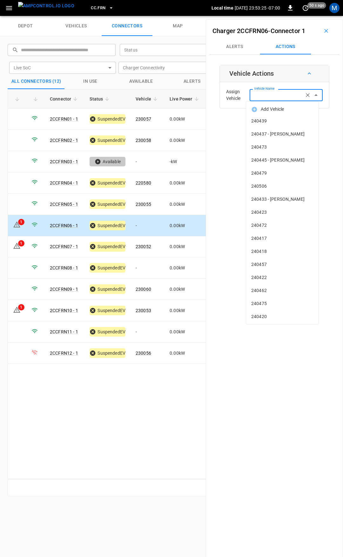
click at [269, 97] on input "Vehicle Name" at bounding box center [277, 95] width 51 height 8
type input "******"
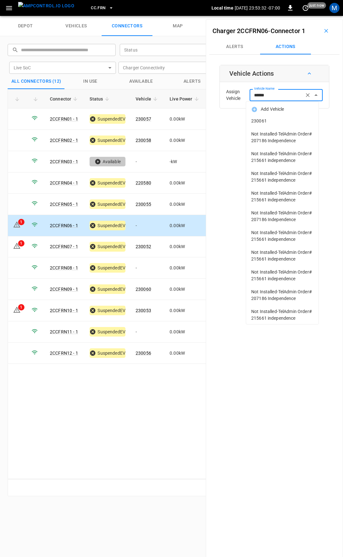
click at [280, 125] on li "230061" at bounding box center [282, 120] width 73 height 13
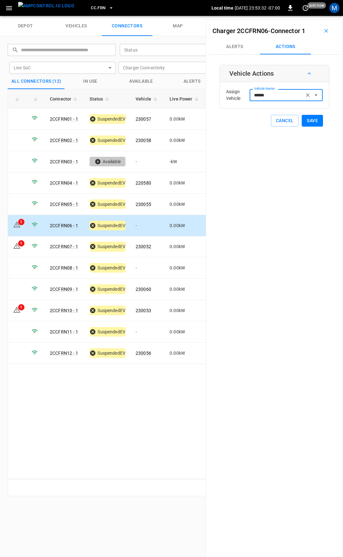
type input "******"
click at [302, 119] on button "Save" at bounding box center [312, 121] width 21 height 12
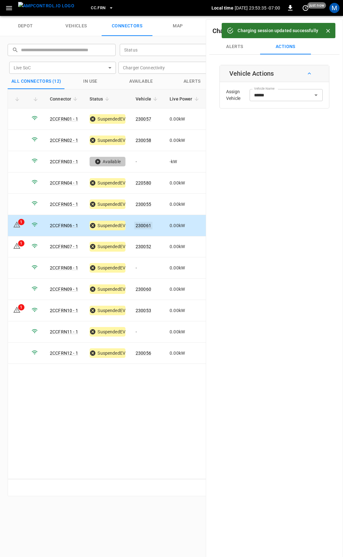
click at [146, 223] on link "230061" at bounding box center [144, 226] width 18 height 8
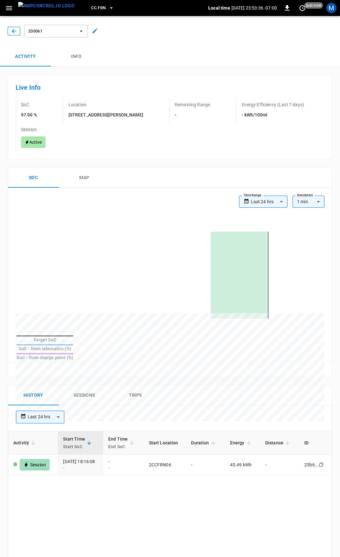
click at [15, 31] on icon "button" at bounding box center [14, 31] width 4 height 4
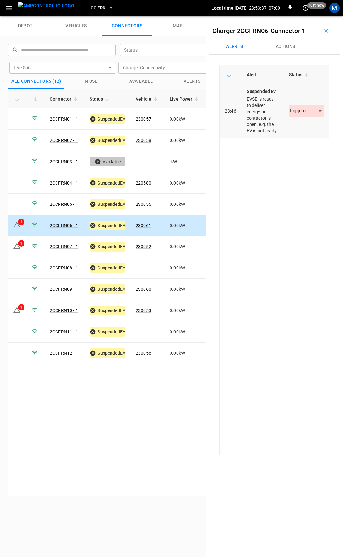
click at [297, 16] on body "CC.FRN Local time 2025-09-29 23:53:37 -07:00 0 just now M depot vehicles connec…" at bounding box center [171, 8] width 343 height 16
click at [302, 131] on li "Resolved" at bounding box center [303, 130] width 40 height 10
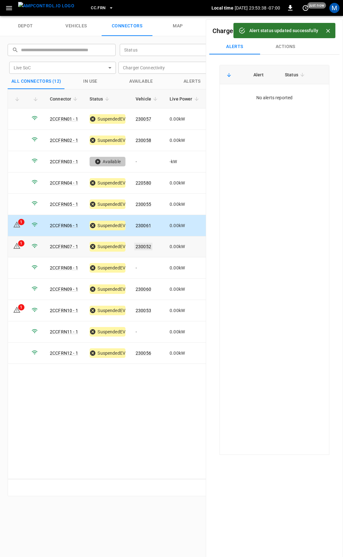
click at [146, 246] on link "230052" at bounding box center [144, 247] width 18 height 8
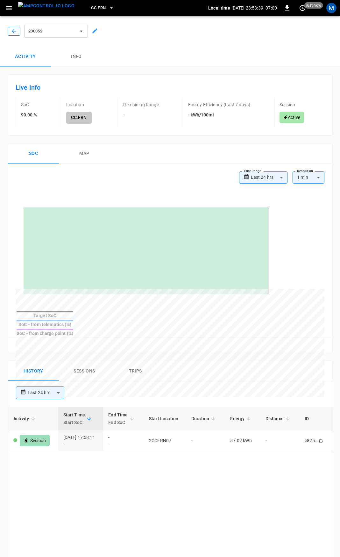
click at [12, 31] on icon "button" at bounding box center [14, 31] width 4 height 4
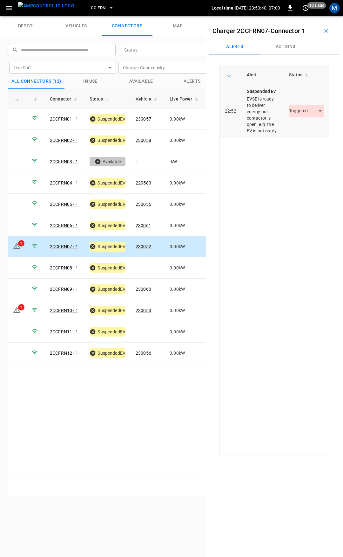
click at [300, 16] on body "CC.FRN Local time 2025-09-29 23:53:40 -07:00 0 10 s ago M depot vehicles connec…" at bounding box center [171, 8] width 343 height 16
click at [303, 130] on li "Resolved" at bounding box center [303, 130] width 40 height 10
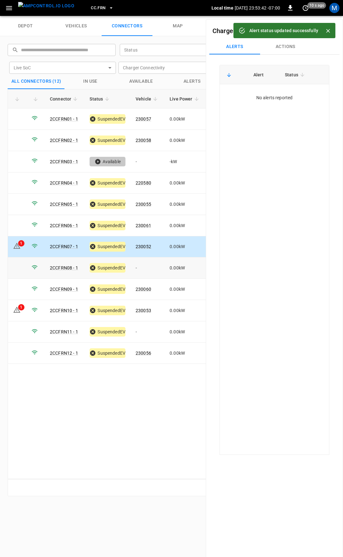
drag, startPoint x: 149, startPoint y: 266, endPoint x: 144, endPoint y: 265, distance: 4.3
click at [148, 266] on td "-" at bounding box center [148, 267] width 34 height 21
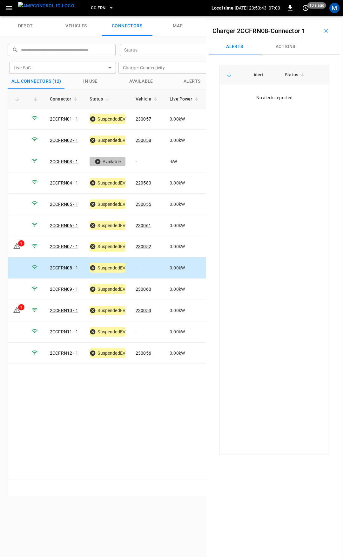
click at [283, 42] on button "Actions" at bounding box center [285, 46] width 51 height 15
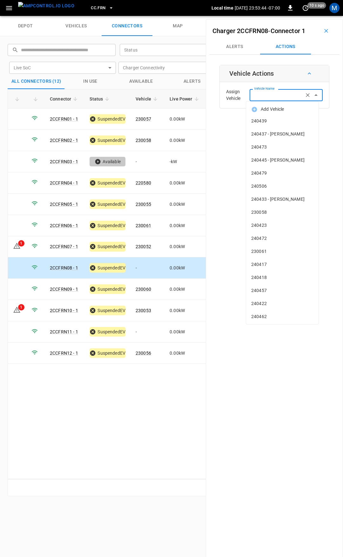
click at [294, 94] on input "Vehicle Name" at bounding box center [277, 95] width 51 height 8
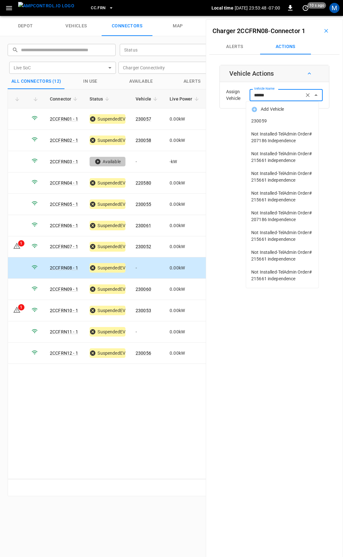
click at [289, 118] on span "230059" at bounding box center [283, 121] width 62 height 7
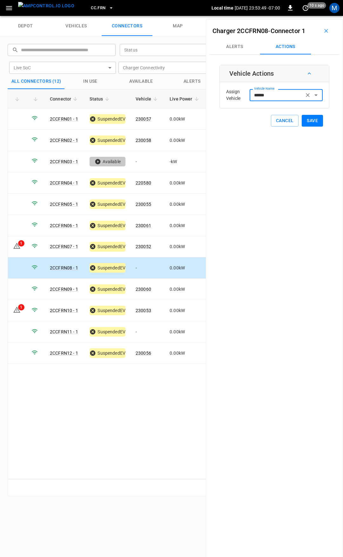
type input "******"
click at [316, 121] on button "Save" at bounding box center [312, 121] width 21 height 12
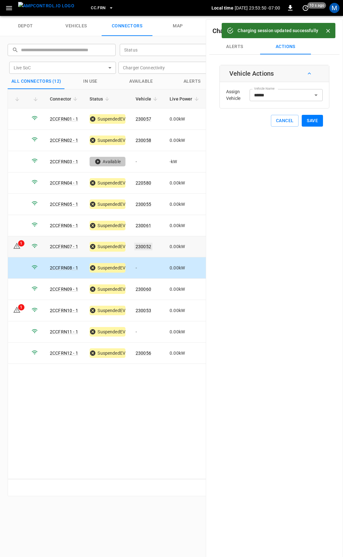
click at [149, 246] on link "230052" at bounding box center [144, 247] width 18 height 8
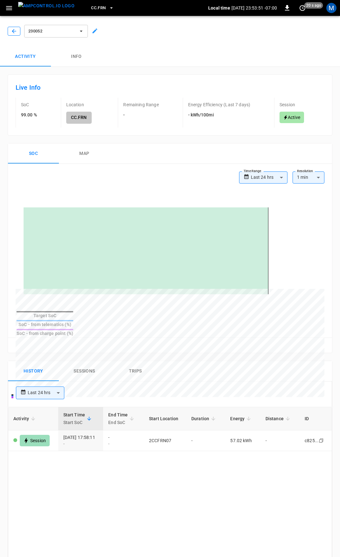
click at [16, 30] on icon "button" at bounding box center [14, 31] width 6 height 6
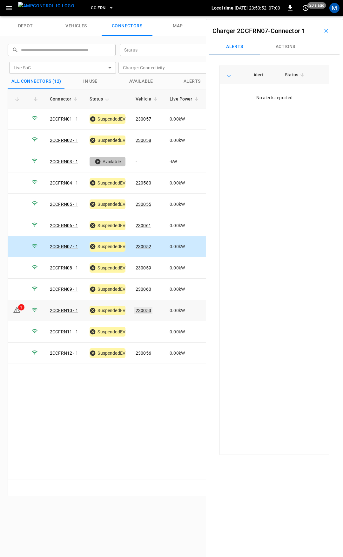
click at [146, 308] on link "230053" at bounding box center [144, 311] width 18 height 8
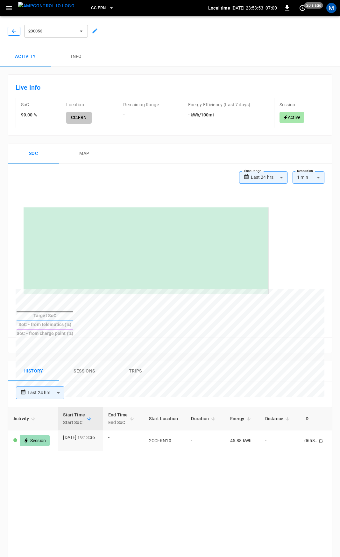
click at [13, 29] on icon "button" at bounding box center [14, 31] width 6 height 6
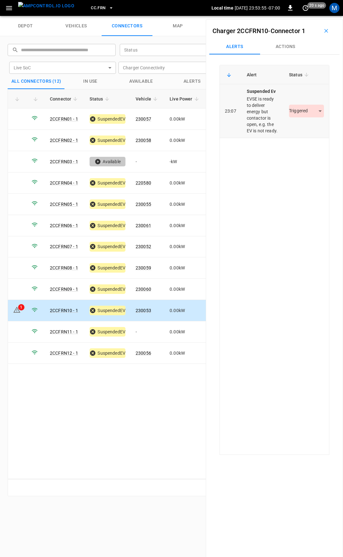
drag, startPoint x: 315, startPoint y: 108, endPoint x: 310, endPoint y: 116, distance: 9.3
click at [315, 108] on div "Triggered *********" at bounding box center [306, 111] width 35 height 13
drag, startPoint x: 310, startPoint y: 116, endPoint x: 302, endPoint y: 129, distance: 15.2
click at [310, 16] on body "CC.FRN Local time 2025-09-29 23:53:55 -07:00 0 20 s ago M depot vehicles connec…" at bounding box center [171, 8] width 343 height 16
drag, startPoint x: 302, startPoint y: 129, endPoint x: 296, endPoint y: 132, distance: 6.3
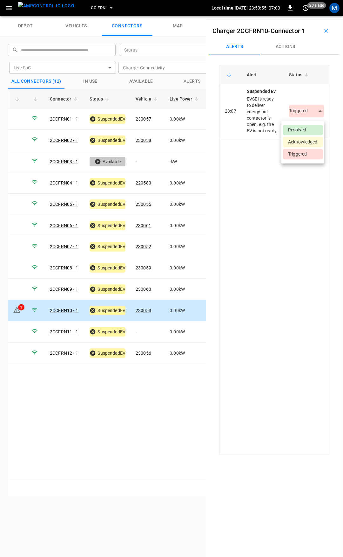
click at [301, 129] on li "Resolved" at bounding box center [303, 130] width 40 height 10
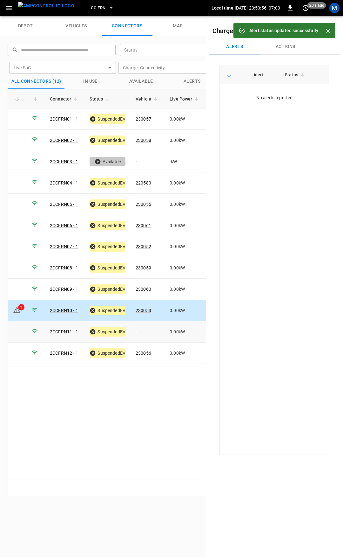
drag, startPoint x: 149, startPoint y: 329, endPoint x: 192, endPoint y: 160, distance: 174.9
click at [149, 329] on td "-" at bounding box center [148, 331] width 34 height 21
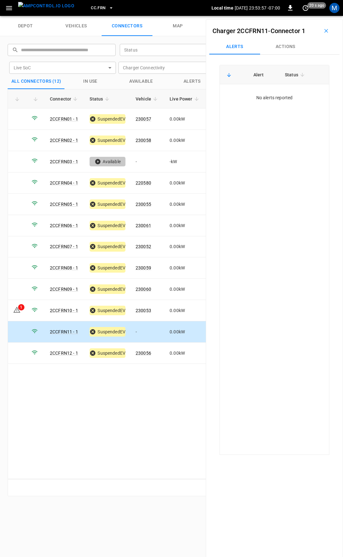
click at [282, 48] on button "Actions" at bounding box center [285, 46] width 51 height 15
click at [282, 90] on div "Vehicle Name" at bounding box center [286, 95] width 73 height 12
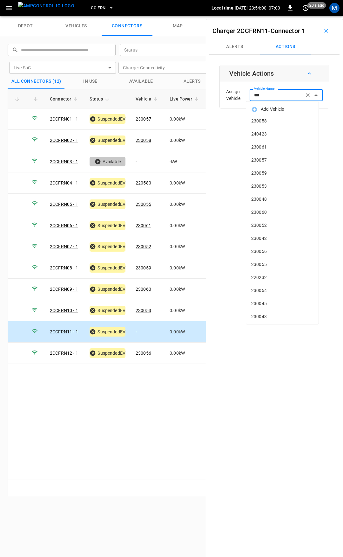
type input "****"
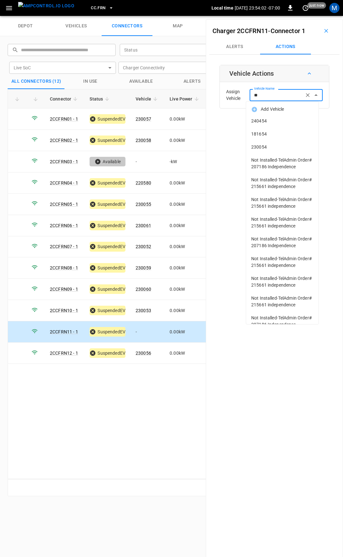
type input "*"
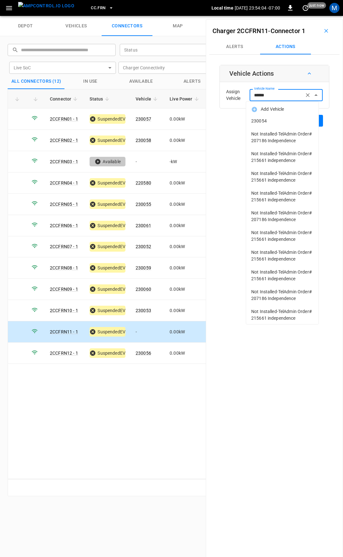
click at [263, 121] on span "230054" at bounding box center [283, 121] width 62 height 7
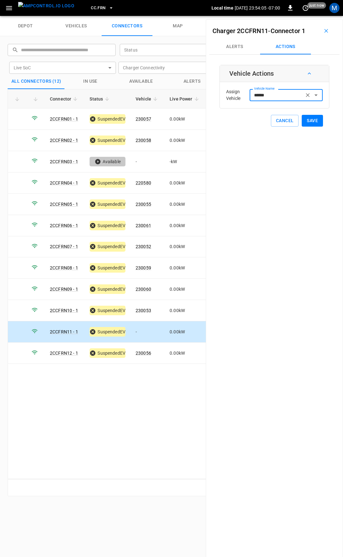
type input "******"
click at [314, 121] on button "Save" at bounding box center [312, 121] width 21 height 12
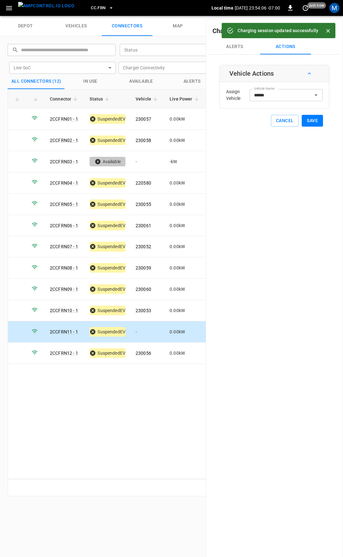
click at [96, 9] on button "CC.FRN" at bounding box center [102, 8] width 28 height 12
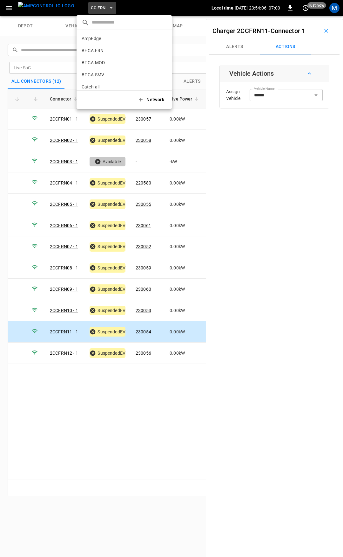
scroll to position [131, 0]
click at [109, 53] on p "CC.LIV" at bounding box center [113, 52] width 62 height 6
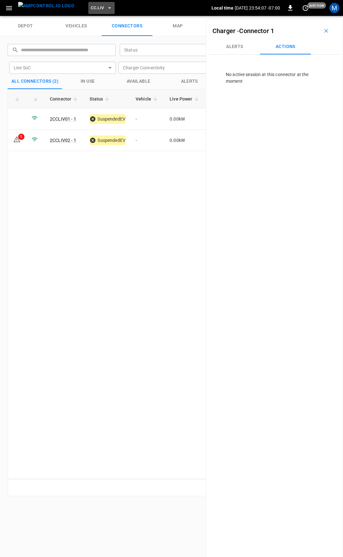
click at [88, 3] on button "CC.LIV" at bounding box center [101, 8] width 26 height 12
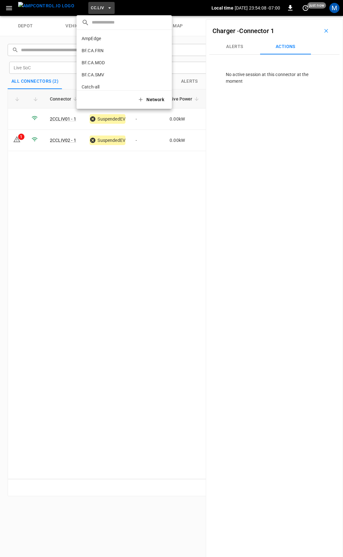
scroll to position [143, 0]
click at [14, 139] on div at bounding box center [171, 278] width 343 height 557
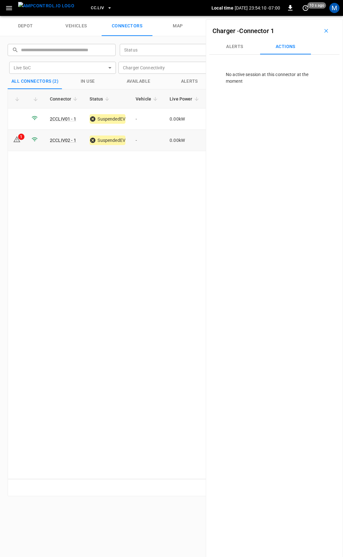
click at [17, 141] on icon at bounding box center [17, 140] width 1 height 3
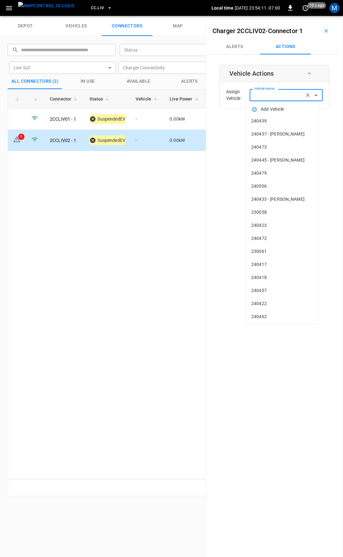
click at [267, 93] on div "Vehicle Name Vehicle Name" at bounding box center [286, 95] width 73 height 12
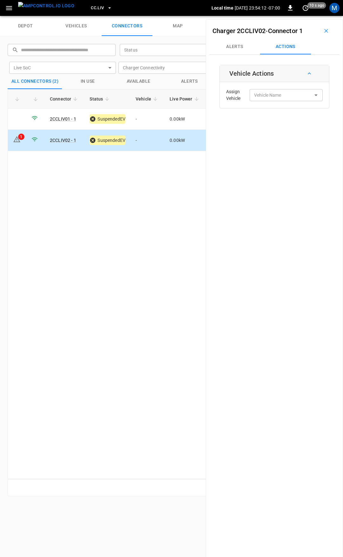
drag, startPoint x: 291, startPoint y: 48, endPoint x: 214, endPoint y: 94, distance: 90.0
click at [214, 94] on div "Charger 2CCLIV02 - Connector 1 Alerts Actions Vehicle Actions Assign Vehicle Ve…" at bounding box center [274, 297] width 137 height 557
click at [152, 143] on td "-" at bounding box center [148, 140] width 34 height 21
click at [239, 44] on button "Alerts" at bounding box center [235, 46] width 51 height 15
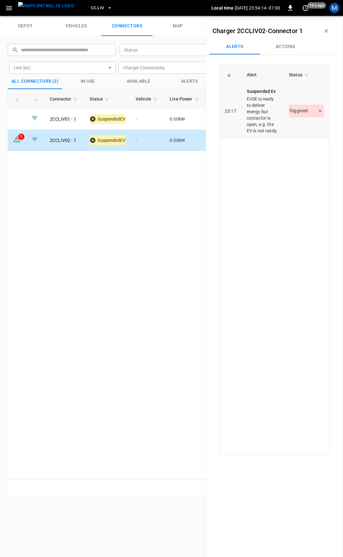
click at [300, 117] on div "Triggered *********" at bounding box center [306, 111] width 35 height 13
click at [302, 16] on body "CC.LIV Local time 2025-09-29 23:54:14 -07:00 0 10 s ago M depot vehicles connec…" at bounding box center [171, 8] width 343 height 16
click at [301, 130] on li "Resolved" at bounding box center [303, 130] width 40 height 10
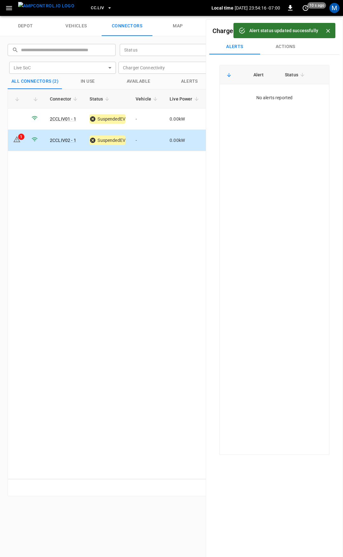
click at [7, 10] on icon "button" at bounding box center [9, 8] width 6 height 4
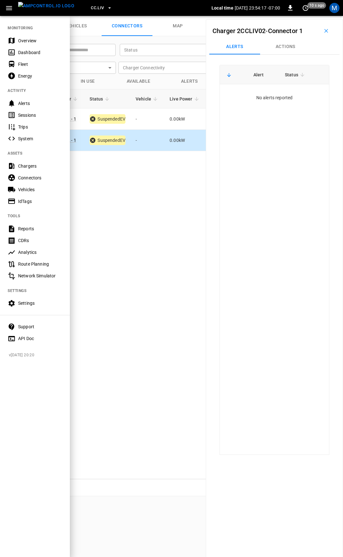
click at [107, 10] on icon "button" at bounding box center [110, 8] width 6 height 6
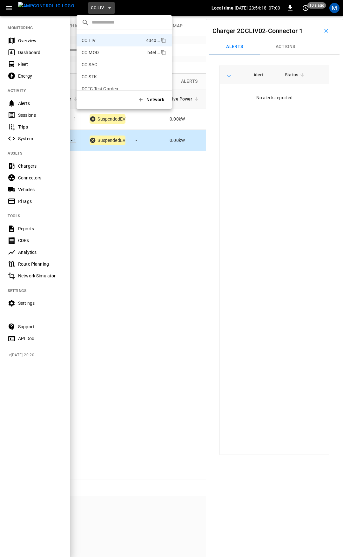
click at [101, 53] on p "CC.MOD" at bounding box center [113, 52] width 63 height 6
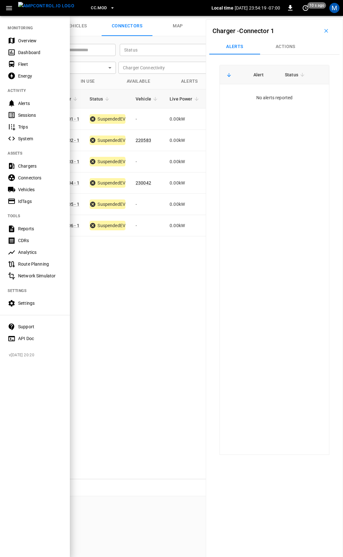
click at [148, 124] on div at bounding box center [171, 278] width 343 height 557
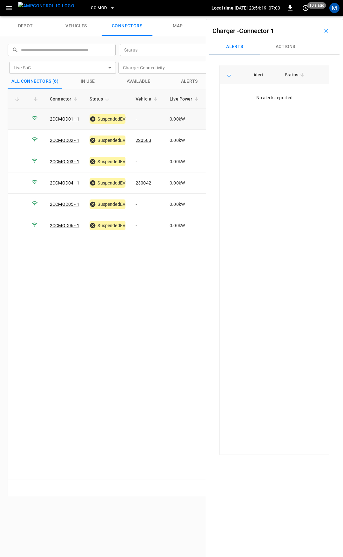
click at [140, 121] on td "-" at bounding box center [148, 118] width 34 height 21
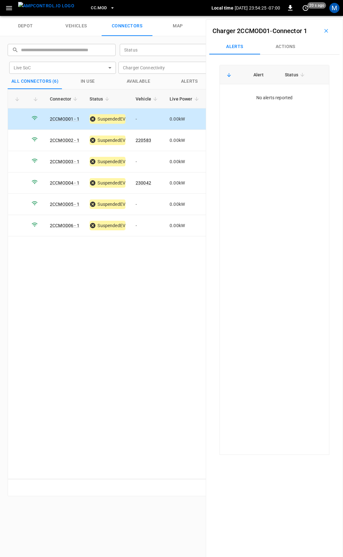
click at [141, 119] on td "-" at bounding box center [148, 118] width 34 height 21
click at [287, 49] on button "Actions" at bounding box center [285, 46] width 51 height 15
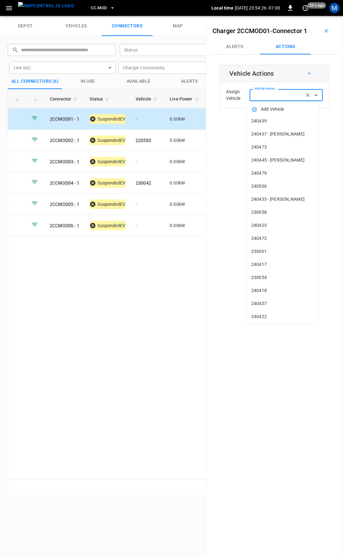
click at [276, 91] on div "Vehicle Name Vehicle Name" at bounding box center [286, 95] width 73 height 12
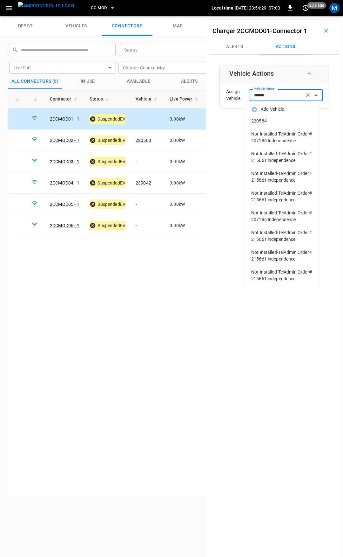
click at [293, 117] on li "220584" at bounding box center [282, 120] width 73 height 13
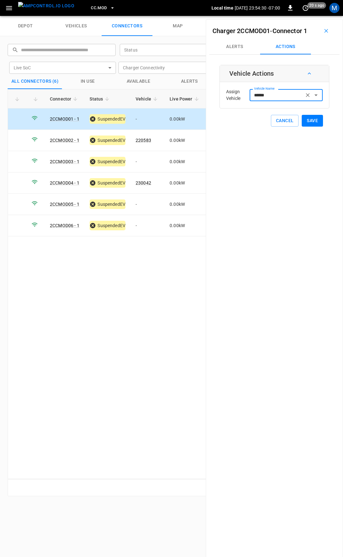
type input "******"
click at [309, 120] on button "Save" at bounding box center [312, 121] width 21 height 12
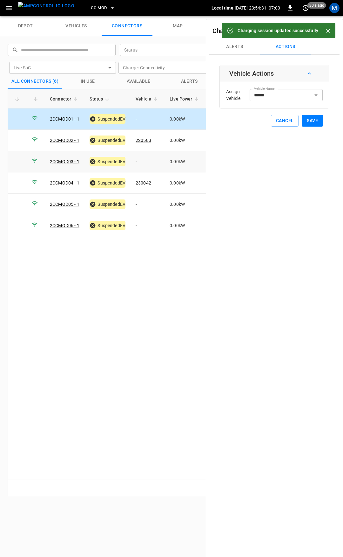
click at [146, 162] on td "-" at bounding box center [148, 161] width 34 height 21
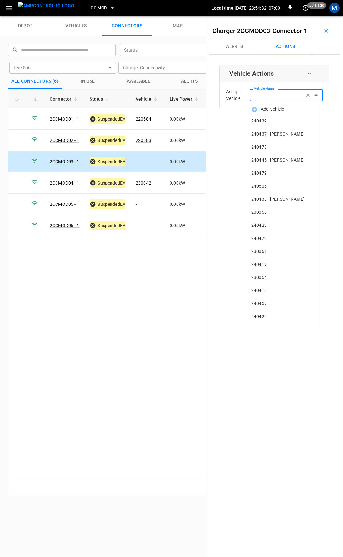
click at [252, 96] on input "Vehicle Name" at bounding box center [277, 95] width 51 height 8
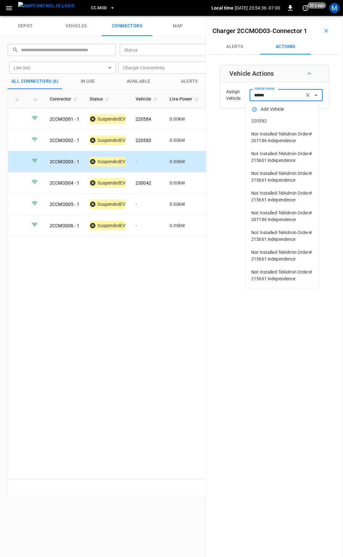
drag, startPoint x: 267, startPoint y: 114, endPoint x: 273, endPoint y: 123, distance: 10.8
click at [268, 116] on ul "Add Vehicle 220582 Not Installed-TelAdmin Order# 207186 Independence Not Instal…" at bounding box center [282, 194] width 73 height 186
click at [273, 123] on span "220582" at bounding box center [283, 121] width 62 height 7
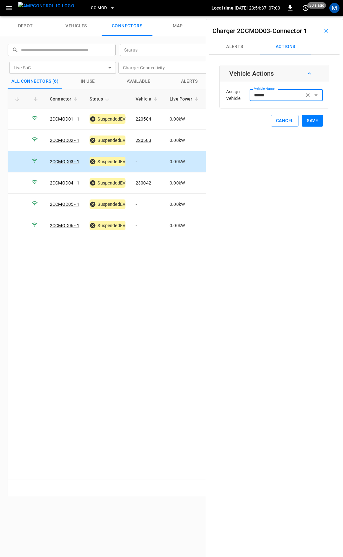
type input "******"
click at [302, 122] on button "Save" at bounding box center [312, 121] width 21 height 12
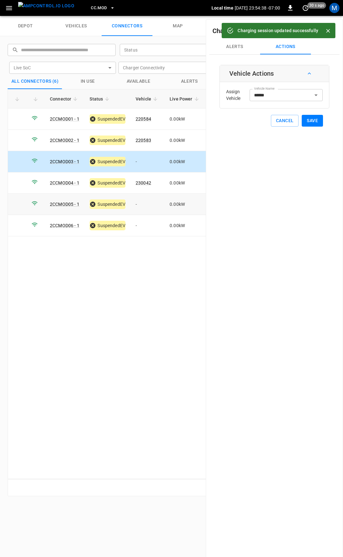
click at [148, 201] on td "-" at bounding box center [148, 204] width 34 height 21
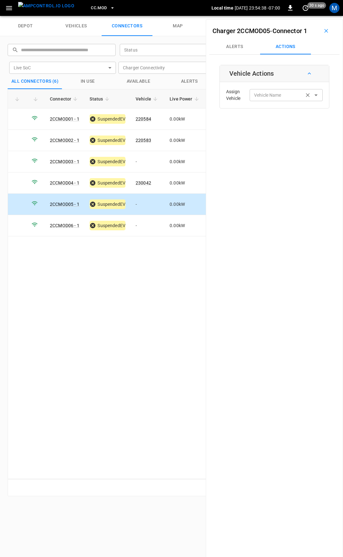
click at [255, 94] on div "Vehicle Name Vehicle Name" at bounding box center [286, 95] width 73 height 12
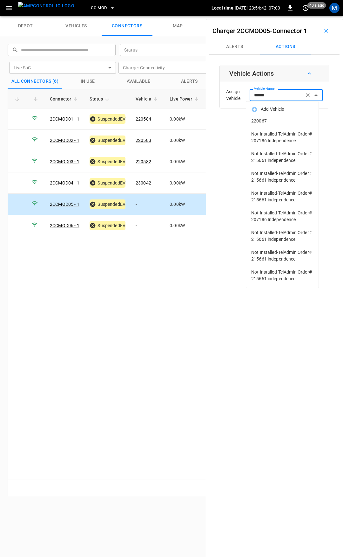
click at [297, 121] on span "220067" at bounding box center [283, 121] width 62 height 7
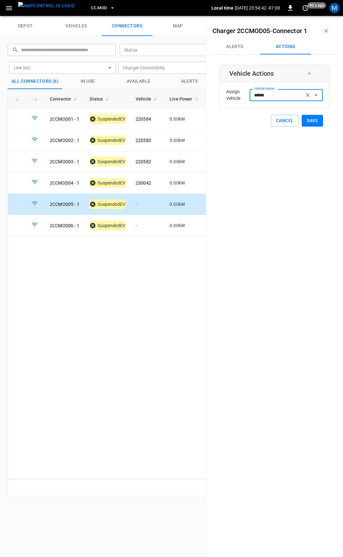
type input "******"
click at [312, 120] on button "Save" at bounding box center [312, 121] width 21 height 12
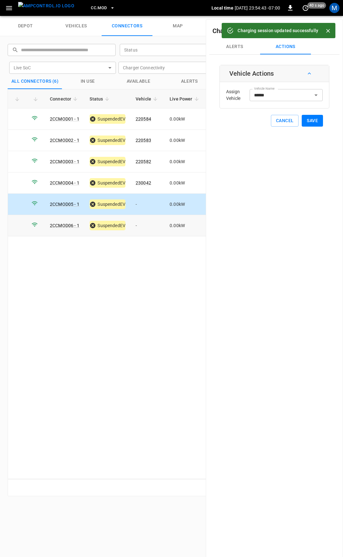
click at [145, 228] on td "-" at bounding box center [148, 225] width 34 height 21
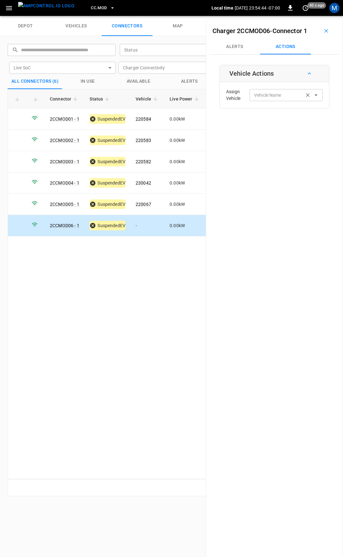
click at [272, 98] on input "Vehicle Name" at bounding box center [277, 95] width 51 height 8
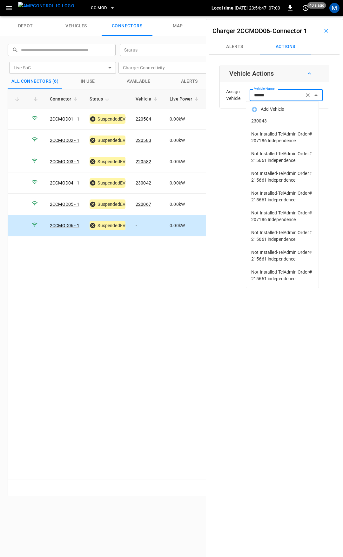
click at [273, 122] on span "230043" at bounding box center [283, 121] width 62 height 7
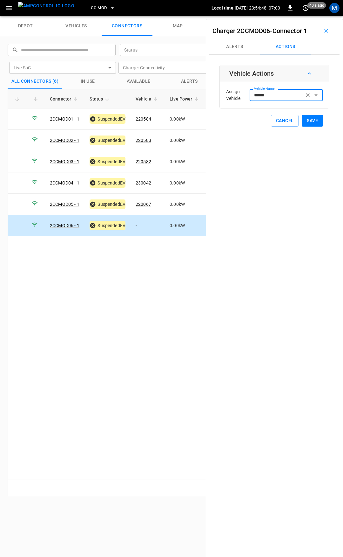
type input "******"
click at [302, 122] on button "Save" at bounding box center [312, 121] width 21 height 12
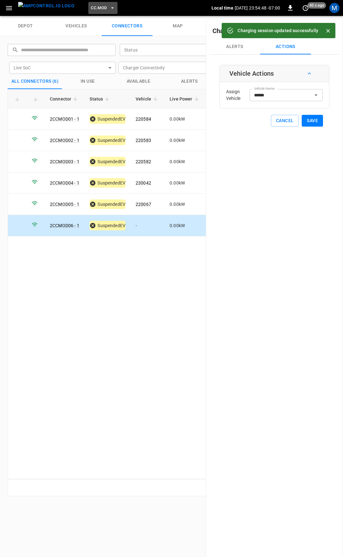
click at [92, 5] on span "CC.MOD" at bounding box center [99, 7] width 16 height 7
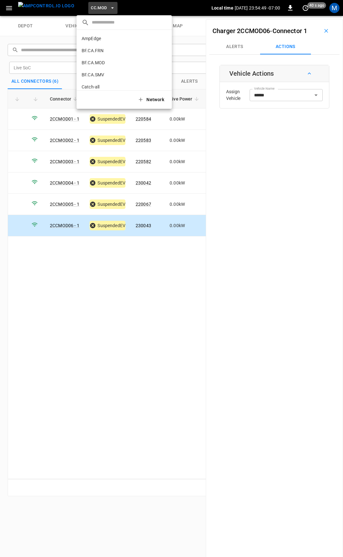
scroll to position [155, 0]
click at [107, 56] on li "CC.SAC 9e78 ..." at bounding box center [124, 52] width 95 height 12
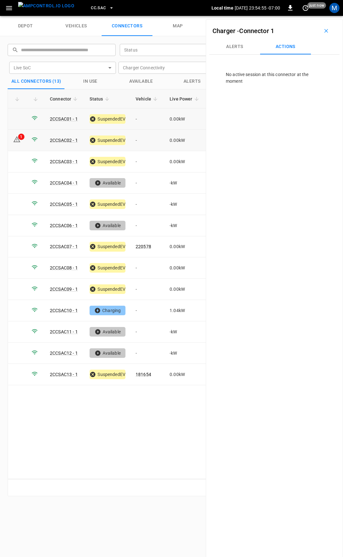
click at [148, 120] on td "-" at bounding box center [148, 118] width 34 height 21
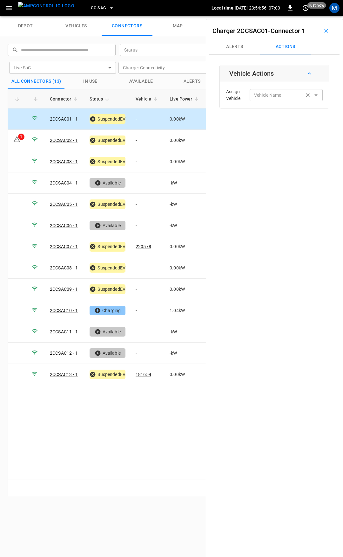
click at [280, 93] on input "Vehicle Name" at bounding box center [277, 95] width 51 height 8
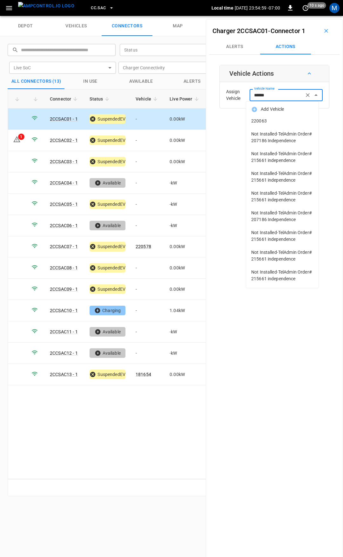
click at [289, 121] on span "220063" at bounding box center [283, 121] width 62 height 7
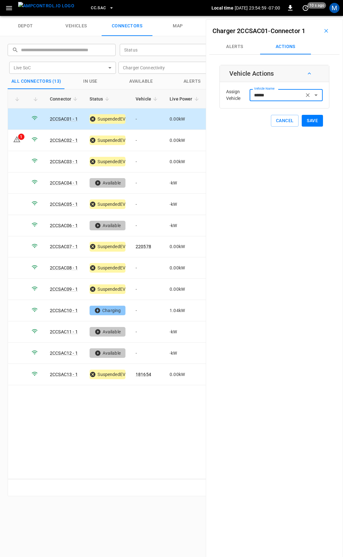
type input "******"
click at [307, 122] on button "Save" at bounding box center [312, 121] width 21 height 12
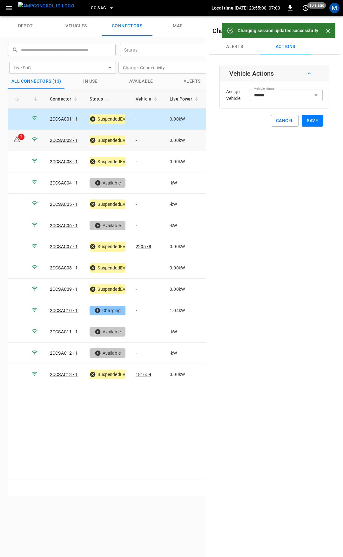
click at [142, 140] on td "-" at bounding box center [148, 140] width 34 height 21
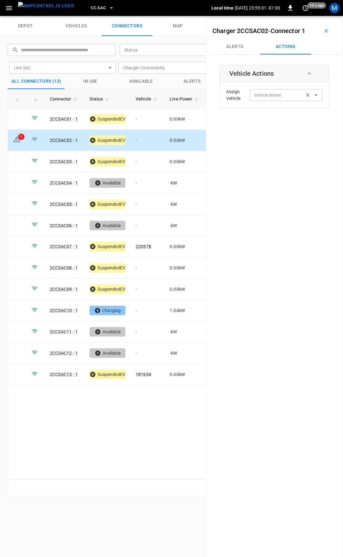
click at [272, 96] on div "Vehicle Name Vehicle Name" at bounding box center [286, 95] width 73 height 12
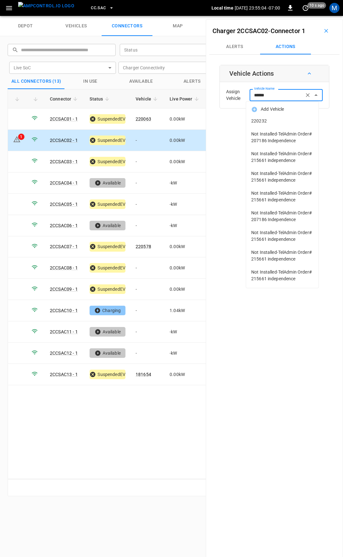
click at [284, 122] on span "220232" at bounding box center [283, 121] width 62 height 7
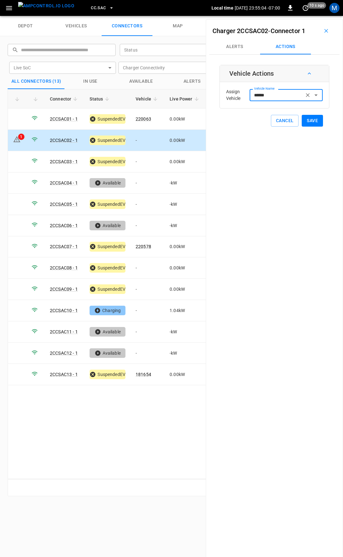
type input "******"
click at [317, 121] on button "Save" at bounding box center [312, 121] width 21 height 12
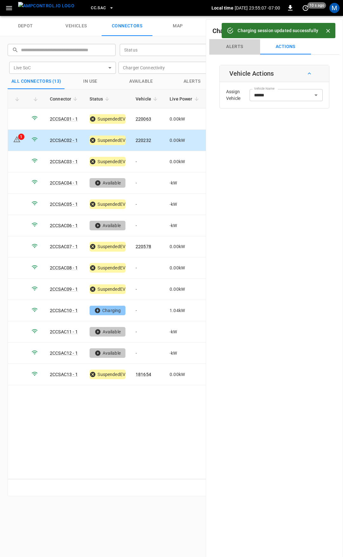
click at [234, 48] on button "Alerts" at bounding box center [235, 46] width 51 height 15
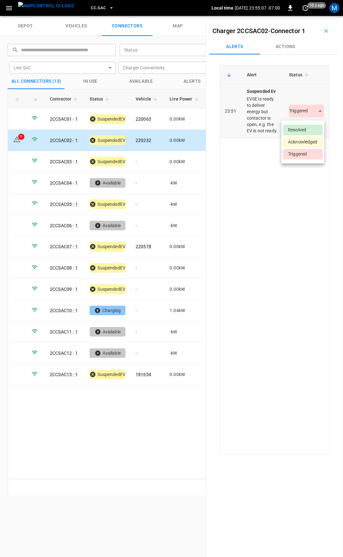
drag, startPoint x: 297, startPoint y: 114, endPoint x: 296, endPoint y: 124, distance: 9.2
click at [296, 16] on body "CC.SAC Local time 2025-09-29 23:55:07 -07:00 0 10 s ago M depot vehicles connec…" at bounding box center [171, 8] width 343 height 16
click at [300, 128] on li "Resolved" at bounding box center [303, 130] width 40 height 10
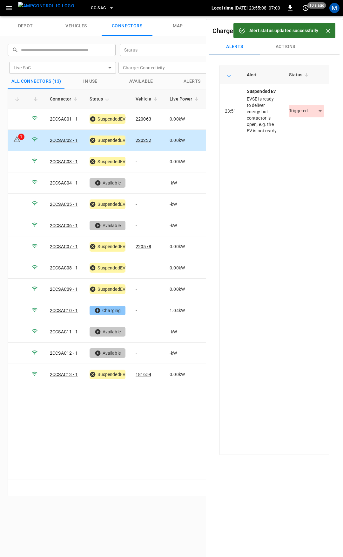
click at [287, 49] on button "Actions" at bounding box center [285, 46] width 51 height 15
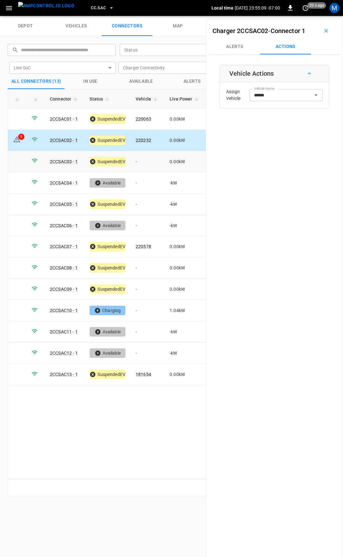
click at [153, 160] on td "-" at bounding box center [148, 161] width 34 height 21
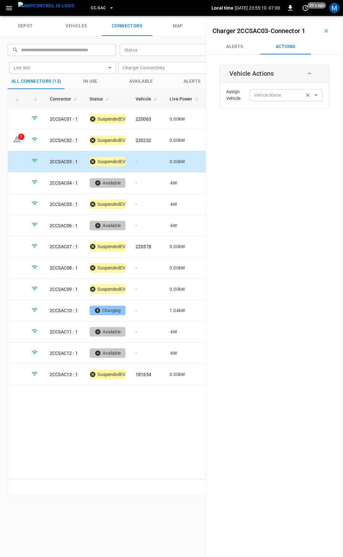
click at [276, 96] on input "Vehicle Name" at bounding box center [277, 95] width 51 height 8
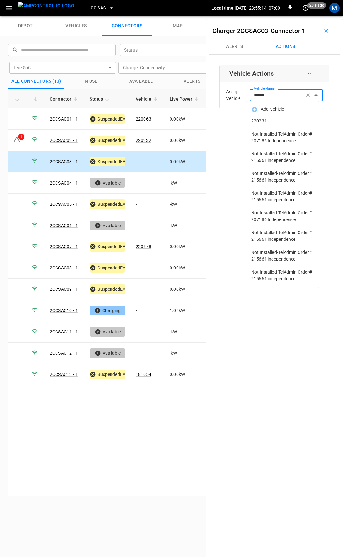
click at [268, 124] on li "220231" at bounding box center [282, 120] width 73 height 13
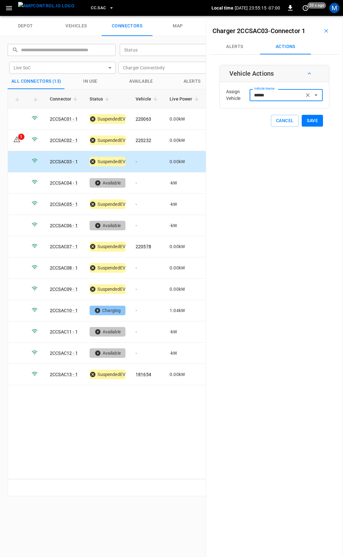
type input "******"
click at [312, 120] on button "Save" at bounding box center [312, 121] width 21 height 12
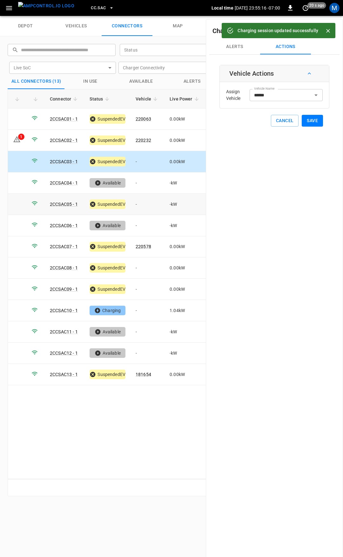
click at [144, 205] on td "-" at bounding box center [148, 204] width 34 height 21
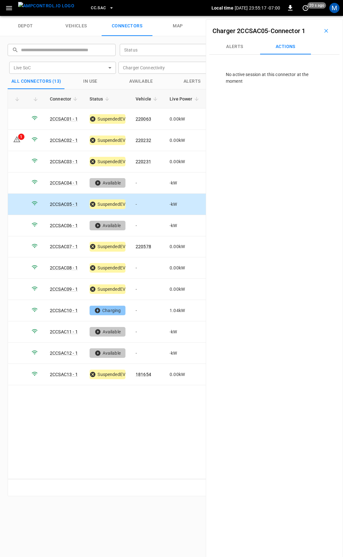
click at [134, 207] on td "-" at bounding box center [148, 204] width 34 height 21
click at [141, 266] on td "-" at bounding box center [148, 267] width 34 height 21
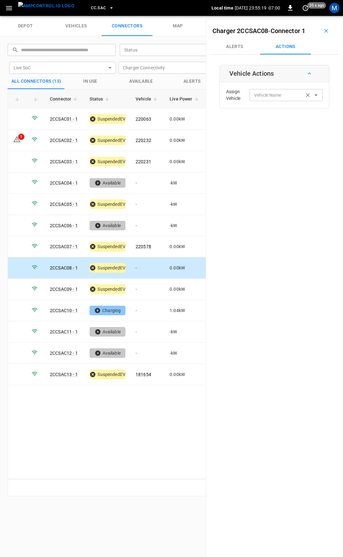
click at [261, 88] on div "Assign Vehicle Vehicle Name Vehicle Name" at bounding box center [275, 95] width 106 height 23
click at [264, 94] on input "Vehicle Name" at bounding box center [277, 95] width 51 height 8
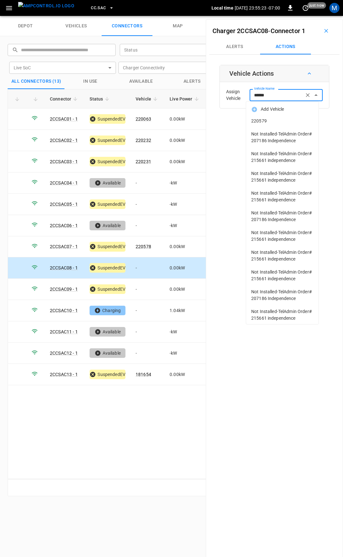
click at [272, 120] on span "220579" at bounding box center [283, 121] width 62 height 7
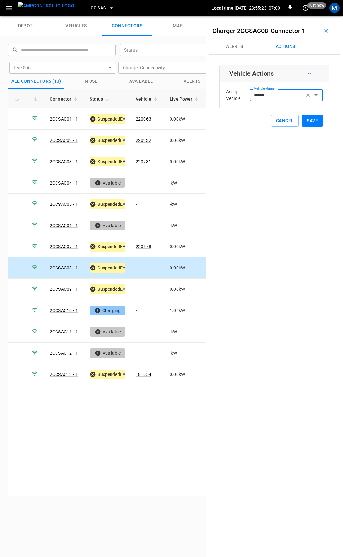
type input "******"
click at [306, 117] on button "Save" at bounding box center [312, 121] width 21 height 12
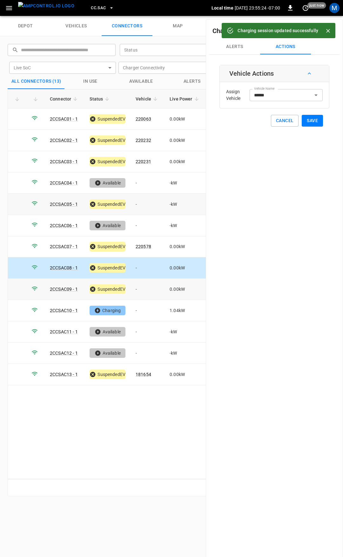
drag, startPoint x: 146, startPoint y: 285, endPoint x: 185, endPoint y: 206, distance: 87.9
click at [146, 285] on td "-" at bounding box center [148, 289] width 34 height 21
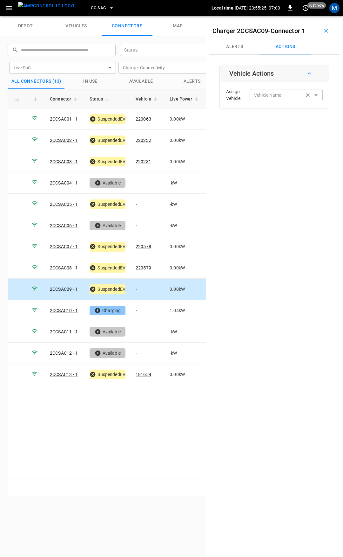
click at [262, 98] on input "Vehicle Name" at bounding box center [277, 95] width 51 height 8
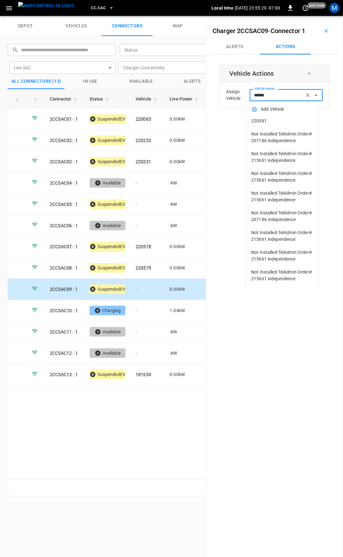
click at [271, 118] on span "220581" at bounding box center [283, 121] width 62 height 7
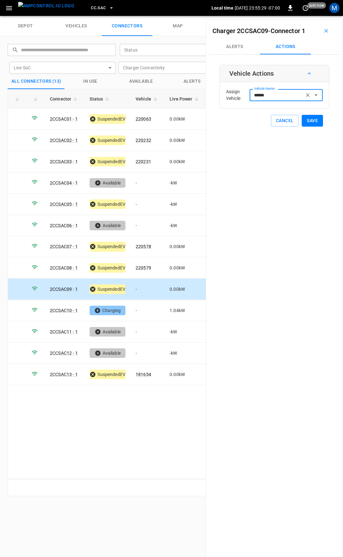
type input "******"
click at [304, 120] on button "Save" at bounding box center [312, 121] width 21 height 12
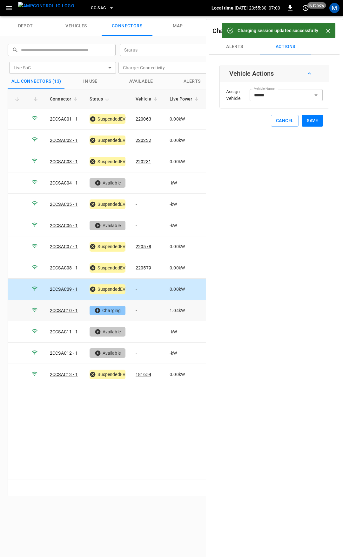
click at [132, 308] on td "-" at bounding box center [148, 310] width 34 height 21
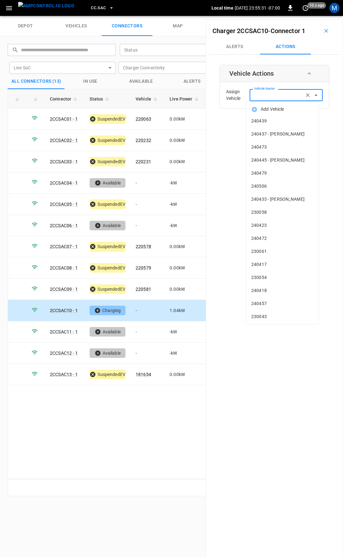
click at [273, 93] on div "Vehicle Name Vehicle Name" at bounding box center [286, 95] width 73 height 12
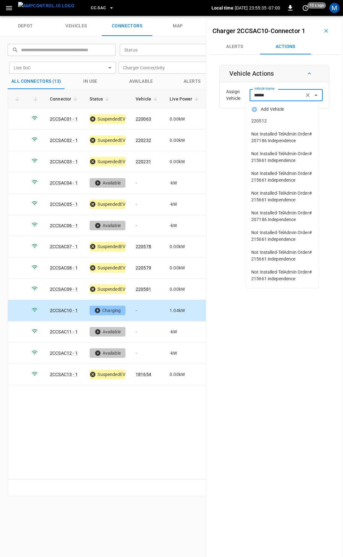
click at [276, 119] on span "220512" at bounding box center [283, 121] width 62 height 7
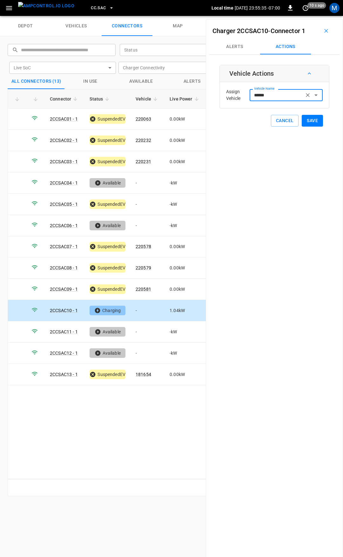
type input "******"
click at [308, 121] on button "Save" at bounding box center [312, 121] width 21 height 12
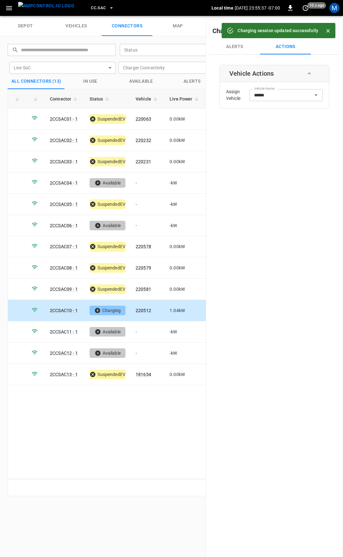
click at [91, 10] on span "CC.SAC" at bounding box center [98, 7] width 15 height 7
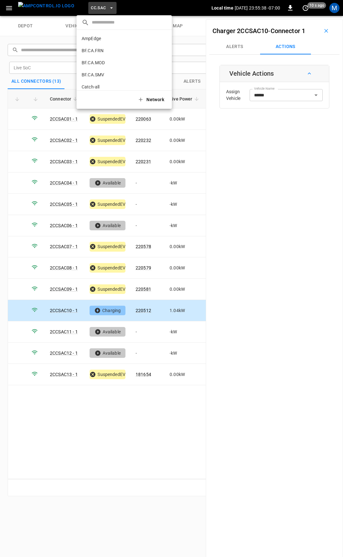
scroll to position [167, 0]
click at [95, 54] on p "CC.STK" at bounding box center [113, 52] width 62 height 6
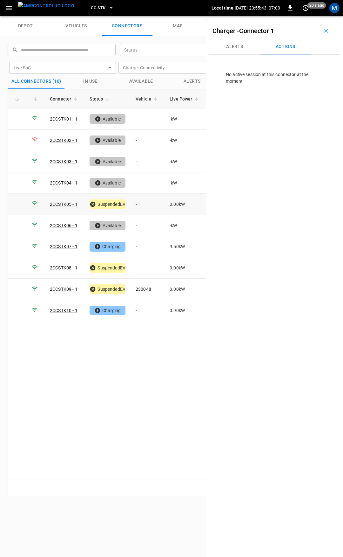
click at [140, 202] on td "-" at bounding box center [148, 204] width 34 height 21
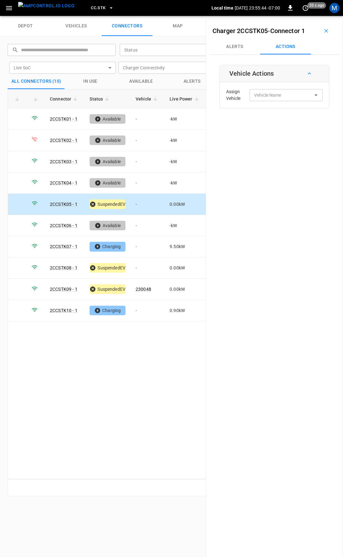
click at [264, 102] on div "Assign Vehicle Vehicle Name Vehicle Name" at bounding box center [275, 95] width 106 height 23
click at [265, 94] on div "Vehicle Name Vehicle Name" at bounding box center [286, 95] width 73 height 12
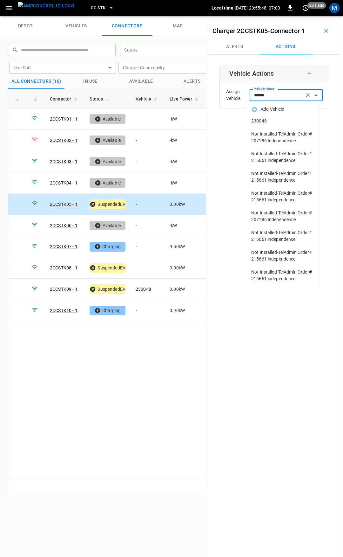
click at [283, 121] on span "230049" at bounding box center [283, 121] width 62 height 7
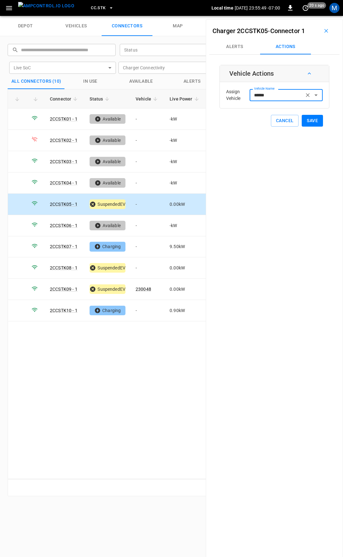
type input "******"
click at [314, 121] on button "Save" at bounding box center [312, 121] width 21 height 12
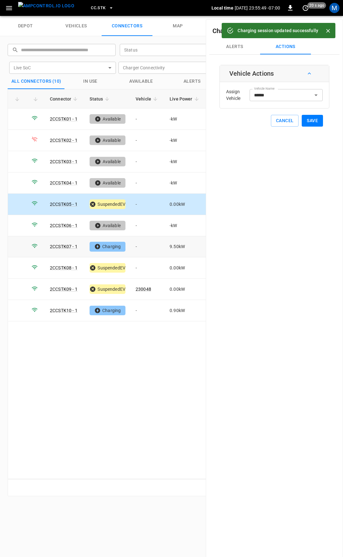
click at [142, 246] on td "-" at bounding box center [148, 246] width 34 height 21
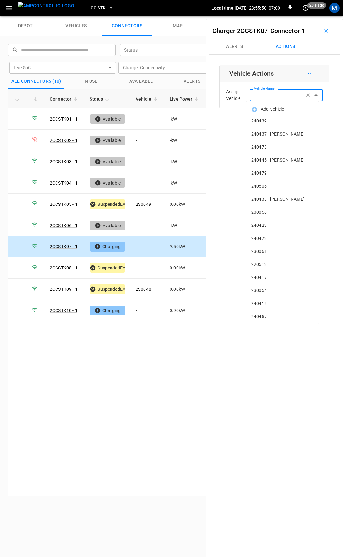
click at [271, 92] on div "Vehicle Name Vehicle Name" at bounding box center [286, 95] width 73 height 12
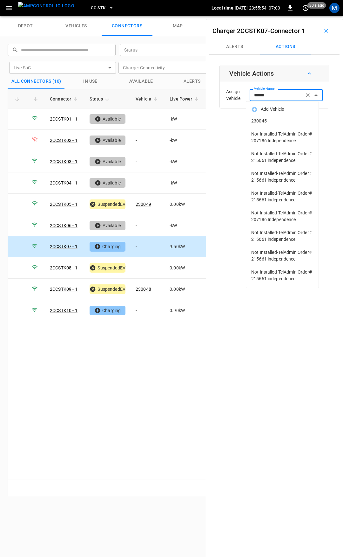
click at [284, 118] on span "230045" at bounding box center [283, 121] width 62 height 7
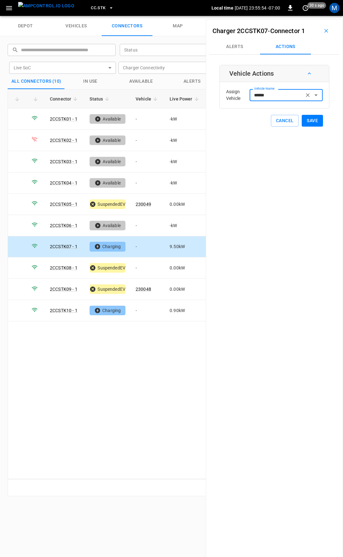
type input "******"
click at [311, 122] on button "Save" at bounding box center [312, 121] width 21 height 12
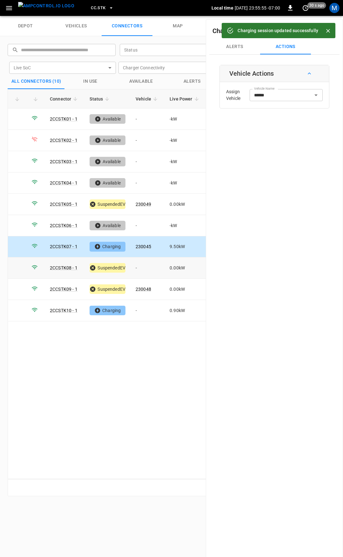
click at [141, 269] on td "-" at bounding box center [148, 267] width 34 height 21
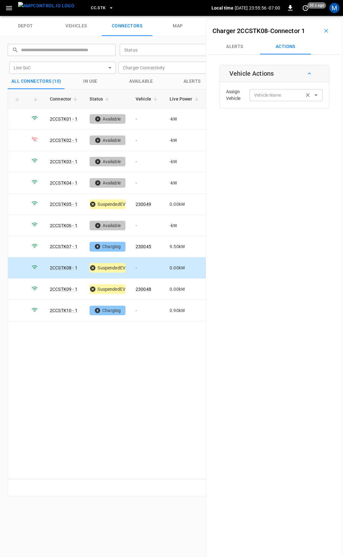
click at [284, 99] on input "Vehicle Name" at bounding box center [277, 95] width 51 height 8
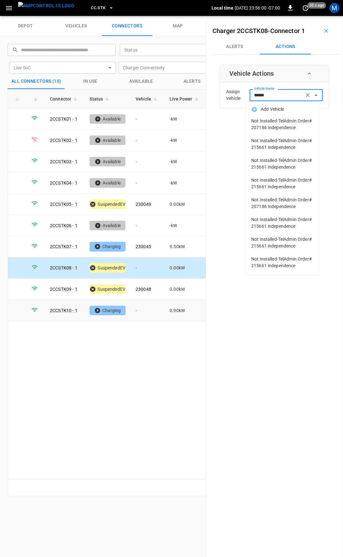
type input "******"
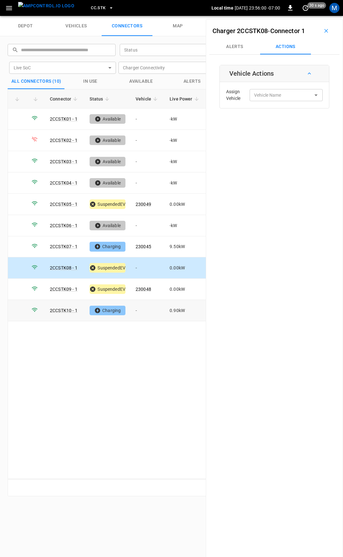
click at [140, 306] on td "-" at bounding box center [148, 310] width 34 height 21
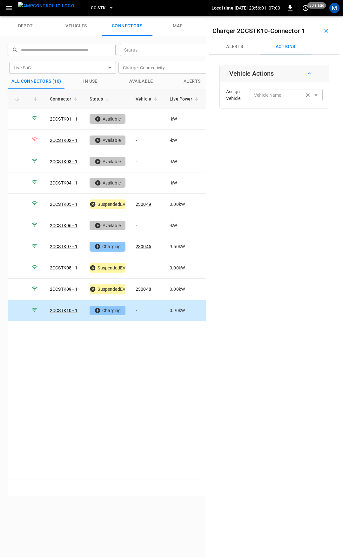
click at [275, 95] on div "Vehicle Name Vehicle Name" at bounding box center [286, 95] width 73 height 12
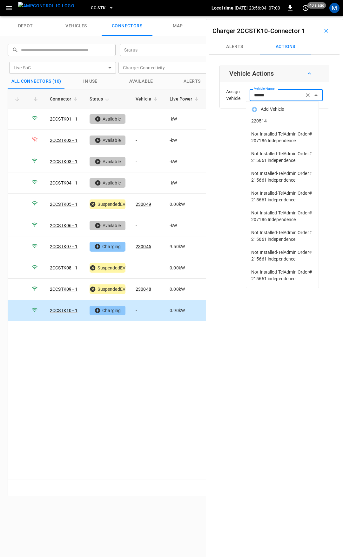
click at [279, 120] on span "220514" at bounding box center [283, 121] width 62 height 7
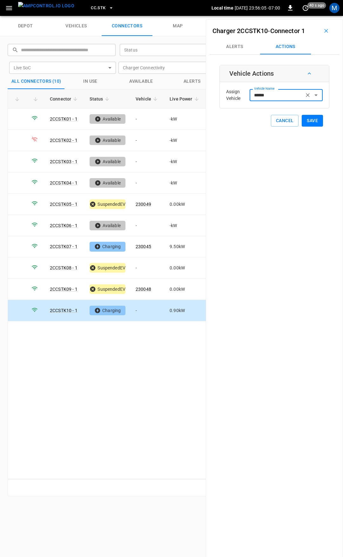
type input "******"
drag, startPoint x: 310, startPoint y: 121, endPoint x: 289, endPoint y: 123, distance: 21.5
click at [310, 121] on button "Save" at bounding box center [312, 121] width 21 height 12
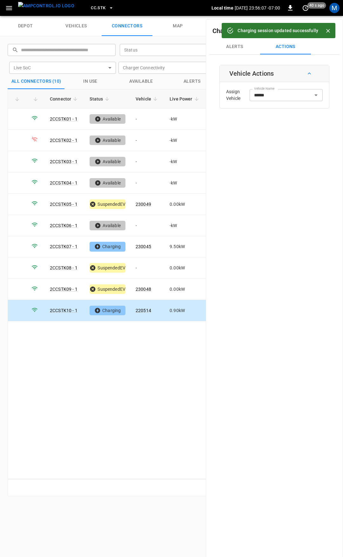
click at [108, 8] on icon "button" at bounding box center [111, 8] width 6 height 6
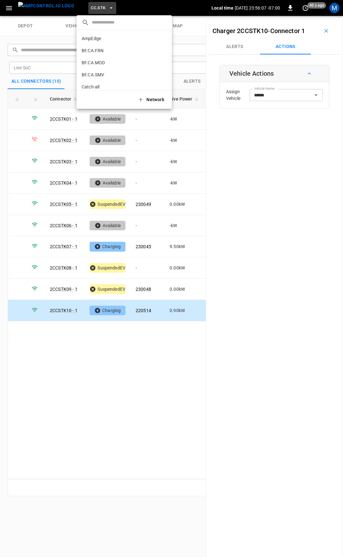
scroll to position [179, 0]
click at [3, 10] on div at bounding box center [171, 278] width 343 height 557
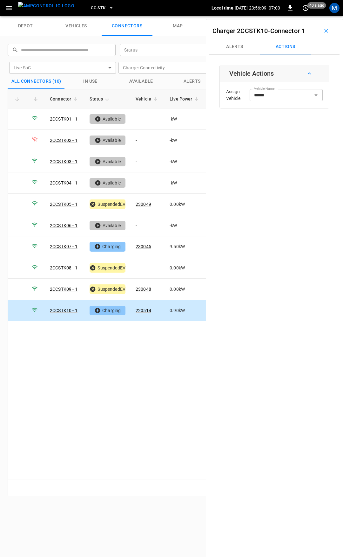
click at [4, 8] on div at bounding box center [171, 278] width 343 height 557
drag, startPoint x: 12, startPoint y: 10, endPoint x: 12, endPoint y: 15, distance: 4.2
click at [12, 10] on icon "button" at bounding box center [9, 8] width 8 height 8
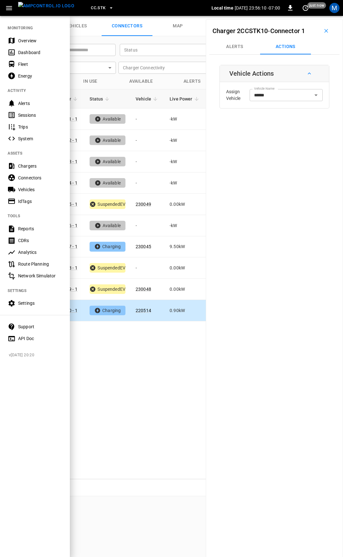
click at [29, 43] on div "Overview" at bounding box center [40, 41] width 44 height 6
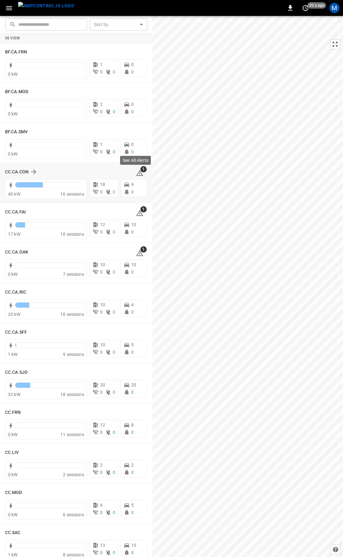
click at [138, 173] on icon at bounding box center [140, 173] width 8 height 8
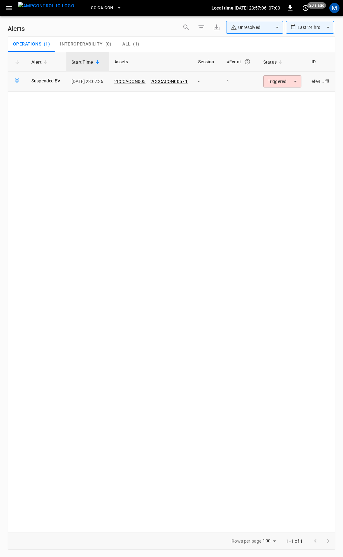
click at [276, 86] on body "**********" at bounding box center [171, 277] width 343 height 555
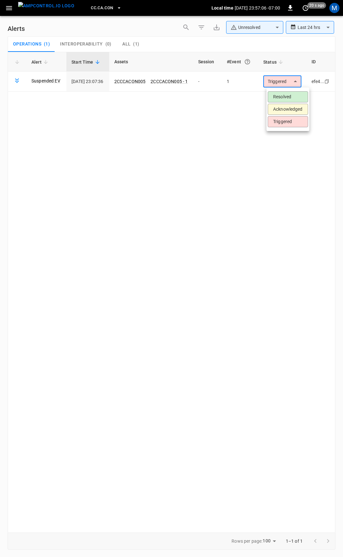
click at [280, 96] on li "Resolved" at bounding box center [288, 96] width 40 height 11
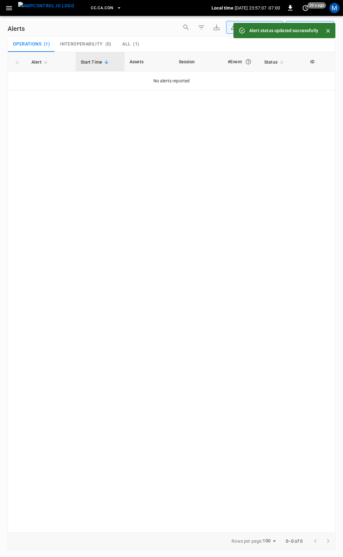
click at [3, 8] on button "button" at bounding box center [9, 8] width 13 height 12
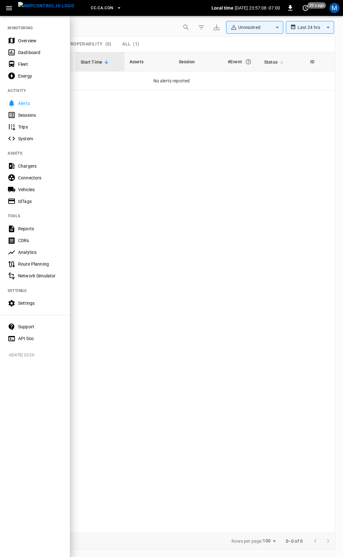
click at [38, 47] on div "Dashboard" at bounding box center [35, 52] width 70 height 12
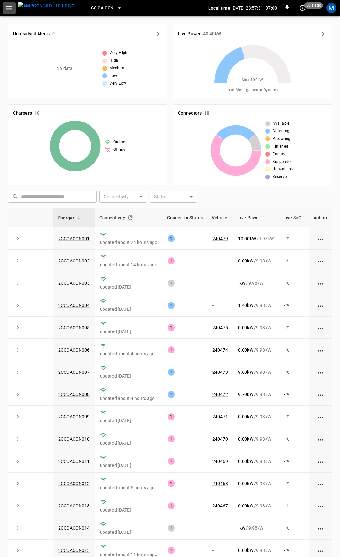
click at [13, 10] on icon "button" at bounding box center [9, 8] width 8 height 8
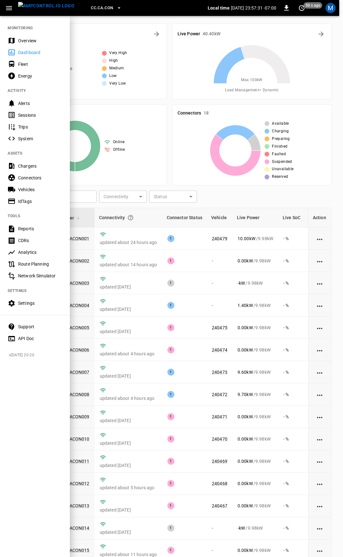
click at [27, 42] on div "Overview" at bounding box center [40, 41] width 44 height 6
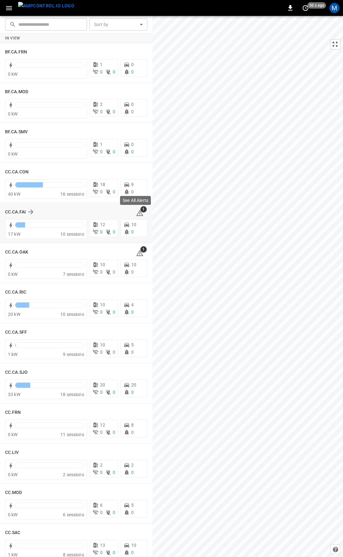
click at [136, 211] on icon at bounding box center [139, 213] width 7 height 6
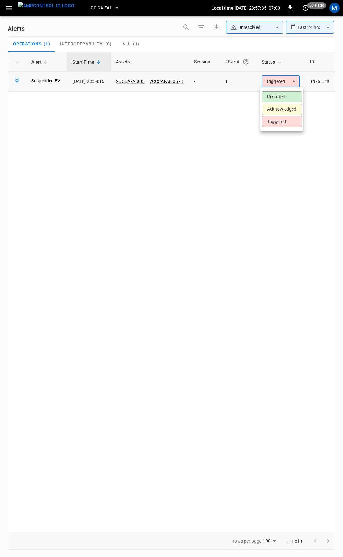
click at [294, 81] on body "**********" at bounding box center [171, 277] width 343 height 555
click at [285, 97] on li "Resolved" at bounding box center [282, 96] width 40 height 11
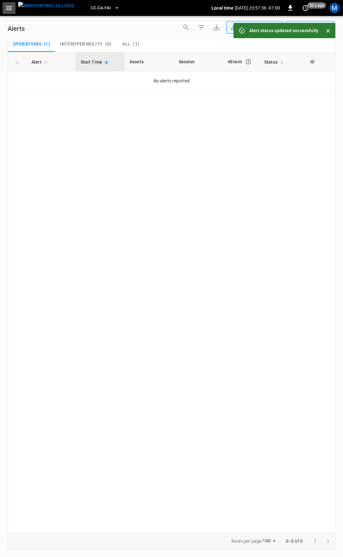
click at [9, 8] on icon "button" at bounding box center [9, 8] width 6 height 4
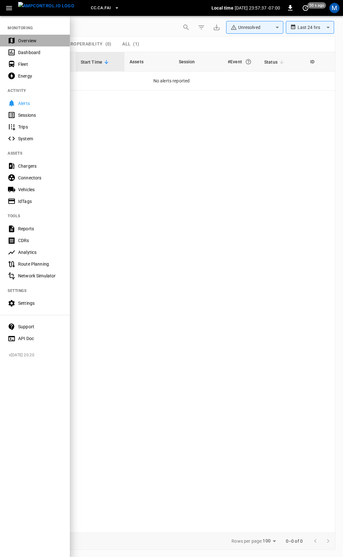
click at [35, 40] on div "Overview" at bounding box center [40, 41] width 44 height 6
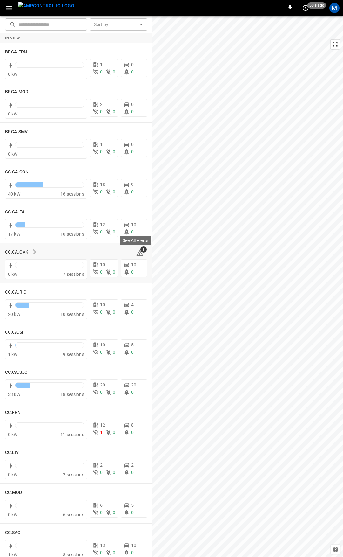
click at [137, 254] on icon at bounding box center [140, 253] width 8 height 8
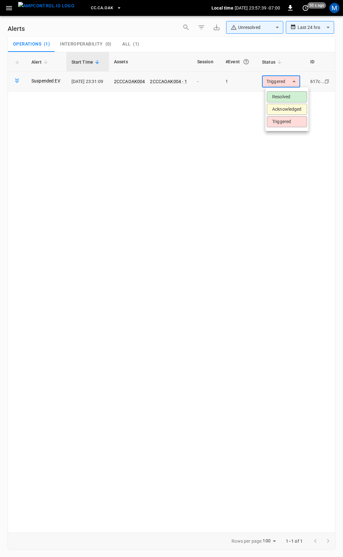
click at [274, 85] on body "**********" at bounding box center [171, 277] width 343 height 555
click at [290, 96] on li "Resolved" at bounding box center [287, 96] width 40 height 11
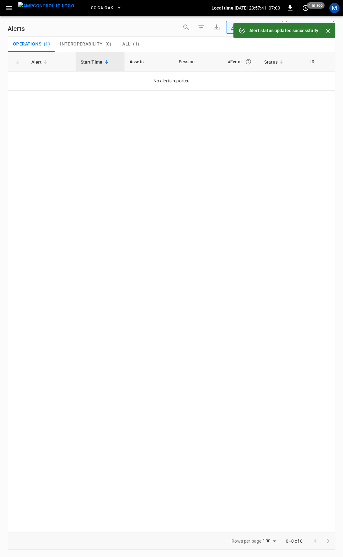
click at [11, 10] on icon "button" at bounding box center [9, 8] width 6 height 4
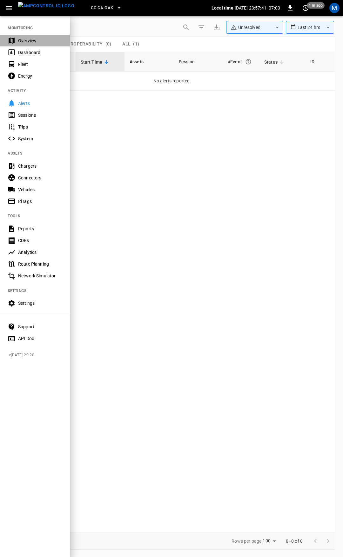
click at [30, 40] on div "Overview" at bounding box center [40, 41] width 44 height 6
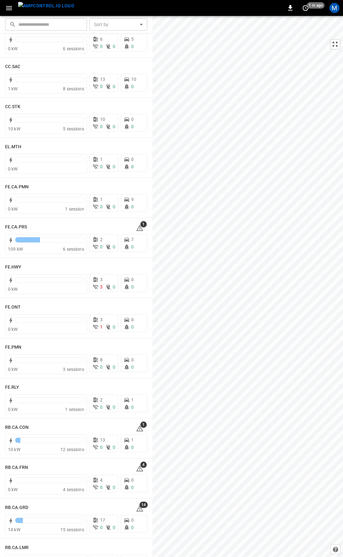
scroll to position [480, 0]
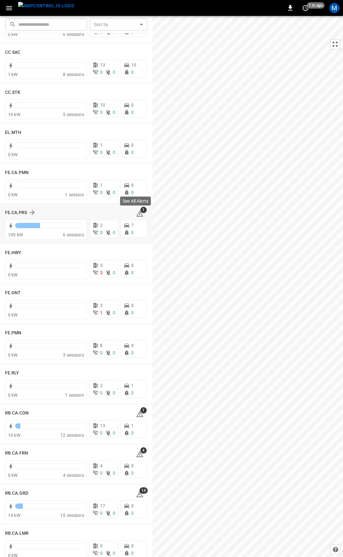
click at [137, 215] on icon at bounding box center [140, 214] width 8 height 8
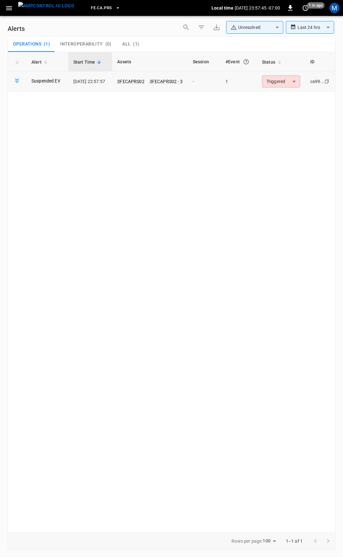
click at [282, 84] on body "**********" at bounding box center [171, 277] width 343 height 555
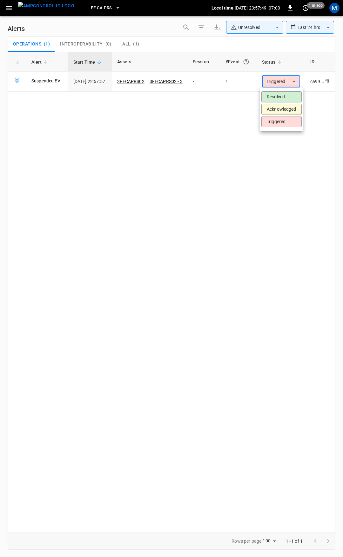
click at [279, 98] on li "Resolved" at bounding box center [282, 96] width 40 height 11
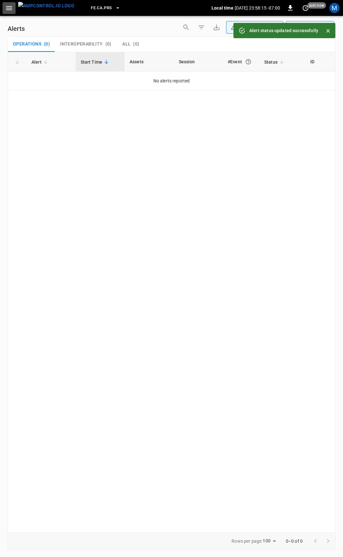
click at [10, 10] on icon "button" at bounding box center [9, 8] width 8 height 8
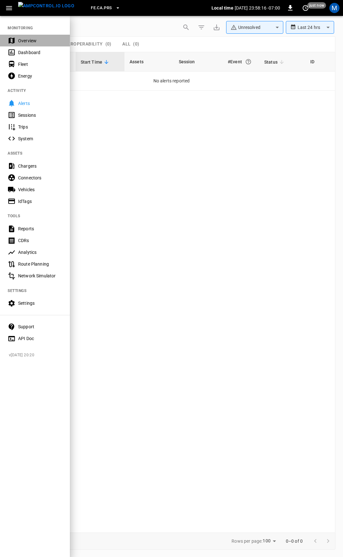
click at [41, 39] on div "Overview" at bounding box center [40, 41] width 44 height 6
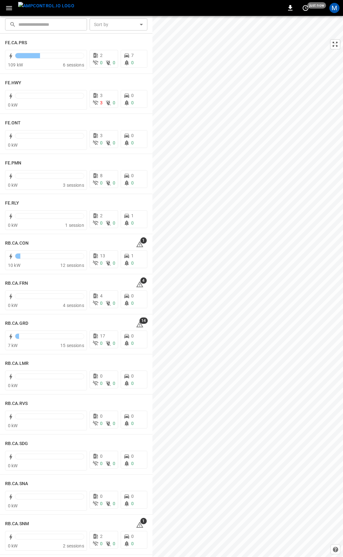
scroll to position [656, 0]
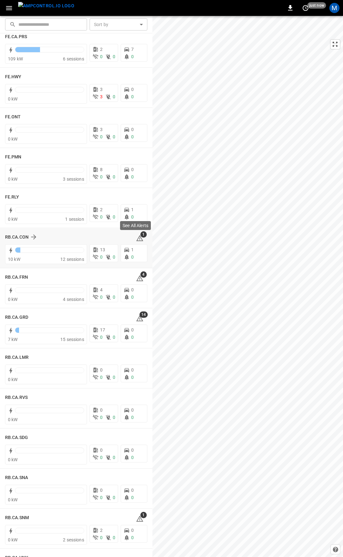
click at [138, 239] on icon at bounding box center [140, 238] width 8 height 8
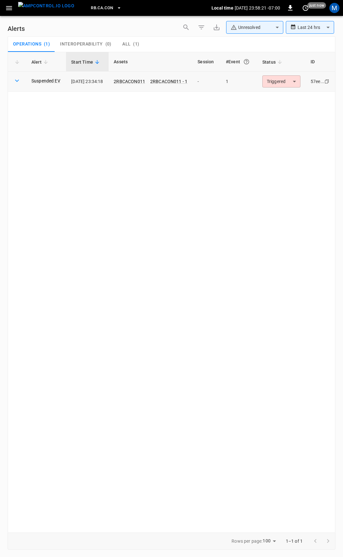
click at [289, 84] on body "**********" at bounding box center [171, 277] width 343 height 555
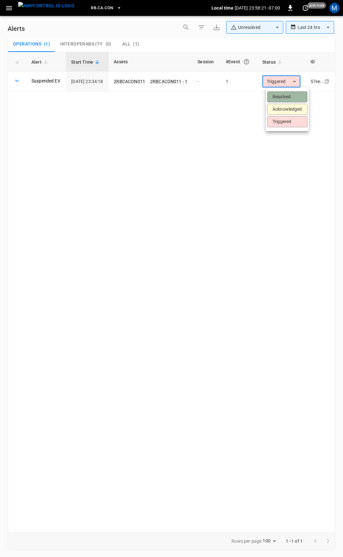
click at [291, 96] on li "Resolved" at bounding box center [287, 96] width 40 height 11
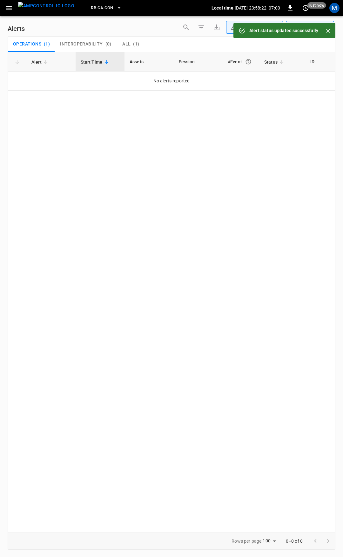
click at [11, 10] on icon "button" at bounding box center [9, 8] width 6 height 4
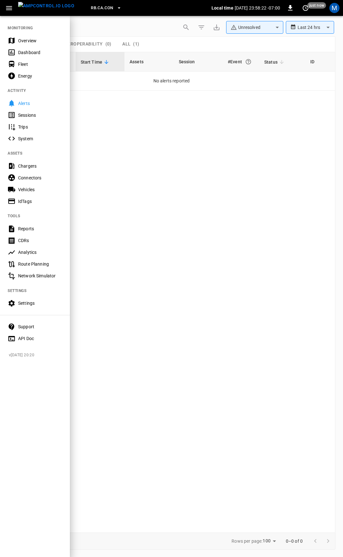
click at [23, 35] on div "Overview" at bounding box center [35, 41] width 70 height 12
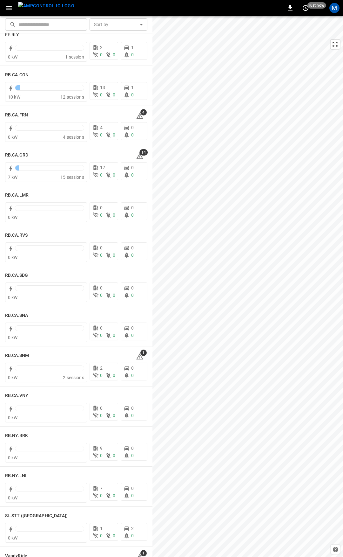
scroll to position [820, 0]
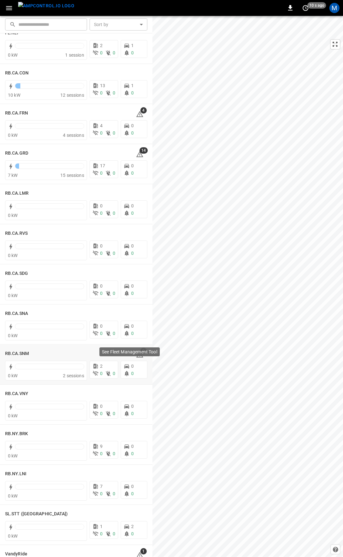
click at [136, 356] on div "See Fleet Management Tool" at bounding box center [130, 351] width 60 height 9
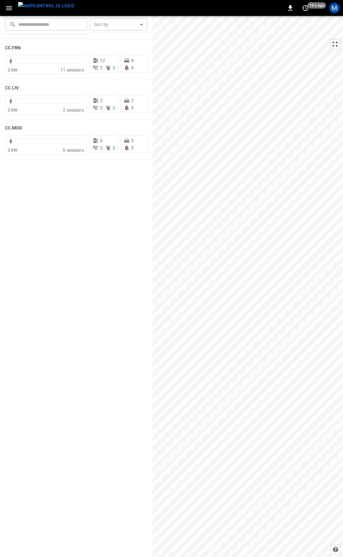
scroll to position [0, 0]
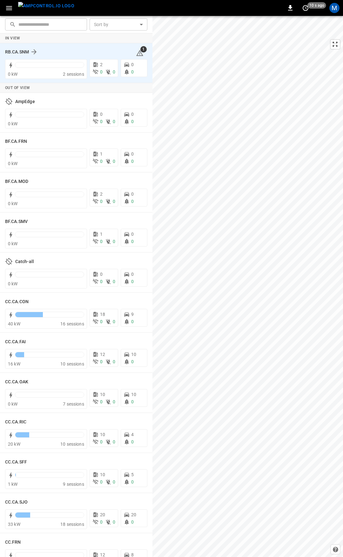
click at [138, 57] on div "RB.CA.SNM 1" at bounding box center [76, 52] width 142 height 12
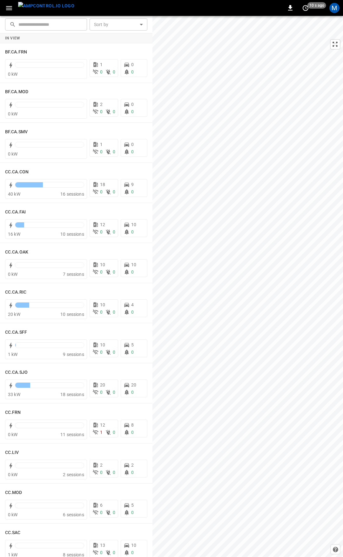
drag, startPoint x: 9, startPoint y: 10, endPoint x: 12, endPoint y: 15, distance: 6.4
click at [9, 10] on icon "button" at bounding box center [9, 8] width 8 height 8
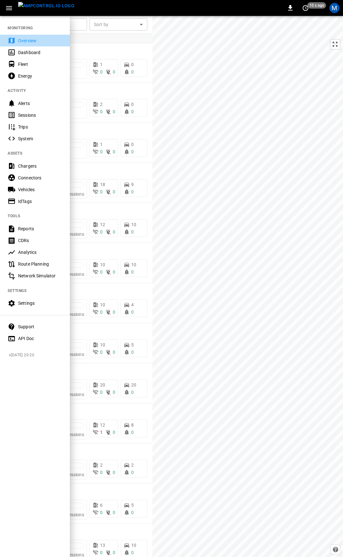
click at [30, 39] on div "Overview" at bounding box center [40, 41] width 44 height 6
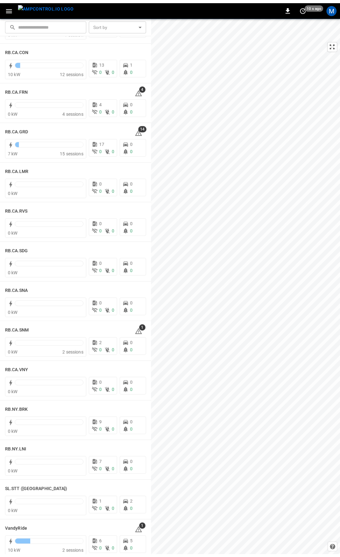
scroll to position [849, 0]
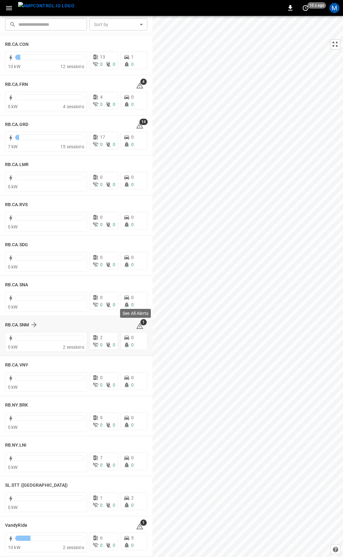
click at [140, 326] on icon at bounding box center [140, 326] width 1 height 3
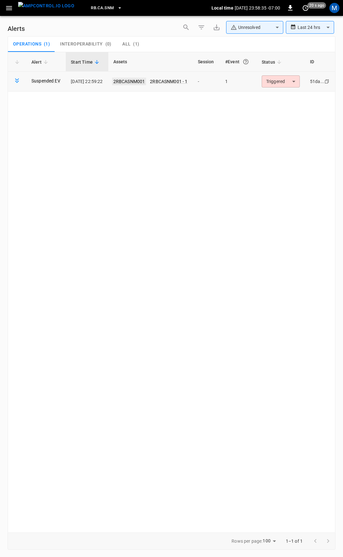
click at [145, 80] on link "2RBCASNM001" at bounding box center [129, 82] width 34 height 8
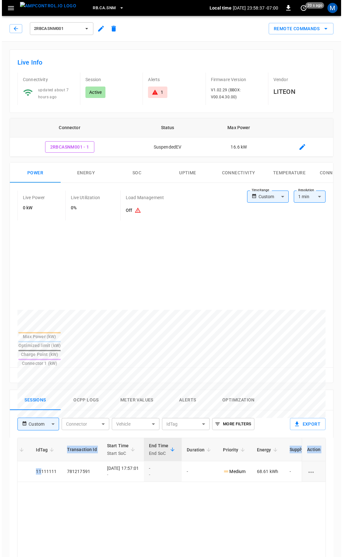
scroll to position [0, 169]
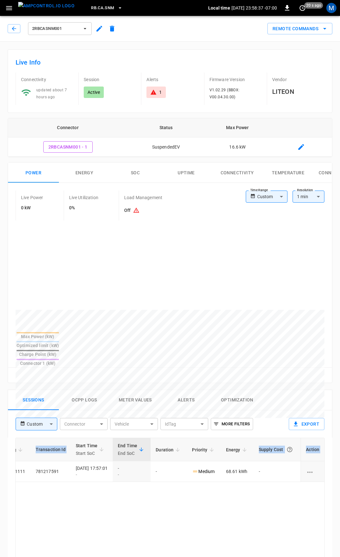
drag, startPoint x: 171, startPoint y: 450, endPoint x: 343, endPoint y: 453, distance: 171.8
click at [340, 453] on html "RB.CA.SNM Local time 2025-09-29 23:58:37 -07:00 0 20 s ago M 2RBCASNM001 Remote…" at bounding box center [170, 426] width 340 height 852
click at [12, 25] on button "button" at bounding box center [14, 28] width 13 height 9
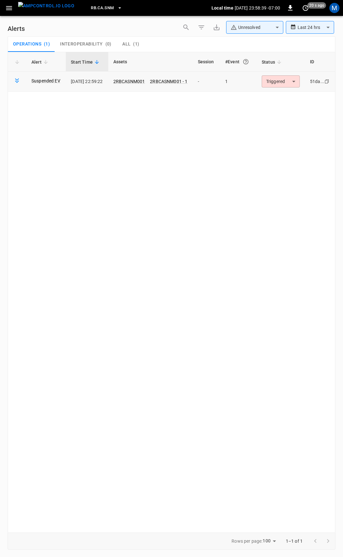
click at [282, 80] on body "**********" at bounding box center [171, 277] width 343 height 555
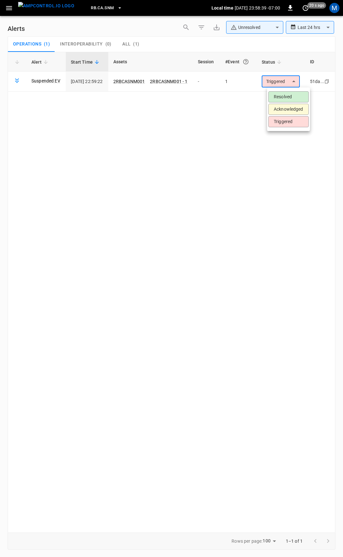
click at [287, 93] on li "Resolved" at bounding box center [289, 96] width 40 height 11
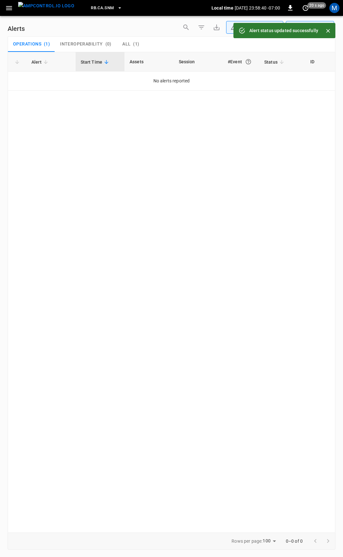
click at [7, 7] on icon "button" at bounding box center [9, 8] width 8 height 8
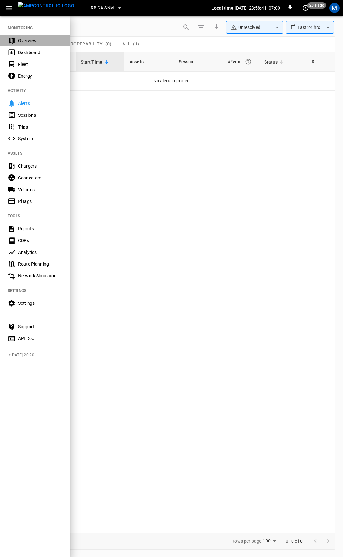
click at [21, 41] on div "Overview" at bounding box center [40, 41] width 44 height 6
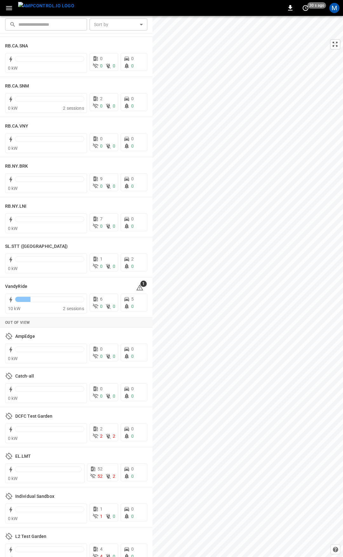
scroll to position [1098, 0]
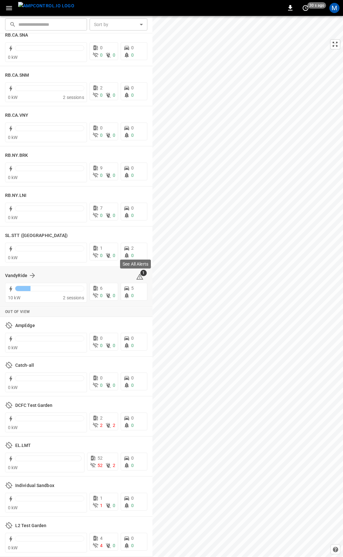
click at [136, 274] on icon at bounding box center [139, 276] width 7 height 6
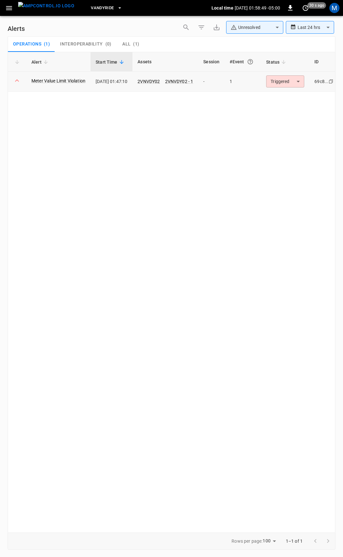
click at [294, 82] on body "**********" at bounding box center [171, 277] width 343 height 555
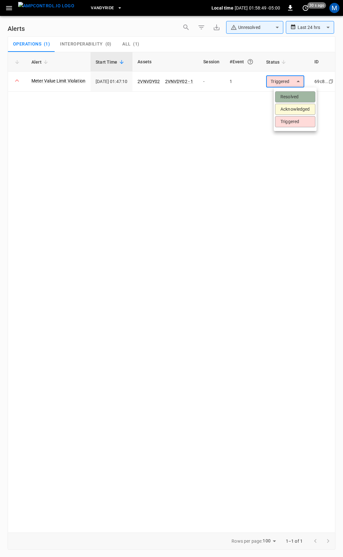
click at [291, 96] on li "Resolved" at bounding box center [295, 96] width 40 height 11
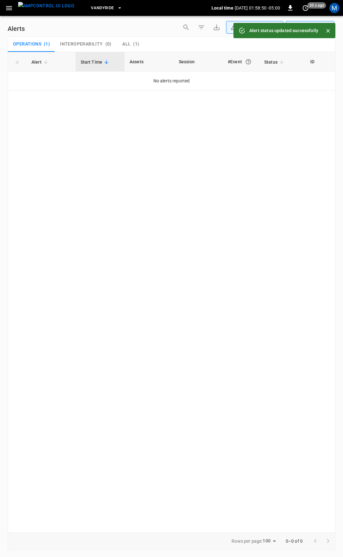
click at [8, 6] on icon "button" at bounding box center [9, 8] width 6 height 4
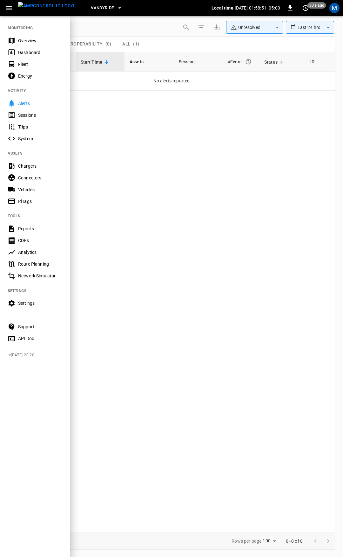
click at [29, 39] on div "Overview" at bounding box center [40, 41] width 44 height 6
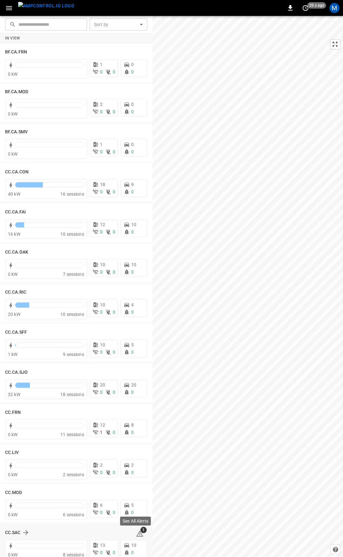
click at [141, 530] on span "1" at bounding box center [144, 530] width 6 height 6
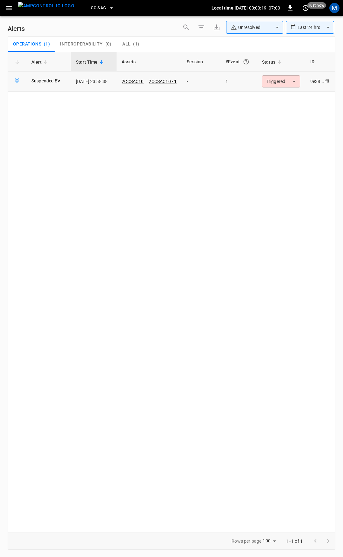
click at [285, 82] on body "**********" at bounding box center [171, 277] width 343 height 555
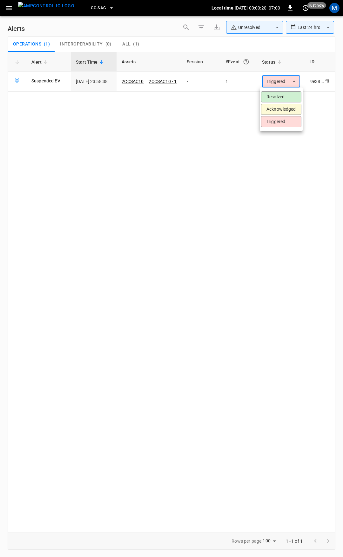
click at [287, 99] on li "Resolved" at bounding box center [281, 96] width 40 height 11
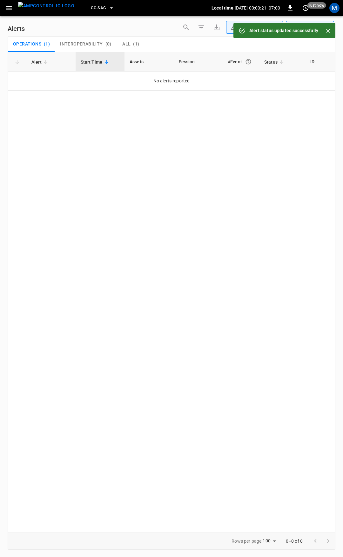
click at [10, 3] on button "button" at bounding box center [9, 8] width 13 height 12
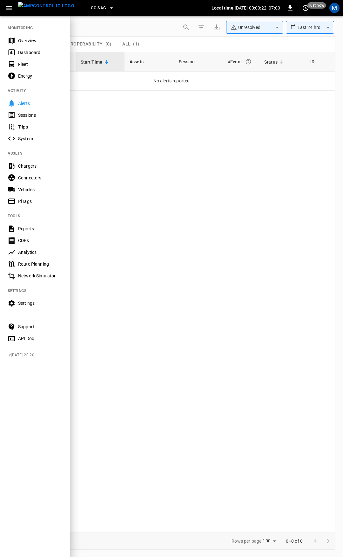
click at [31, 43] on div "Overview" at bounding box center [40, 41] width 44 height 6
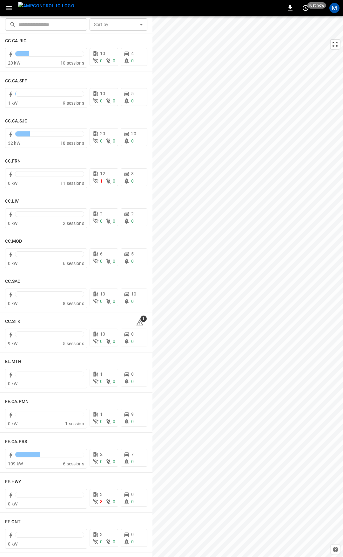
scroll to position [278, 0]
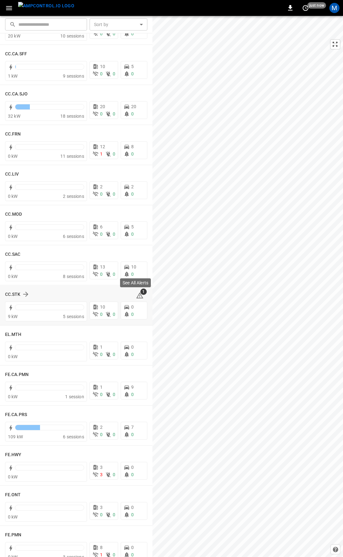
click at [136, 296] on icon at bounding box center [140, 296] width 8 height 8
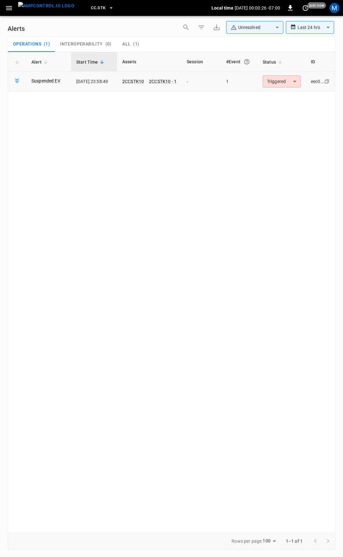
click at [289, 80] on body "**********" at bounding box center [171, 277] width 343 height 555
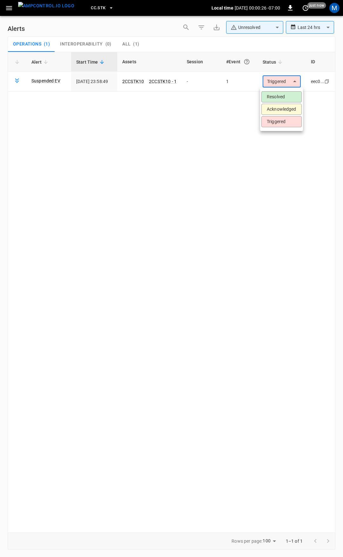
click at [280, 98] on li "Resolved" at bounding box center [282, 96] width 40 height 11
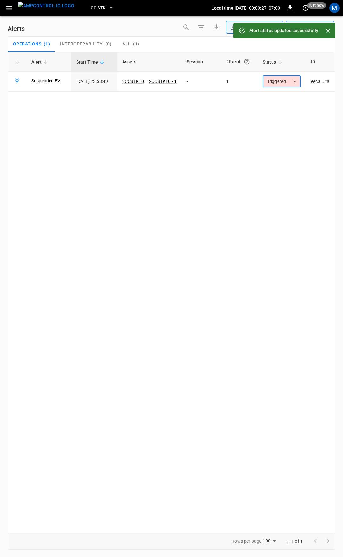
click at [10, 10] on icon "button" at bounding box center [9, 8] width 6 height 4
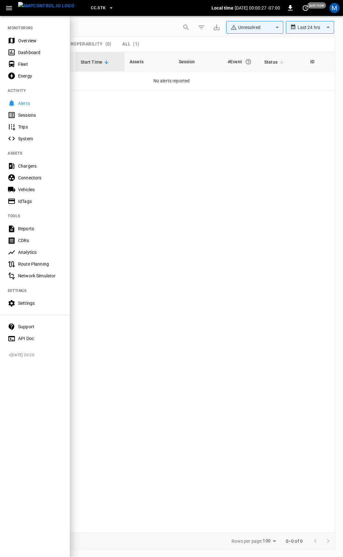
click at [36, 41] on div "Overview" at bounding box center [40, 41] width 44 height 6
